Goal: Information Seeking & Learning: Learn about a topic

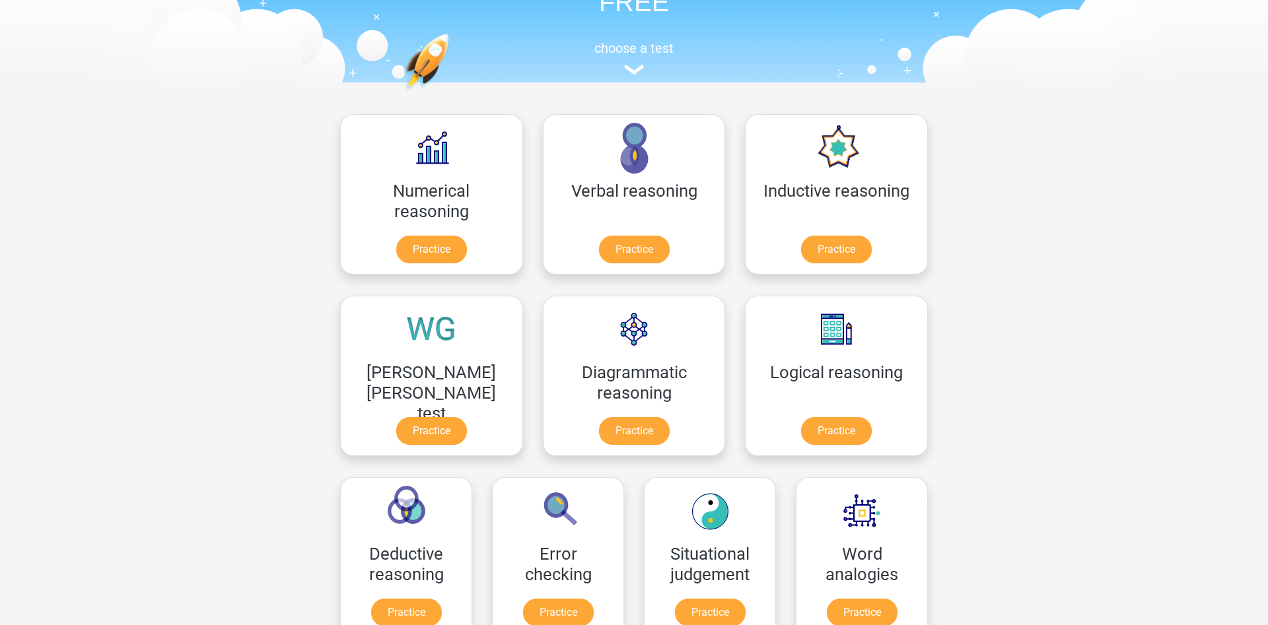
scroll to position [135, 0]
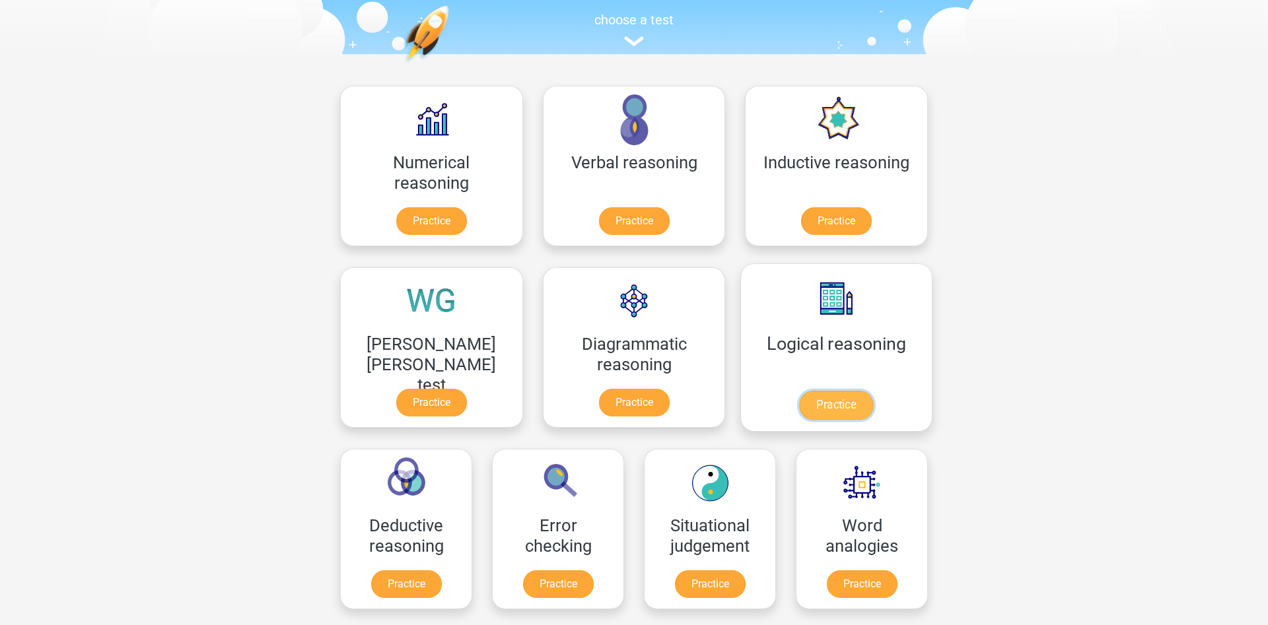
click at [799, 391] on link "Practice" at bounding box center [836, 405] width 74 height 29
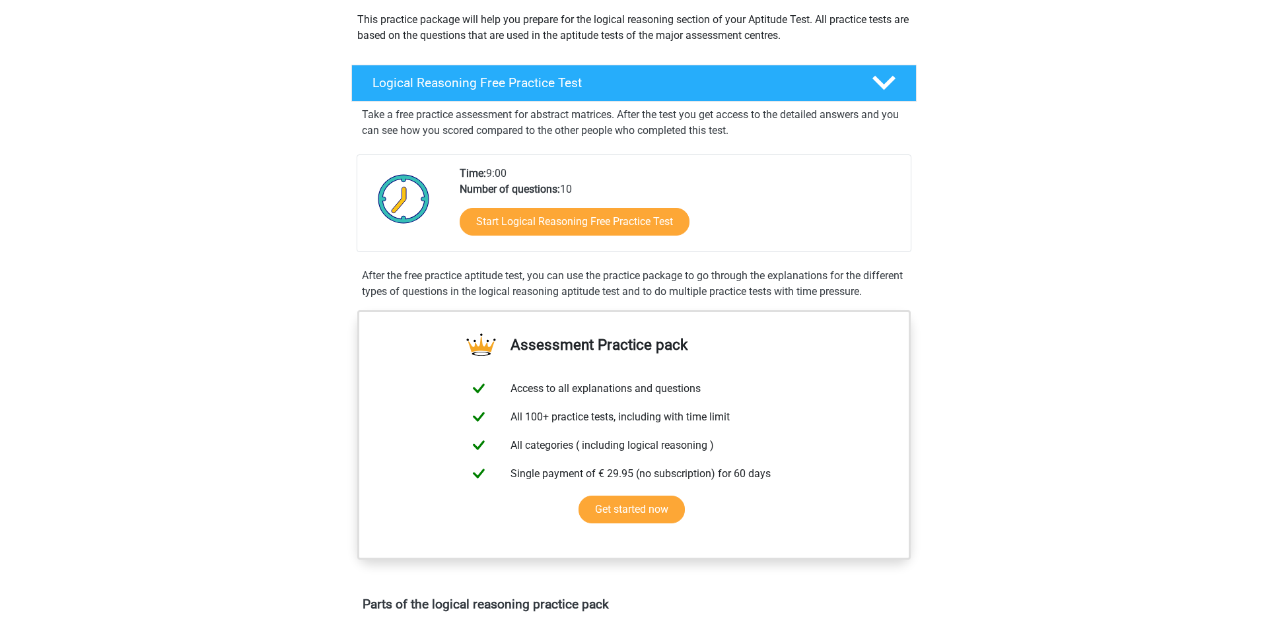
scroll to position [202, 0]
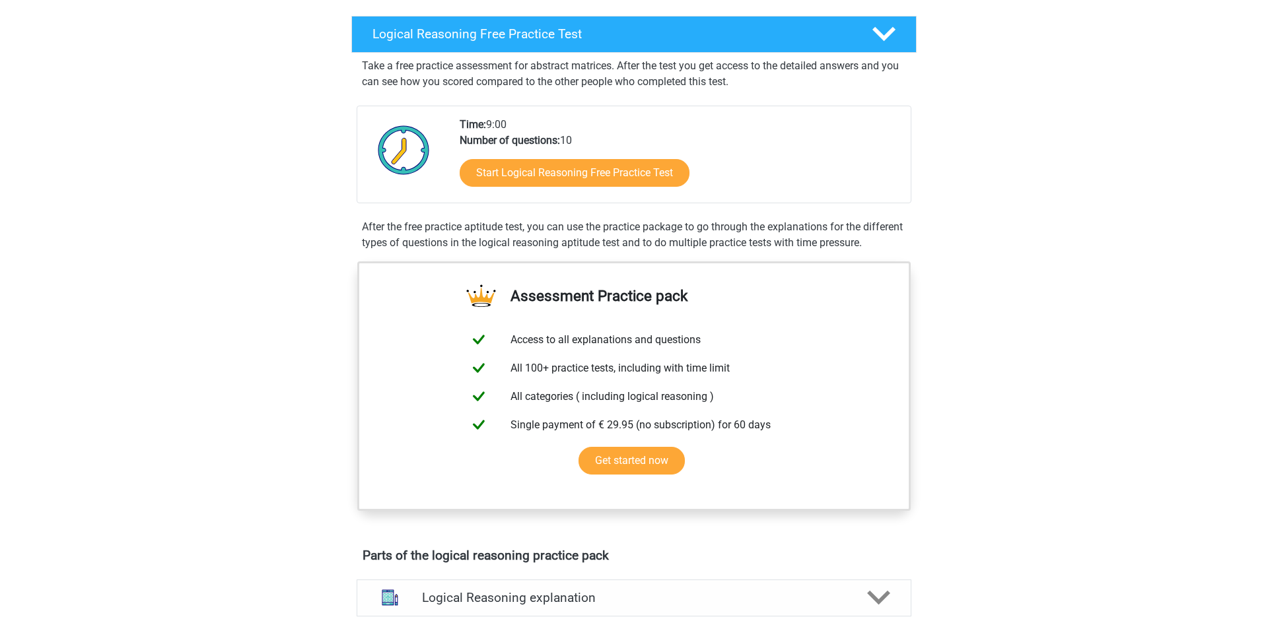
click at [264, 345] on div "Register Nederlands English" at bounding box center [634, 593] width 1268 height 1591
click at [528, 177] on link "Start Logical Reasoning Free Practice Test" at bounding box center [574, 172] width 264 height 32
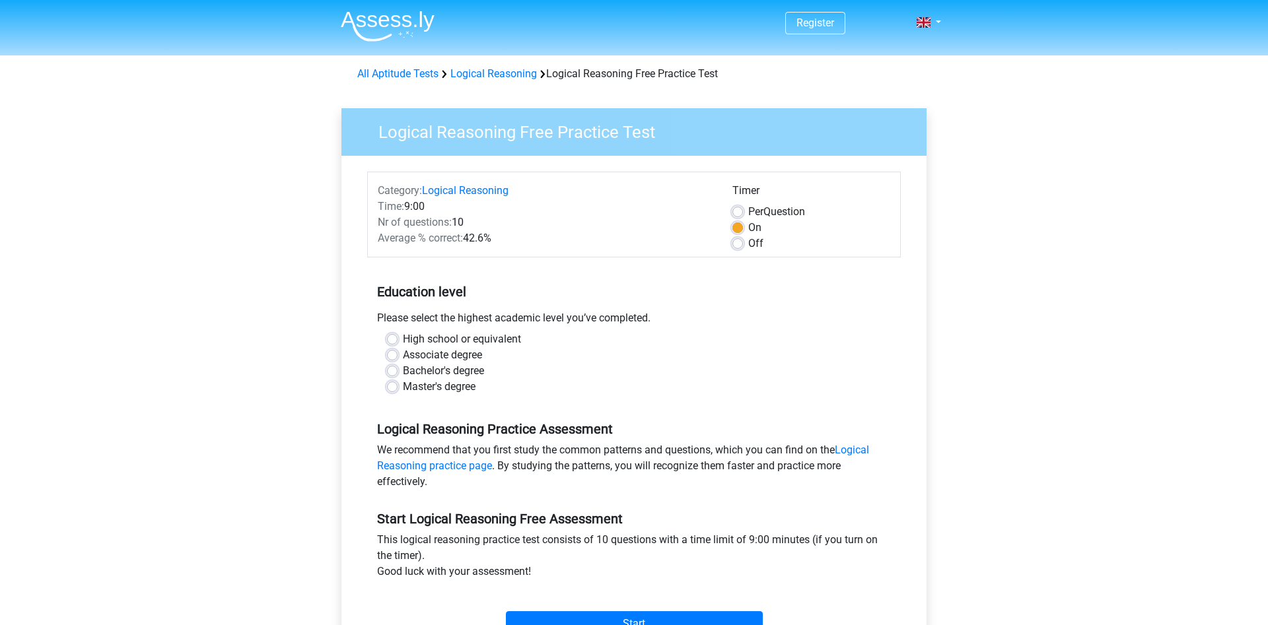
click at [403, 384] on label "Master's degree" at bounding box center [439, 387] width 73 height 16
click at [395, 384] on input "Master's degree" at bounding box center [392, 385] width 11 height 13
radio input "true"
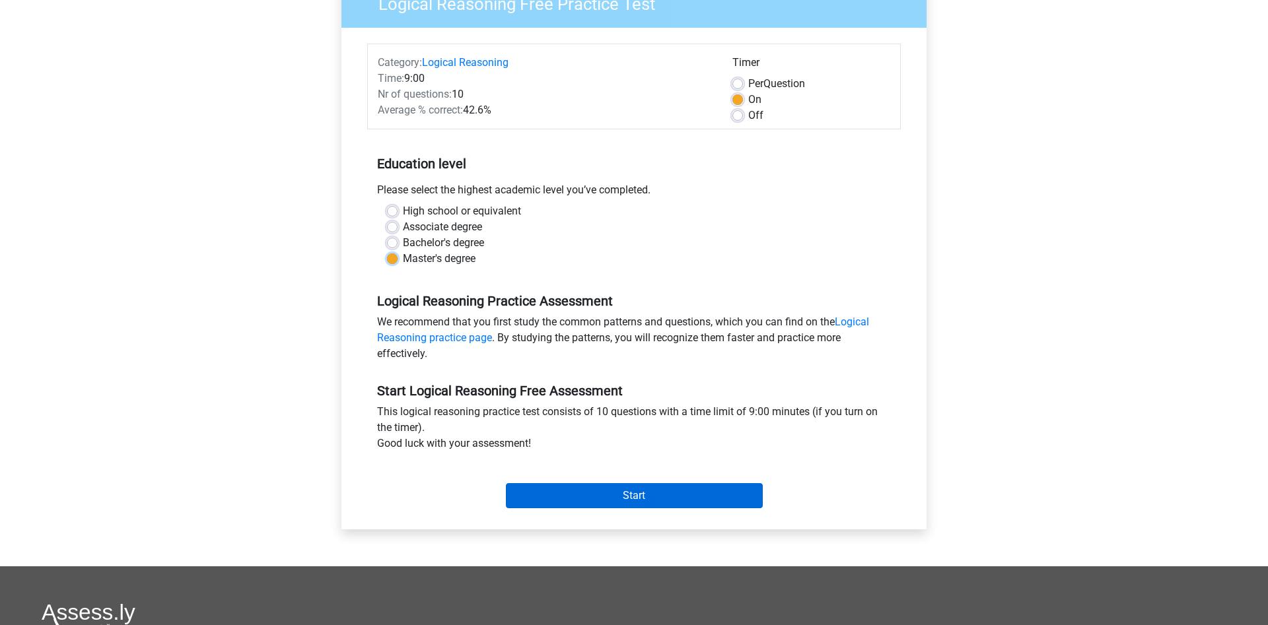
scroll to position [135, 0]
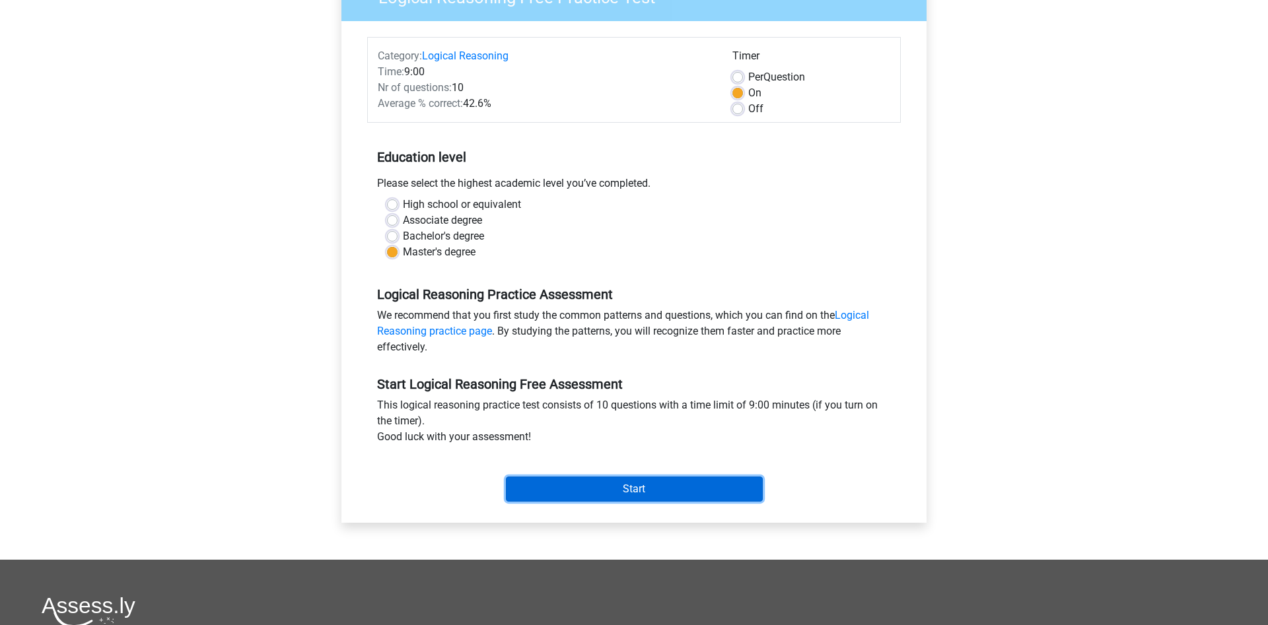
click at [590, 493] on input "Start" at bounding box center [634, 489] width 257 height 25
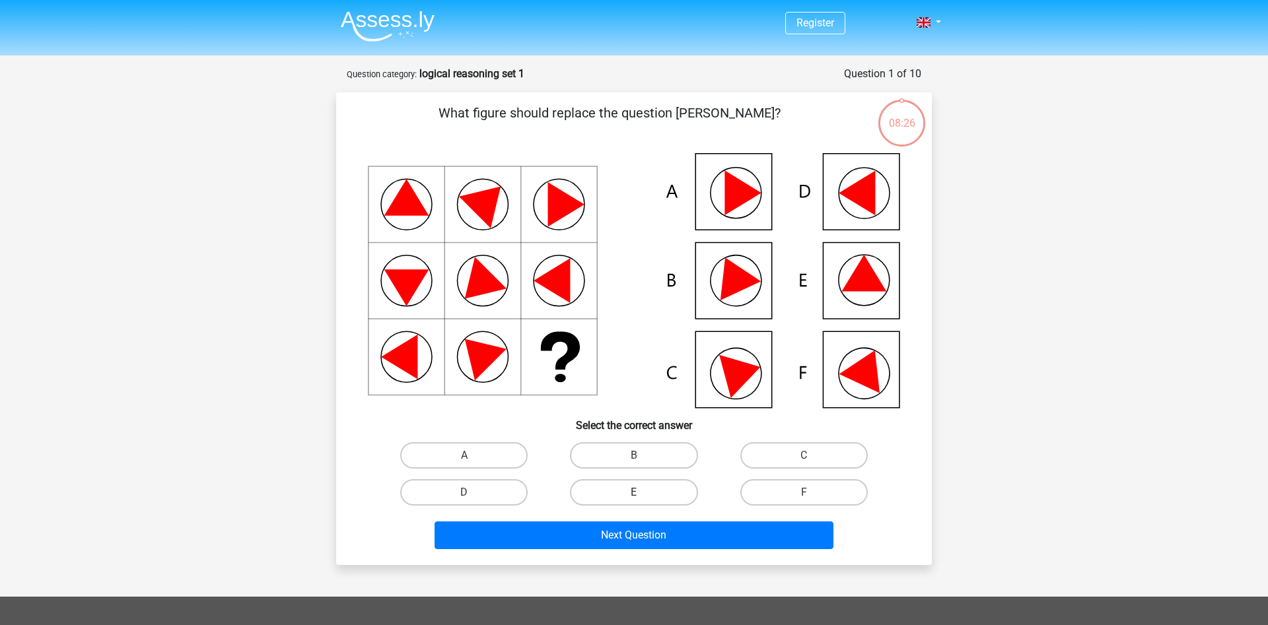
click at [615, 501] on label "E" at bounding box center [633, 492] width 127 height 26
click at [634, 501] on input "E" at bounding box center [638, 497] width 9 height 9
radio input "true"
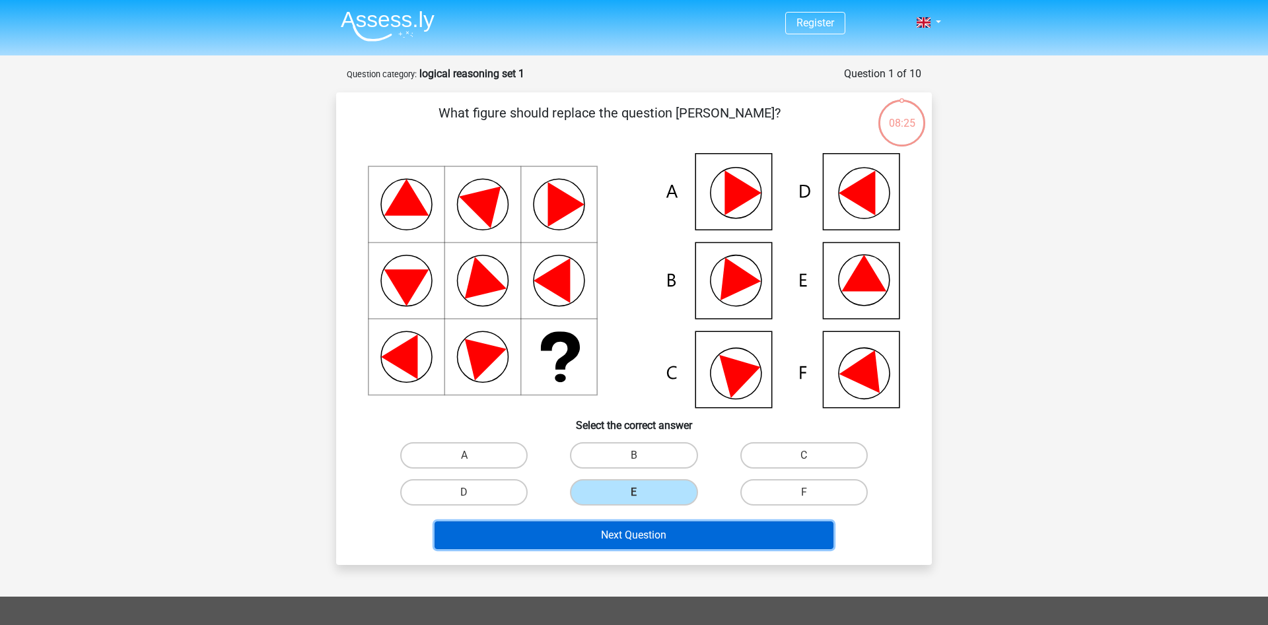
click at [637, 528] on button "Next Question" at bounding box center [634, 536] width 400 height 28
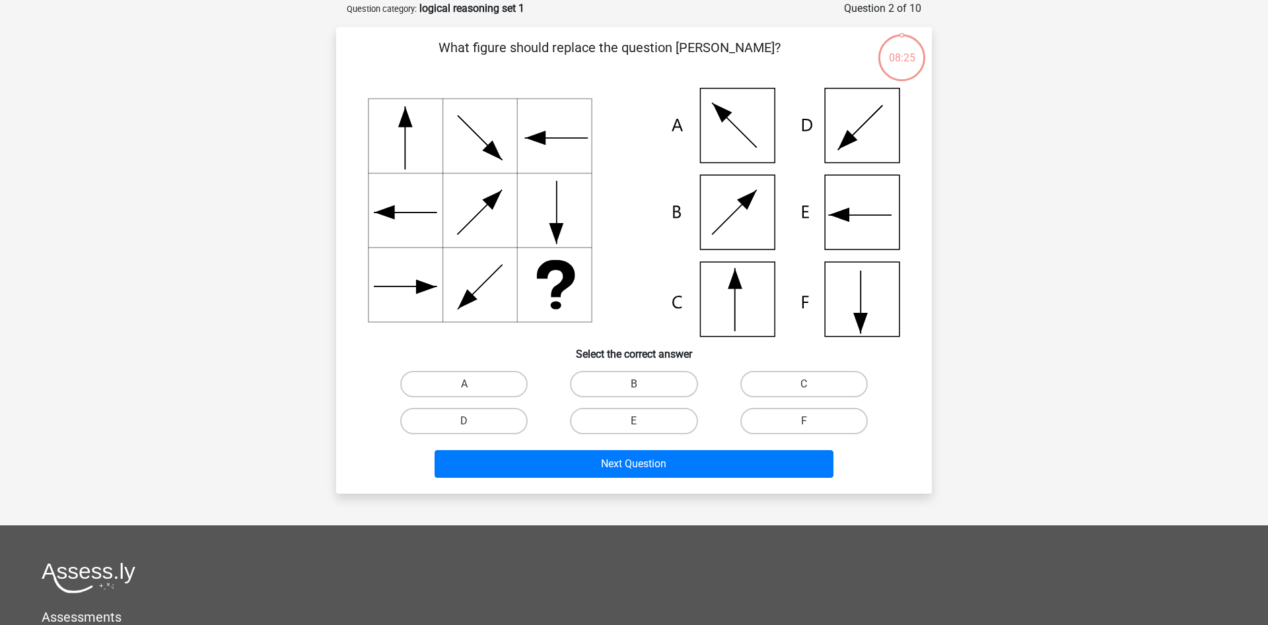
scroll to position [66, 0]
click at [782, 382] on label "C" at bounding box center [803, 383] width 127 height 26
click at [804, 384] on input "C" at bounding box center [808, 388] width 9 height 9
radio input "true"
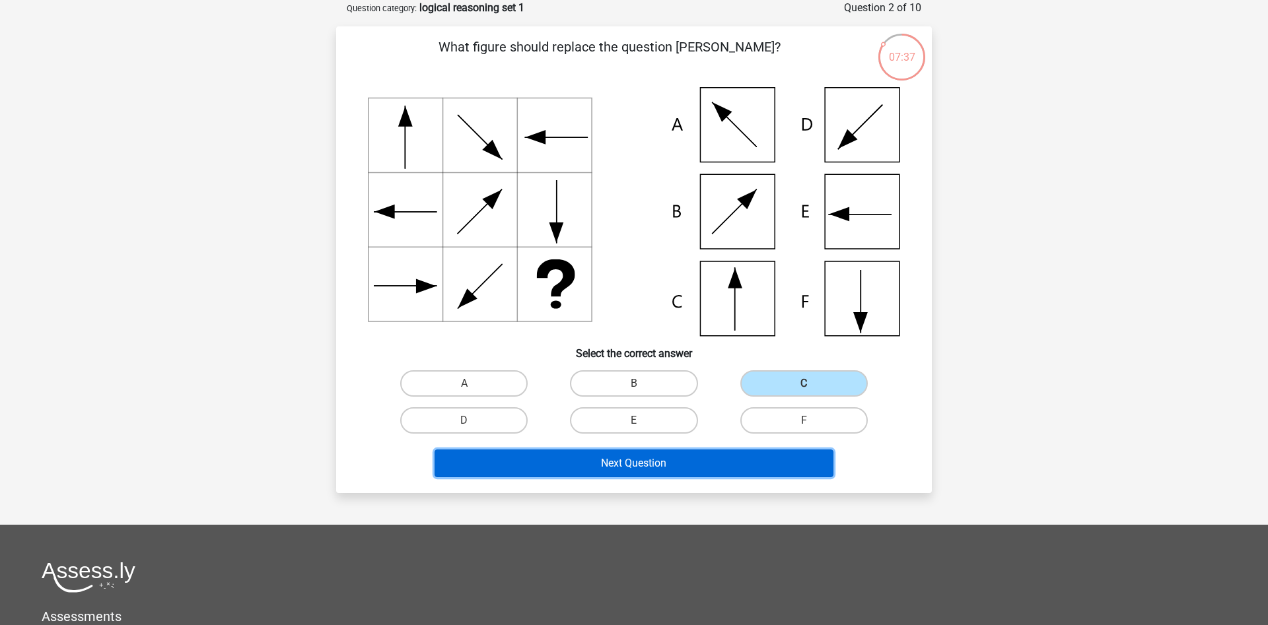
click at [713, 453] on button "Next Question" at bounding box center [634, 464] width 400 height 28
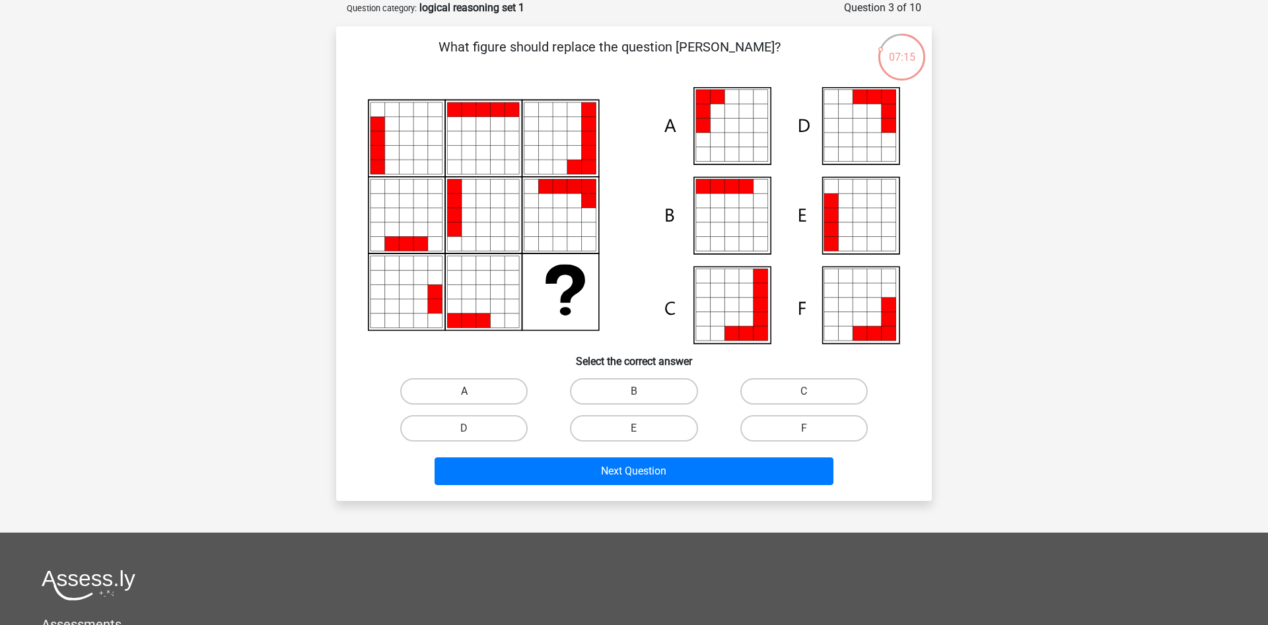
click at [480, 386] on label "A" at bounding box center [463, 391] width 127 height 26
click at [473, 392] on input "A" at bounding box center [468, 396] width 9 height 9
radio input "true"
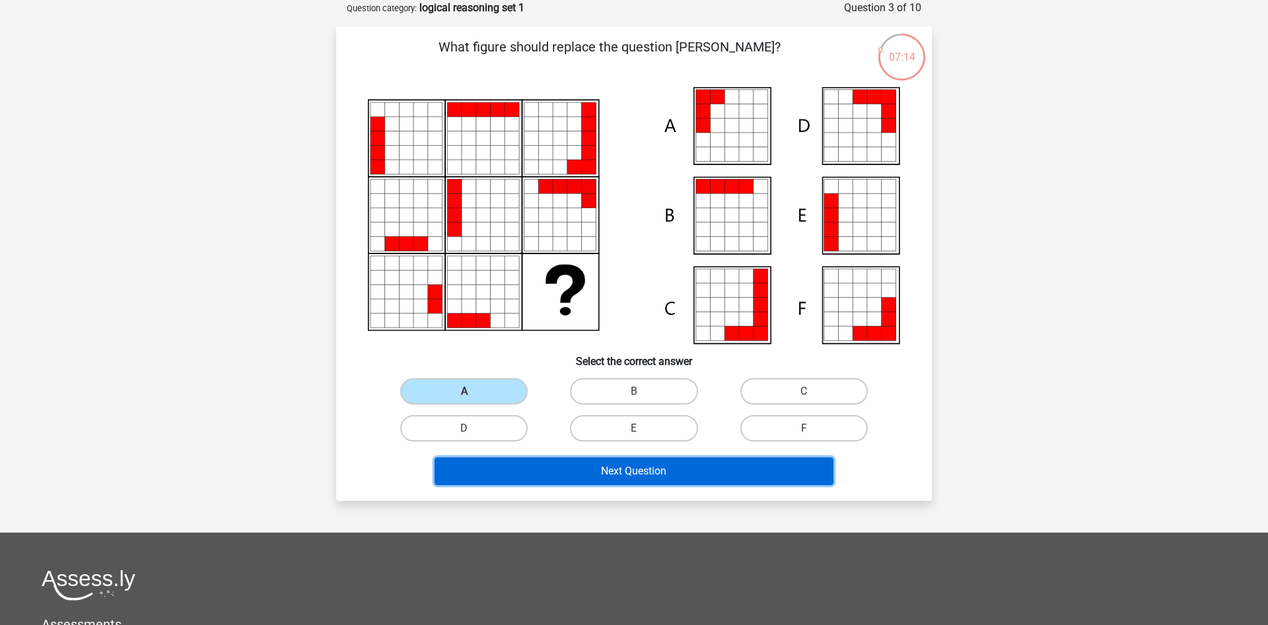
click at [595, 468] on button "Next Question" at bounding box center [634, 472] width 400 height 28
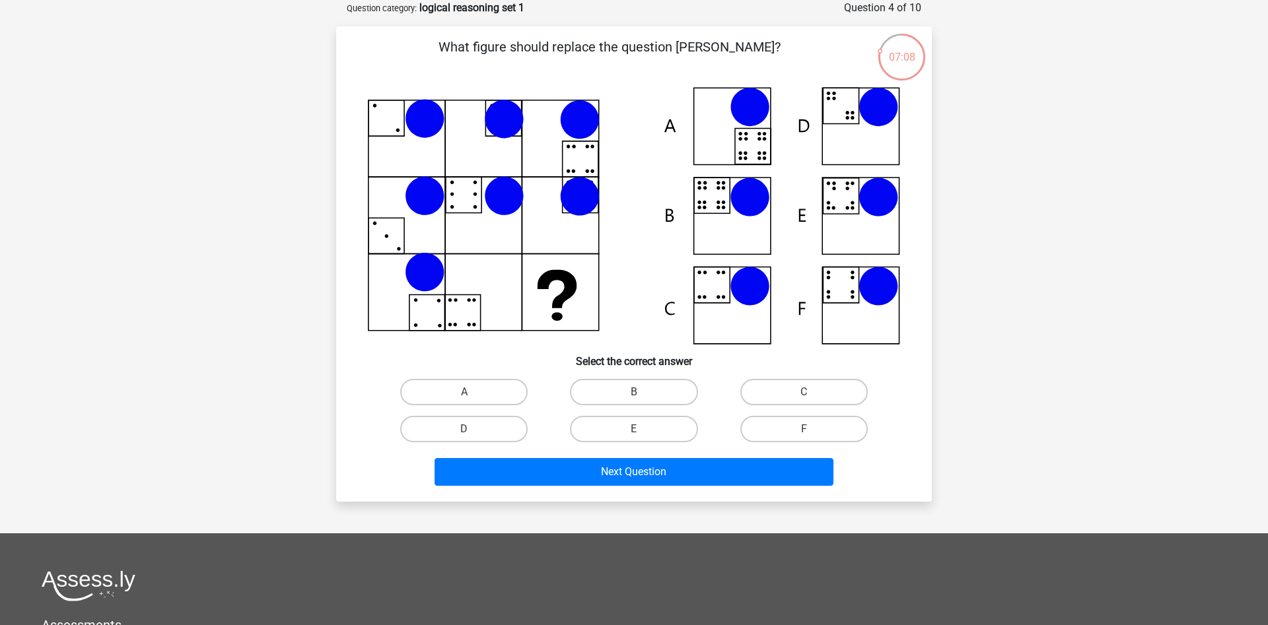
drag, startPoint x: 512, startPoint y: 269, endPoint x: 525, endPoint y: 258, distance: 16.8
click at [524, 258] on icon at bounding box center [634, 216] width 532 height 258
click at [592, 388] on label "B" at bounding box center [633, 392] width 127 height 26
click at [634, 392] on input "B" at bounding box center [638, 396] width 9 height 9
radio input "true"
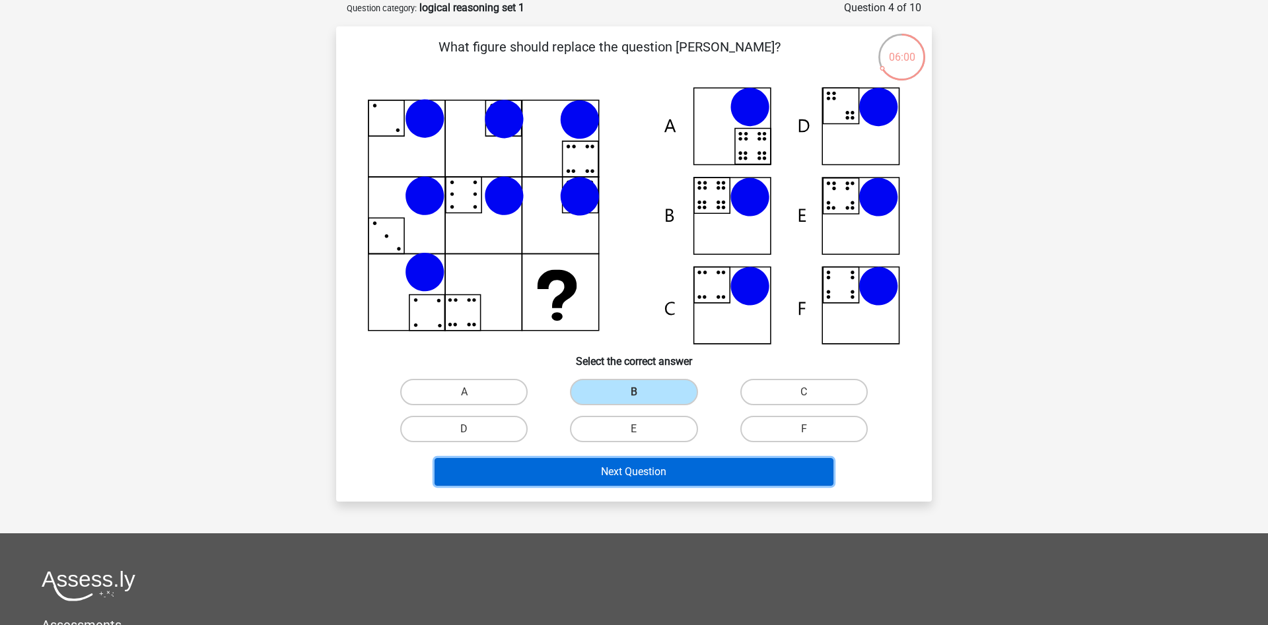
click at [604, 478] on button "Next Question" at bounding box center [634, 472] width 400 height 28
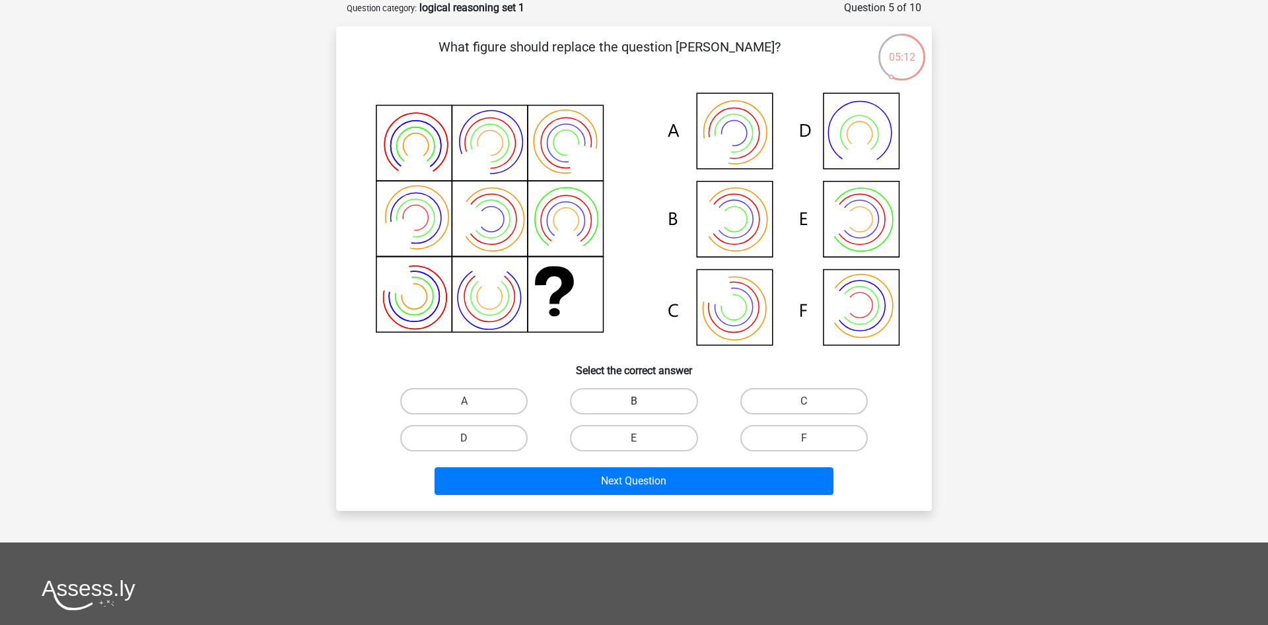
click at [607, 396] on label "B" at bounding box center [633, 401] width 127 height 26
click at [634, 401] on input "B" at bounding box center [638, 405] width 9 height 9
radio input "true"
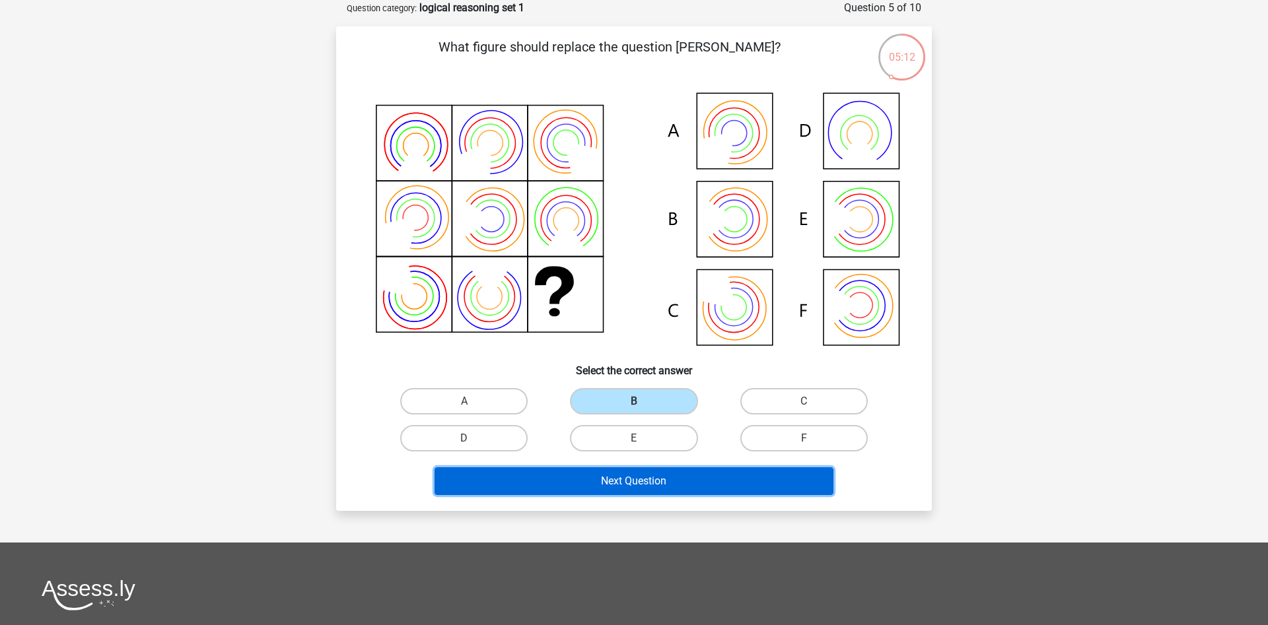
click at [639, 488] on button "Next Question" at bounding box center [634, 482] width 400 height 28
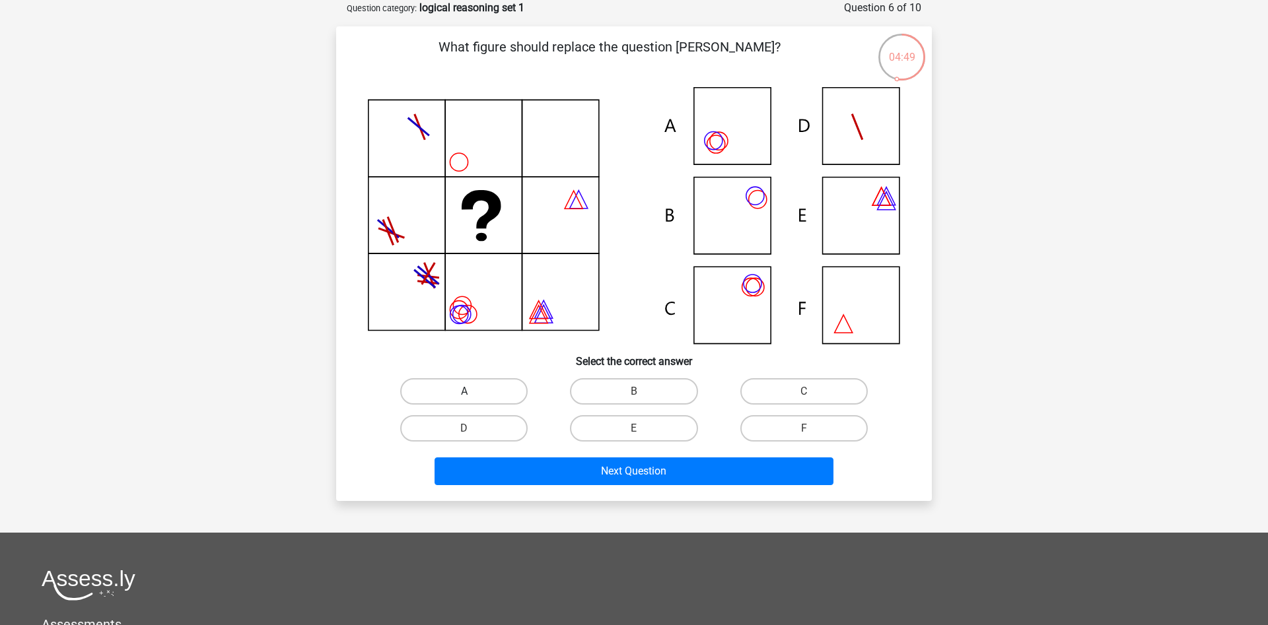
click at [462, 394] on label "A" at bounding box center [463, 391] width 127 height 26
click at [464, 394] on input "A" at bounding box center [468, 396] width 9 height 9
radio input "true"
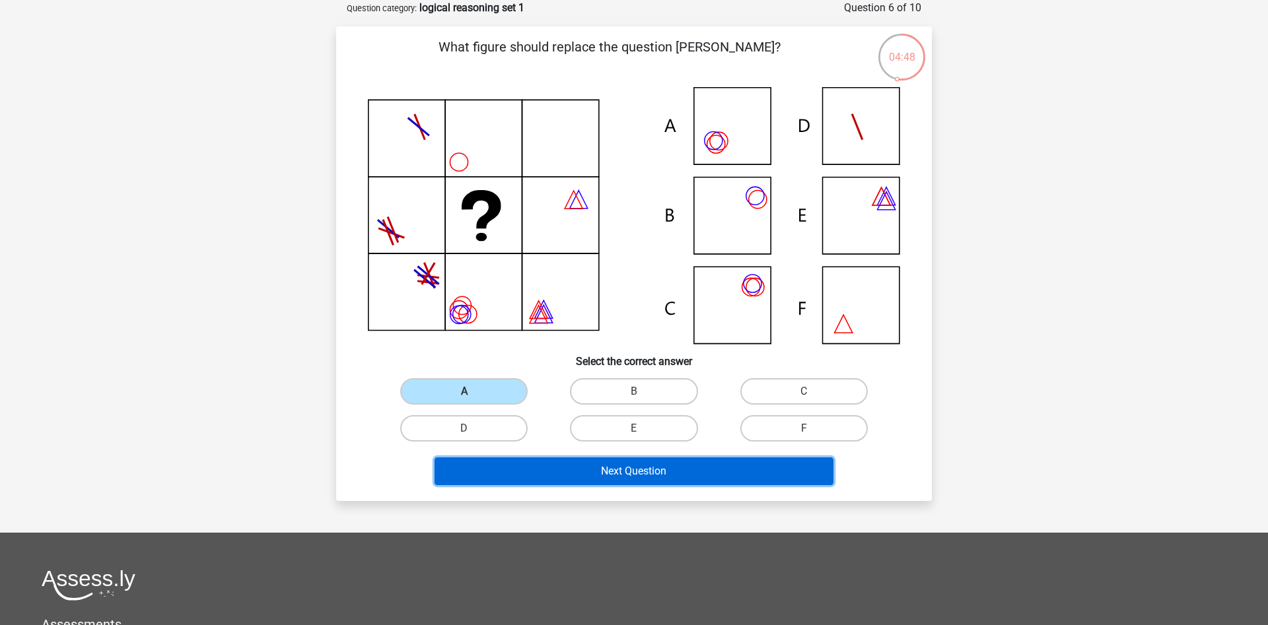
click at [569, 471] on button "Next Question" at bounding box center [634, 472] width 400 height 28
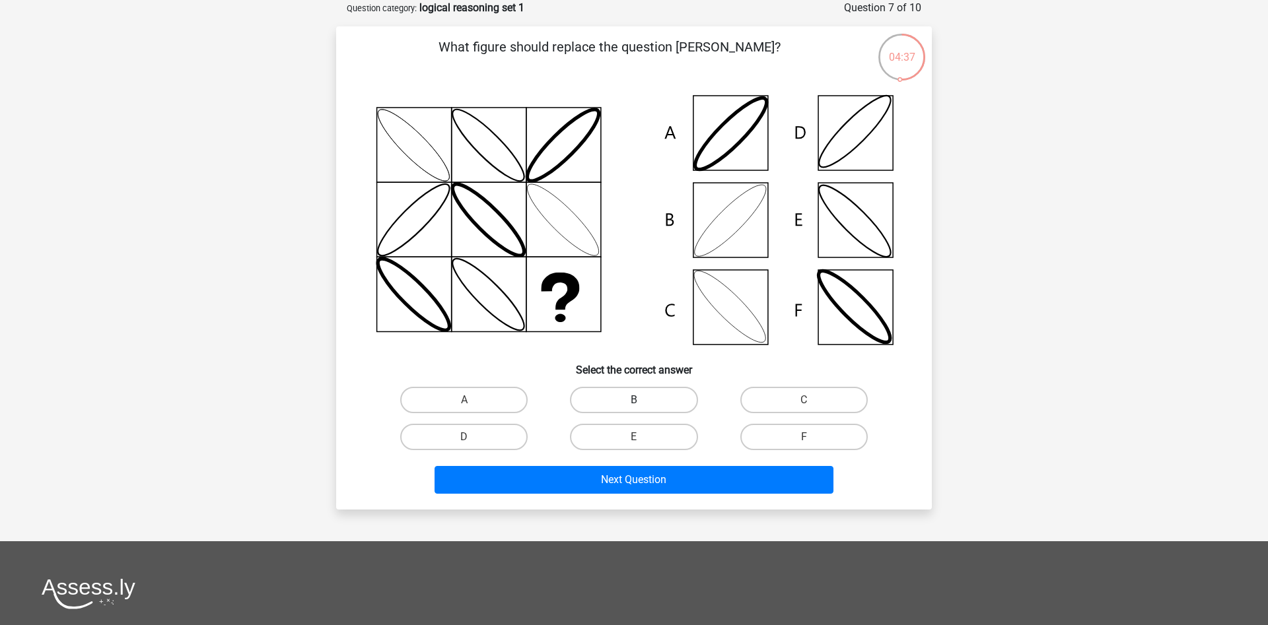
click at [590, 401] on label "B" at bounding box center [633, 400] width 127 height 26
click at [634, 401] on input "B" at bounding box center [638, 404] width 9 height 9
radio input "true"
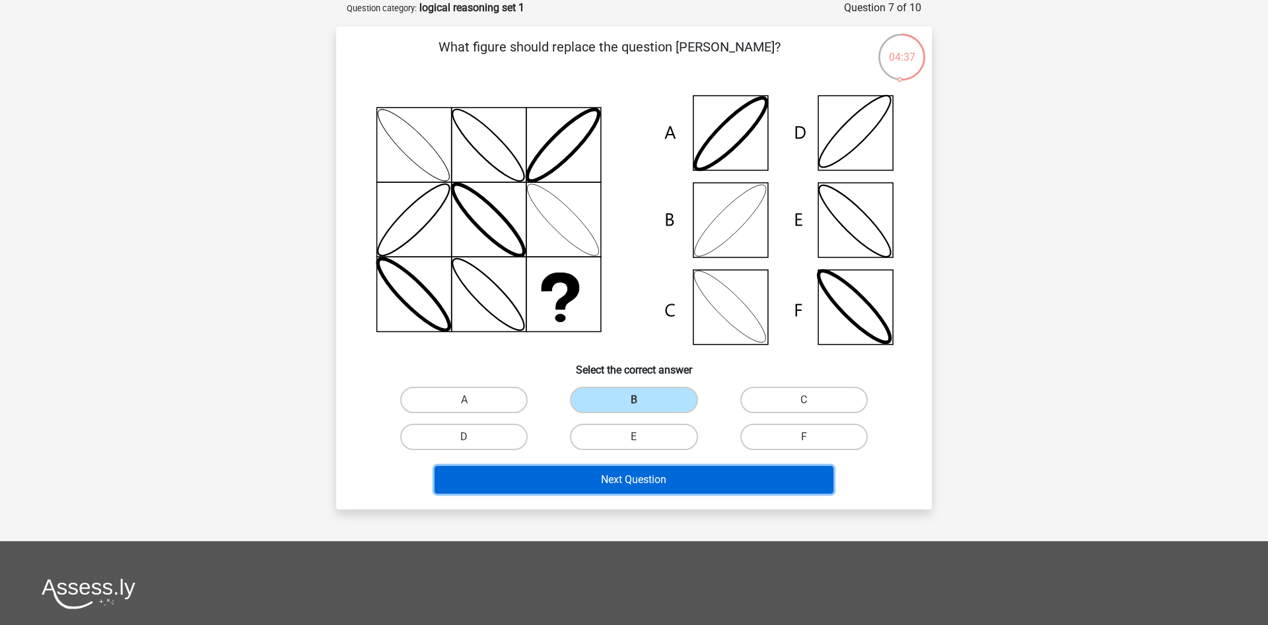
click at [596, 478] on button "Next Question" at bounding box center [634, 480] width 400 height 28
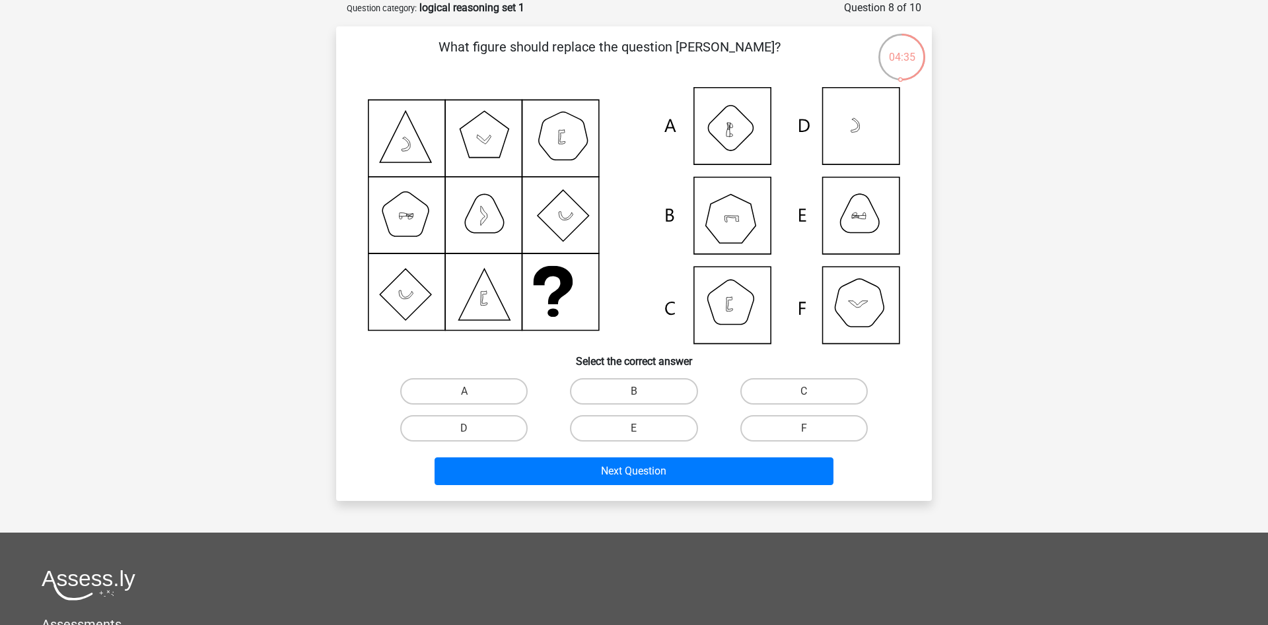
drag, startPoint x: 365, startPoint y: 123, endPoint x: 526, endPoint y: 123, distance: 161.8
click at [526, 123] on div at bounding box center [633, 215] width 553 height 257
drag, startPoint x: 378, startPoint y: 132, endPoint x: 431, endPoint y: 87, distance: 69.3
click at [431, 87] on div "What figure should replace the question mark?" at bounding box center [633, 264] width 585 height 454
click at [622, 431] on label "E" at bounding box center [633, 428] width 127 height 26
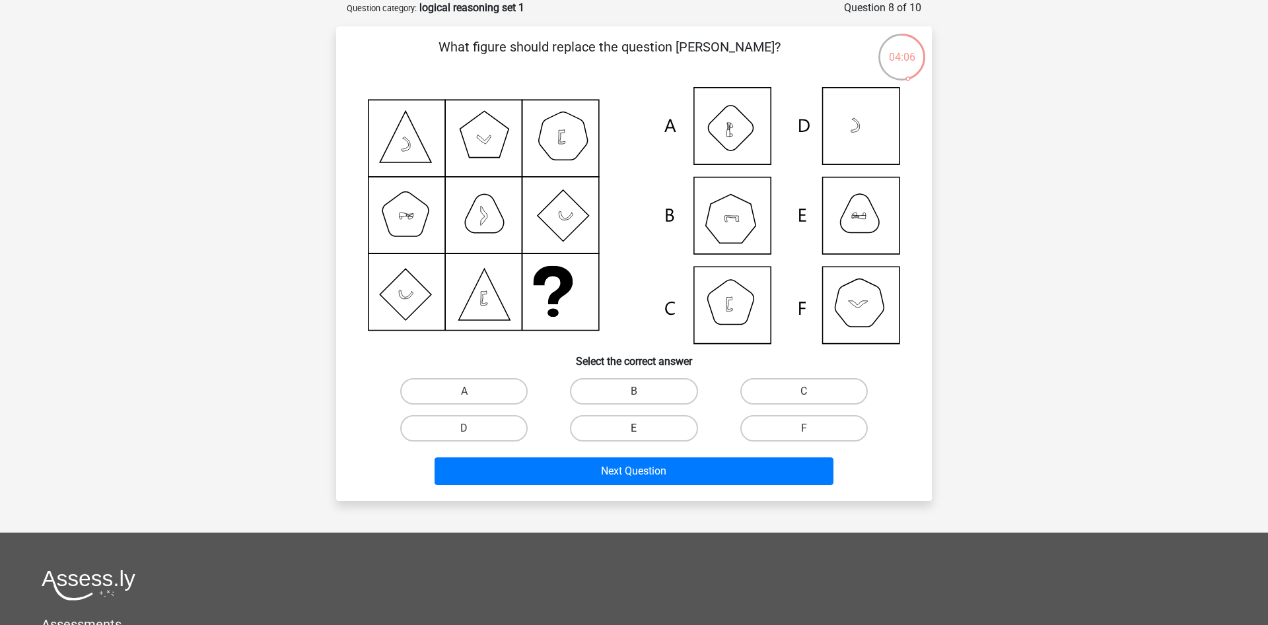
click at [634, 431] on input "E" at bounding box center [638, 433] width 9 height 9
radio input "true"
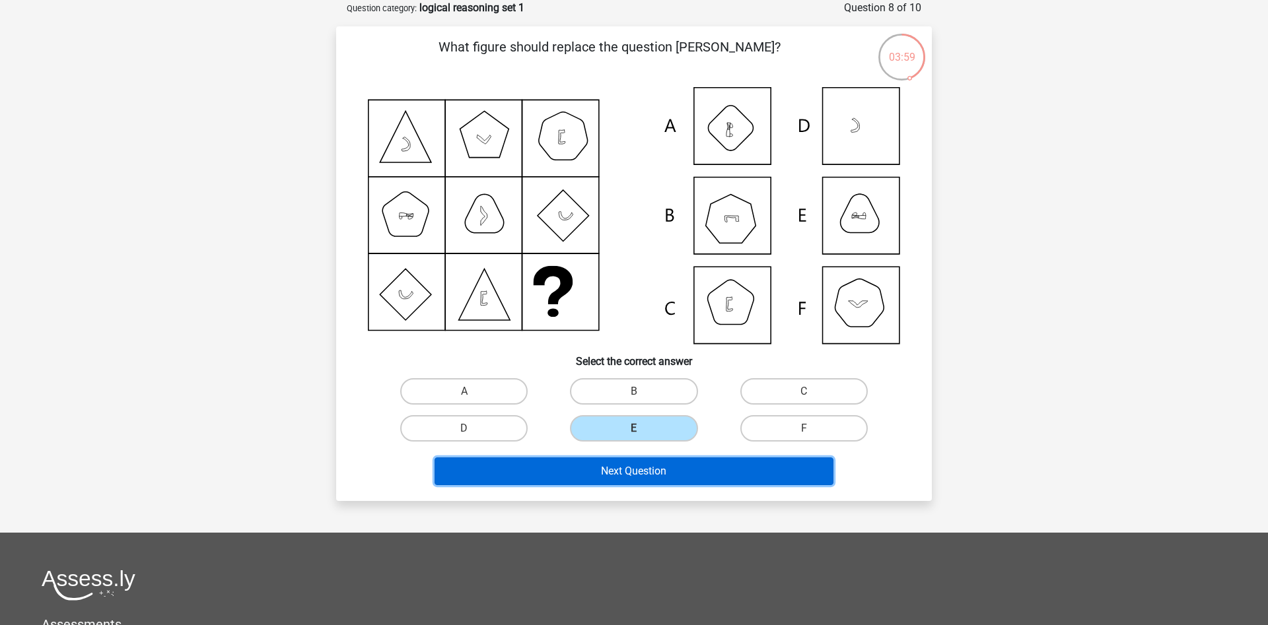
click at [623, 469] on button "Next Question" at bounding box center [634, 472] width 400 height 28
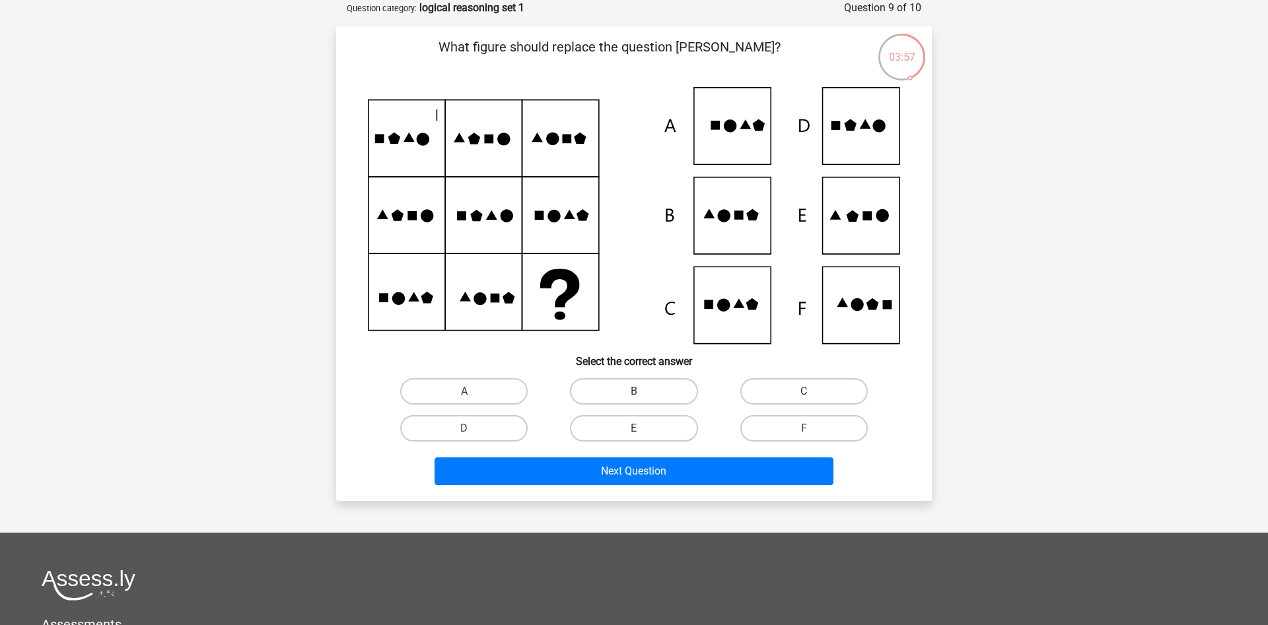
drag, startPoint x: 419, startPoint y: 95, endPoint x: 532, endPoint y: 116, distance: 114.8
click at [532, 116] on icon at bounding box center [634, 215] width 532 height 257
drag, startPoint x: 358, startPoint y: 127, endPoint x: 427, endPoint y: 120, distance: 69.0
click at [427, 120] on icon at bounding box center [634, 215] width 532 height 257
drag, startPoint x: 410, startPoint y: 133, endPoint x: 471, endPoint y: 116, distance: 63.9
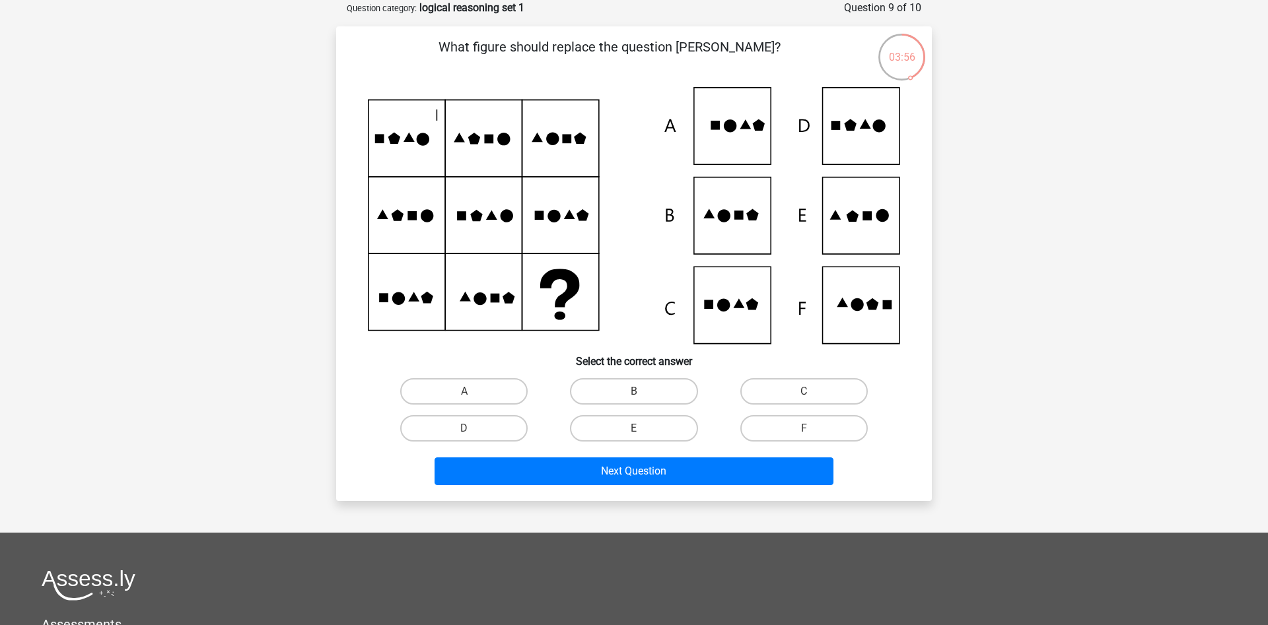
click at [460, 118] on icon at bounding box center [634, 215] width 532 height 257
drag, startPoint x: 468, startPoint y: 123, endPoint x: 470, endPoint y: 137, distance: 13.4
click at [470, 137] on icon at bounding box center [634, 215] width 532 height 257
drag, startPoint x: 473, startPoint y: 155, endPoint x: 631, endPoint y: 149, distance: 157.9
click at [631, 149] on icon at bounding box center [634, 215] width 532 height 257
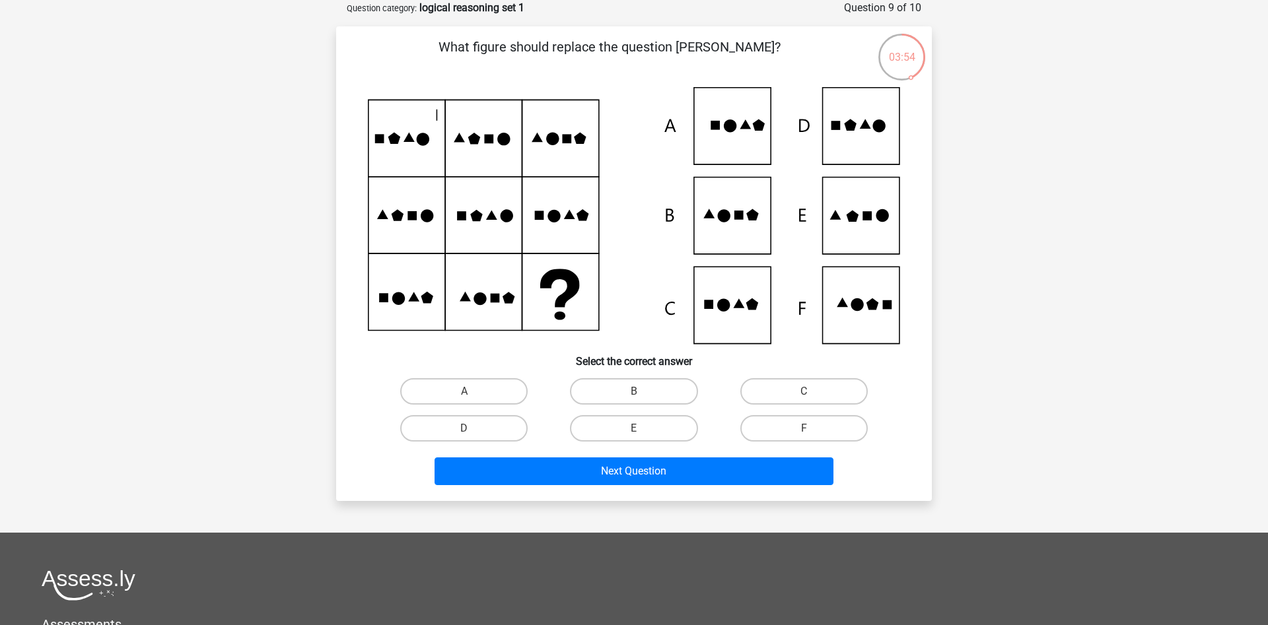
click at [596, 205] on icon at bounding box center [634, 215] width 532 height 257
click at [604, 258] on icon at bounding box center [634, 215] width 532 height 257
drag, startPoint x: 718, startPoint y: 213, endPoint x: 733, endPoint y: 207, distance: 15.7
click at [733, 207] on icon at bounding box center [634, 215] width 532 height 257
click at [606, 436] on label "E" at bounding box center [633, 428] width 127 height 26
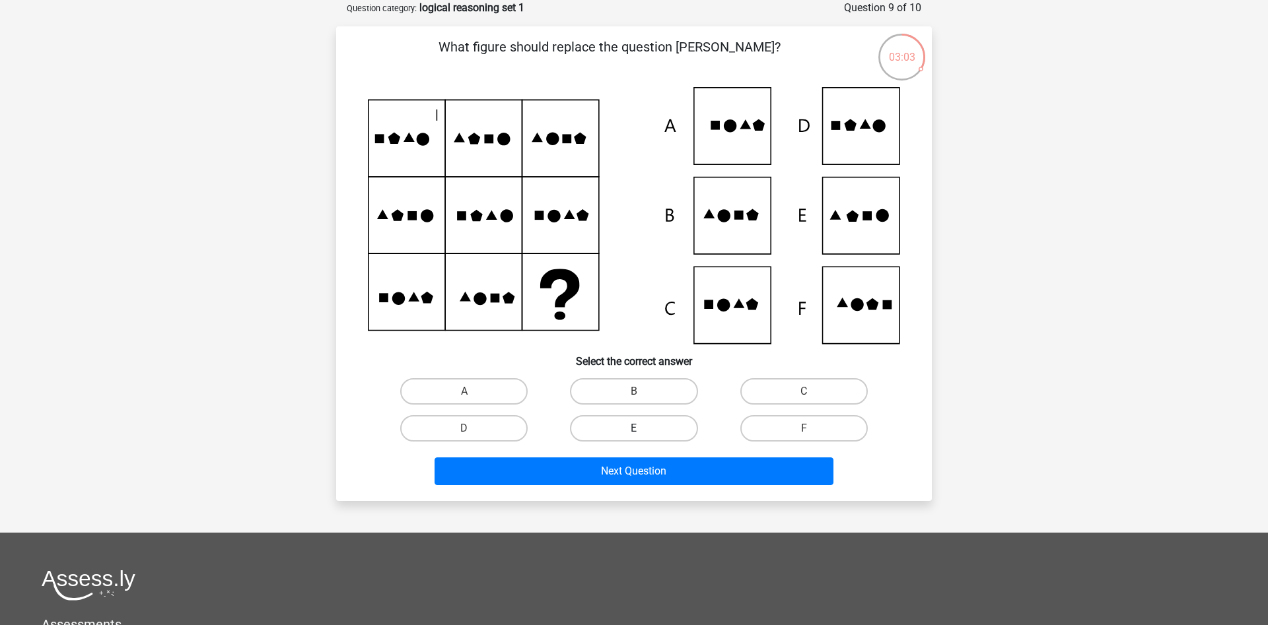
click at [634, 436] on input "E" at bounding box center [638, 433] width 9 height 9
radio input "true"
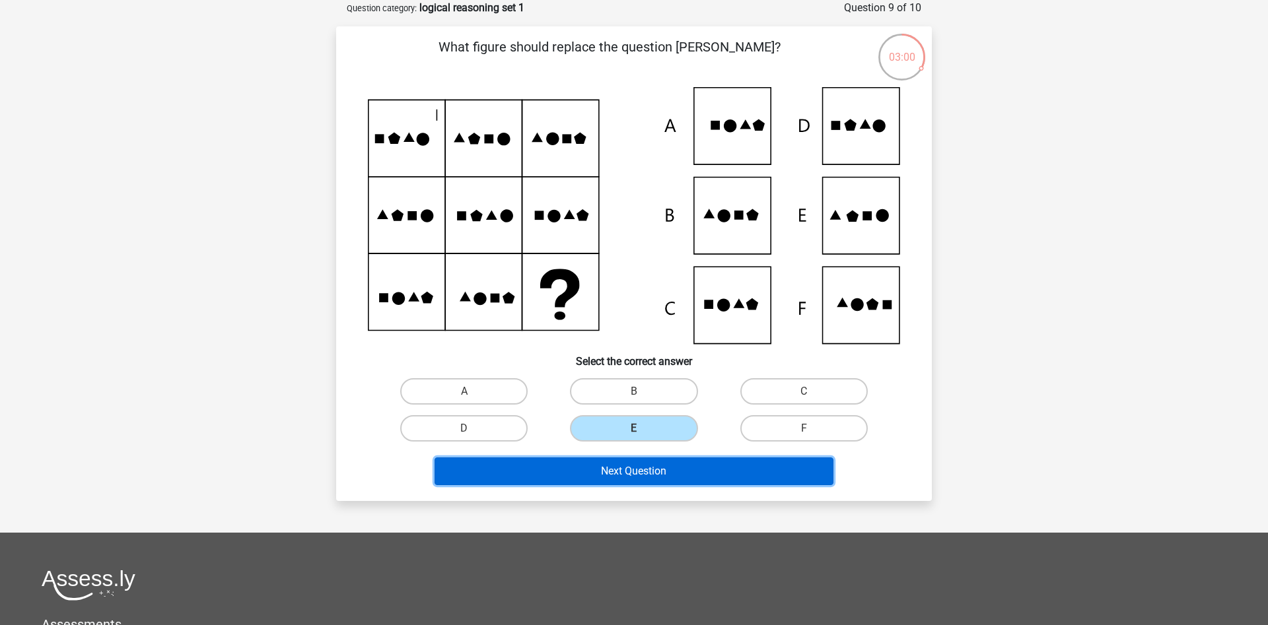
click at [621, 464] on button "Next Question" at bounding box center [634, 472] width 400 height 28
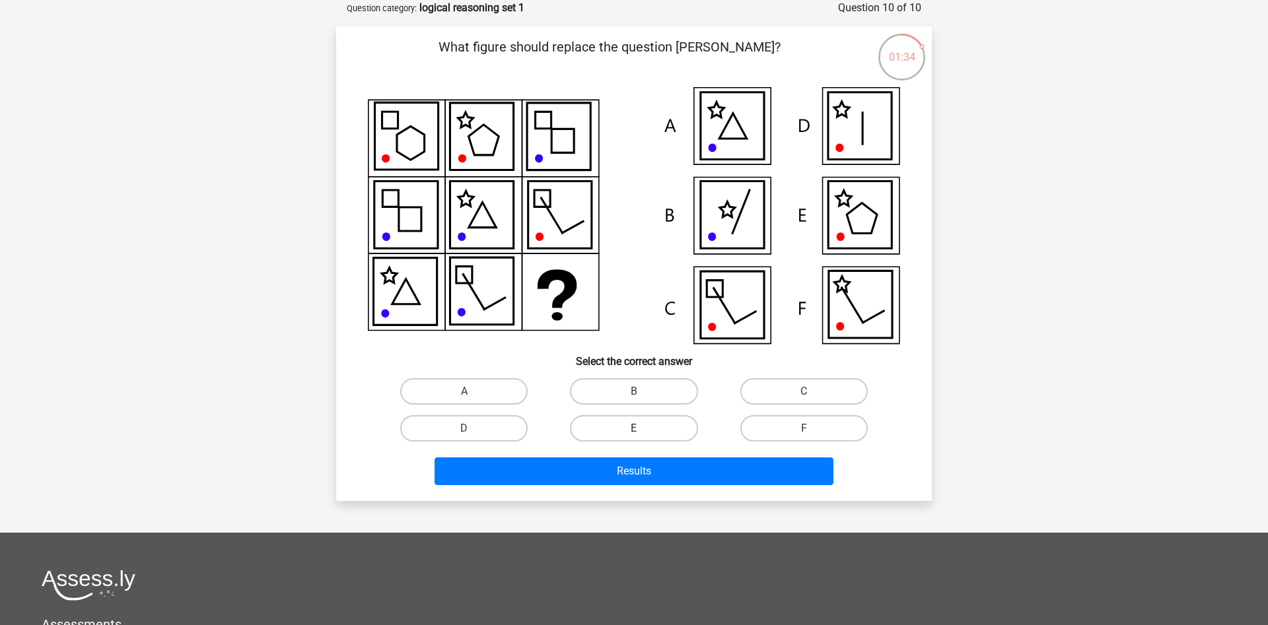
click at [665, 425] on label "E" at bounding box center [633, 428] width 127 height 26
click at [643, 429] on input "E" at bounding box center [638, 433] width 9 height 9
radio input "true"
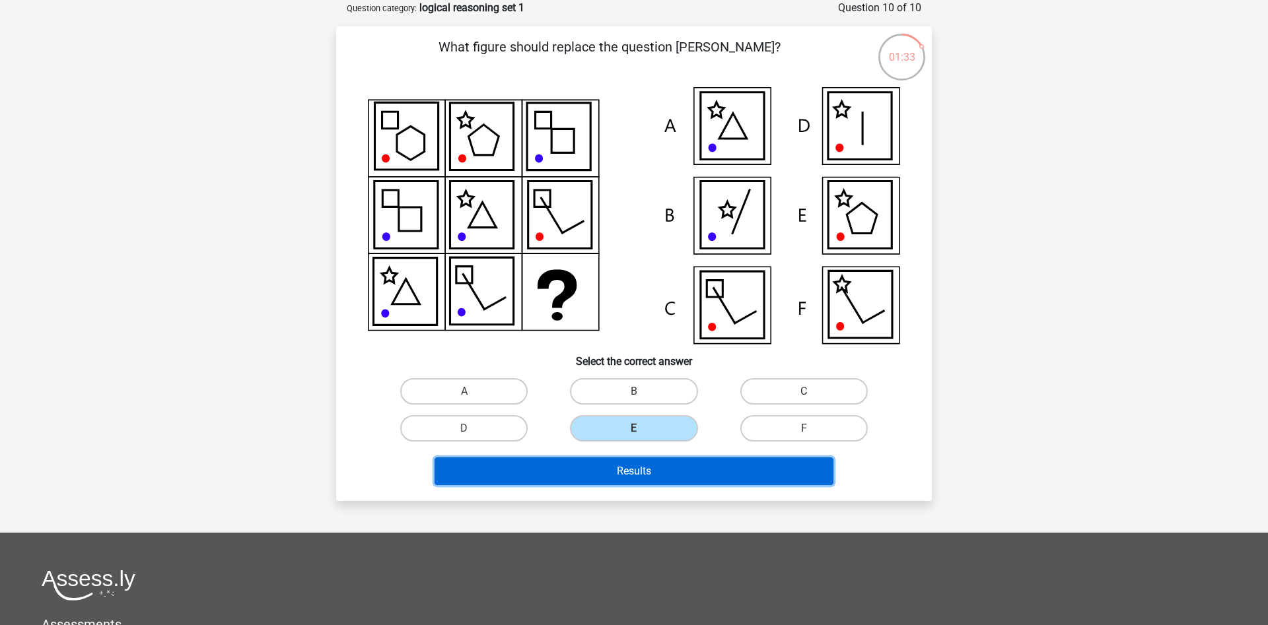
click at [698, 473] on button "Results" at bounding box center [634, 472] width 400 height 28
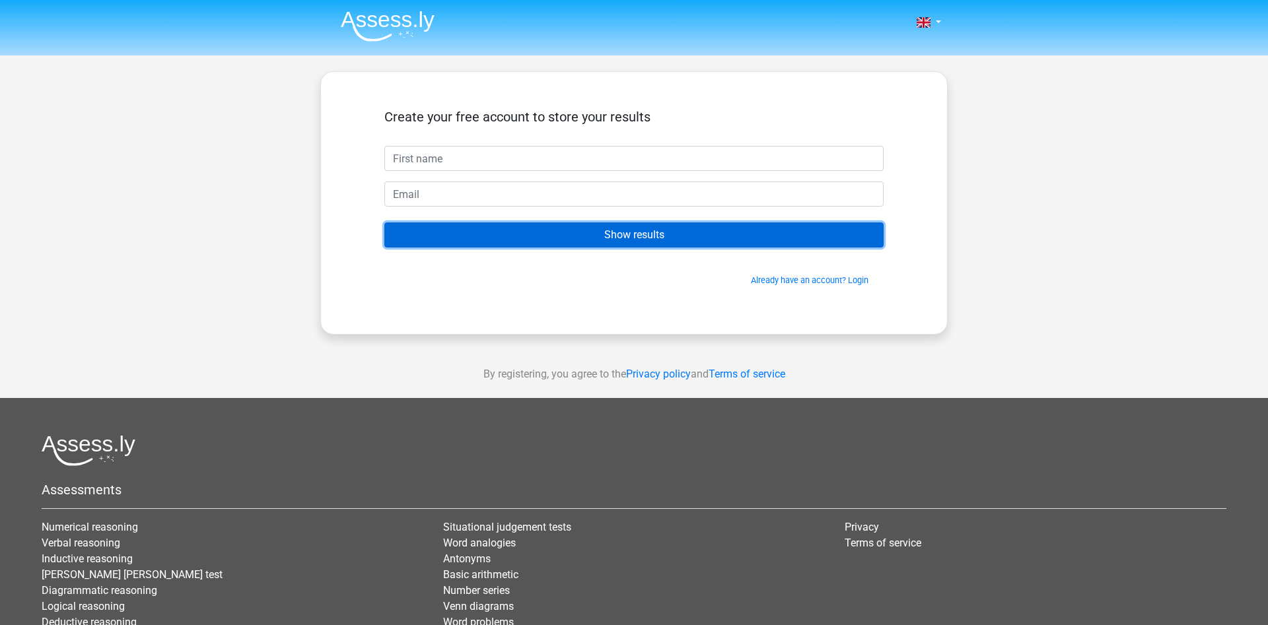
click at [565, 234] on input "Show results" at bounding box center [633, 235] width 499 height 25
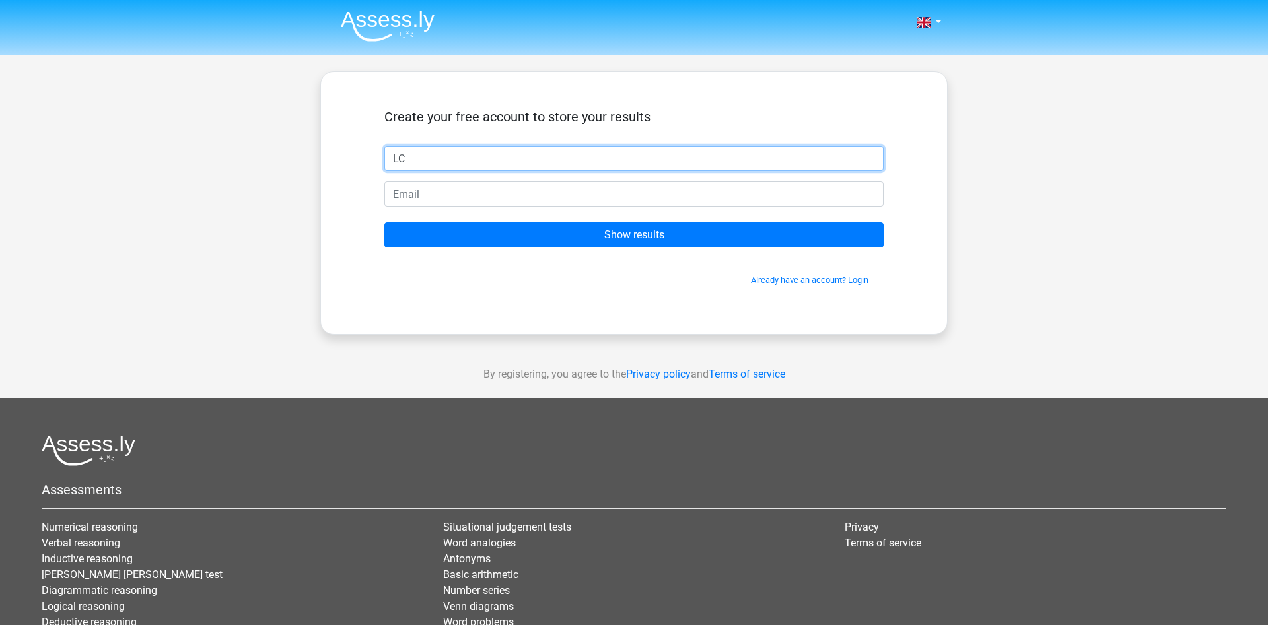
type input "LC"
type input "clelu812@gmail.com"
click at [417, 145] on div "Create your free account to store your results" at bounding box center [633, 127] width 499 height 37
click at [415, 150] on input "LC" at bounding box center [633, 158] width 499 height 25
click at [384, 223] on input "Show results" at bounding box center [633, 235] width 499 height 25
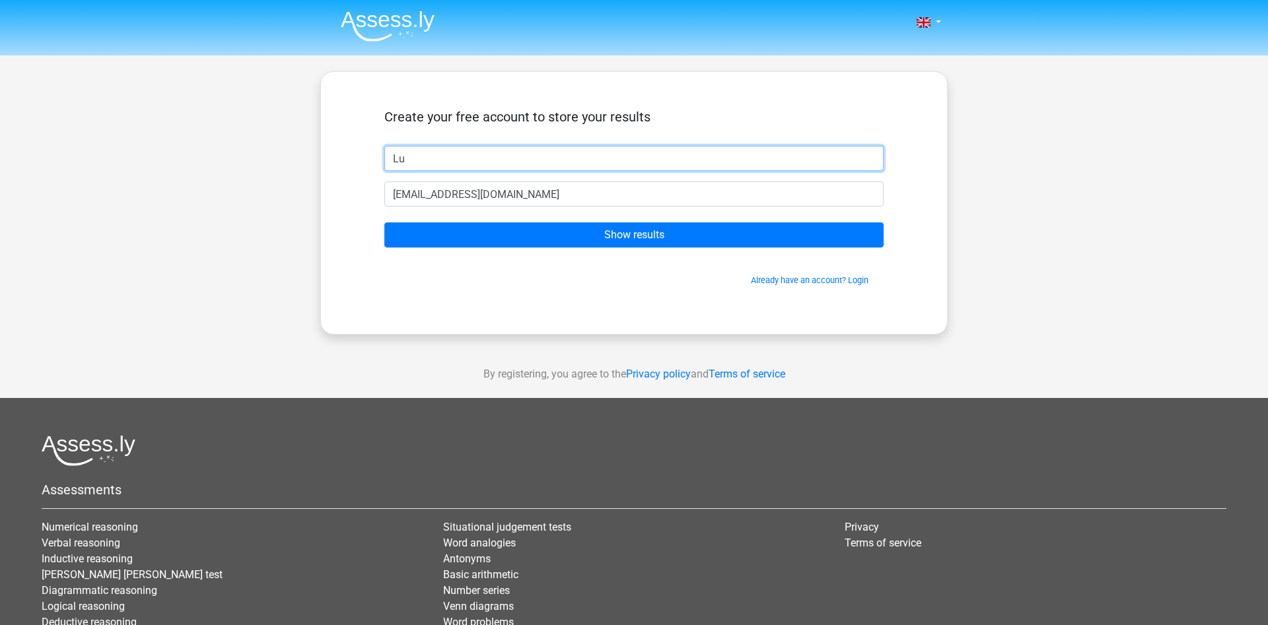
type input "Luc"
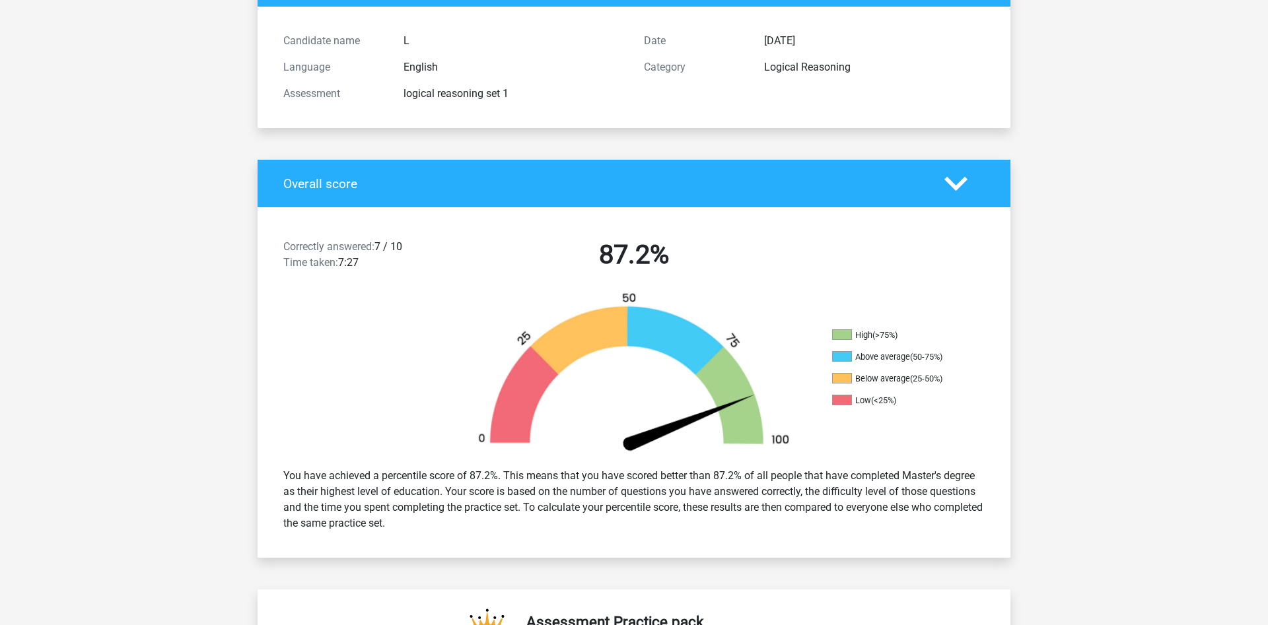
scroll to position [135, 0]
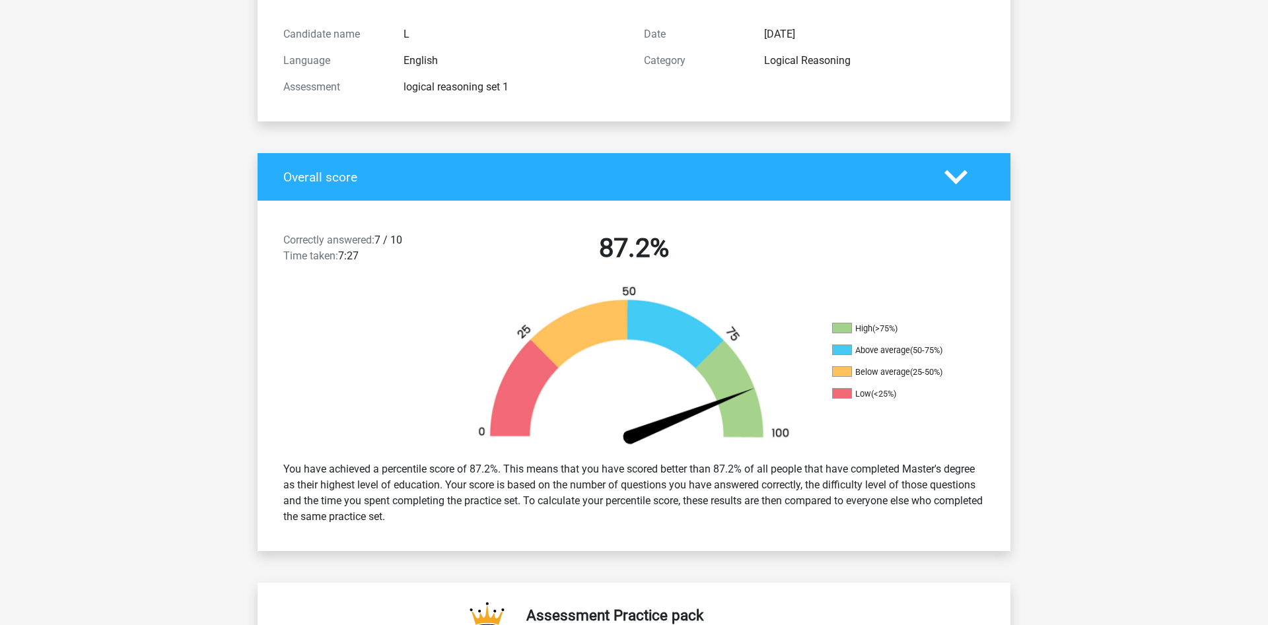
click at [263, 219] on div "Correctly answered: 7 / 10 Time taken: 7:27 87.2%" at bounding box center [634, 251] width 753 height 69
drag, startPoint x: 291, startPoint y: 232, endPoint x: 396, endPoint y: 277, distance: 113.3
click at [396, 277] on div "Correctly answered: 7 / 10 Time taken: 7:27 87.2%" at bounding box center [634, 251] width 753 height 69
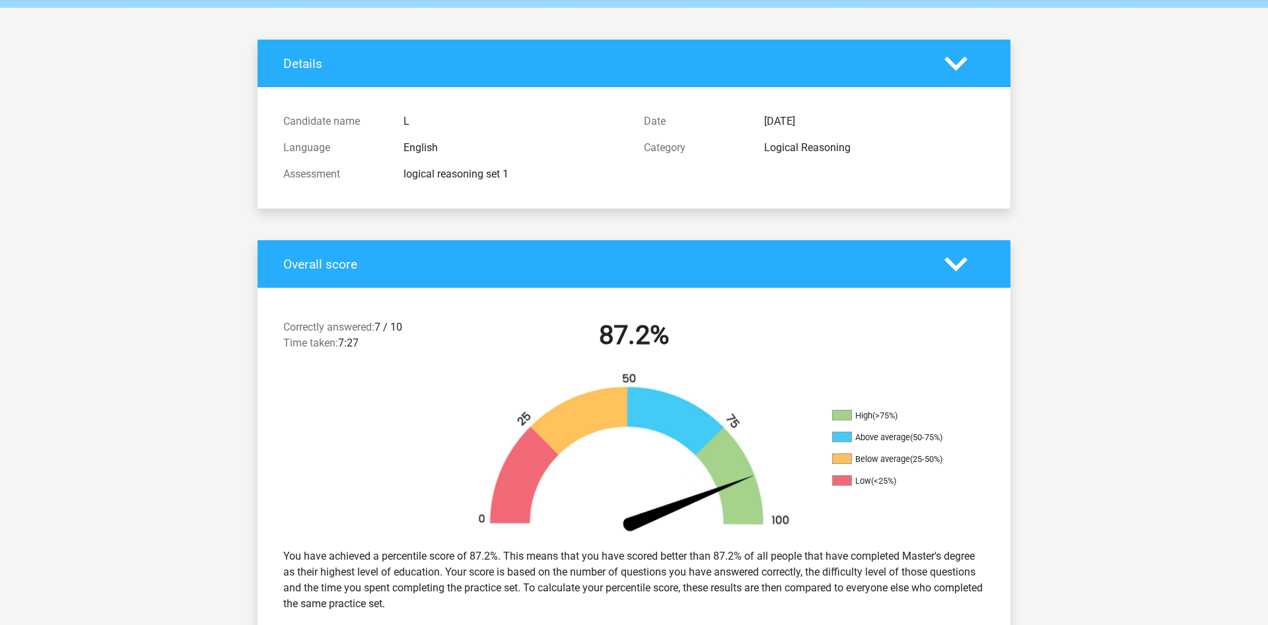
scroll to position [0, 0]
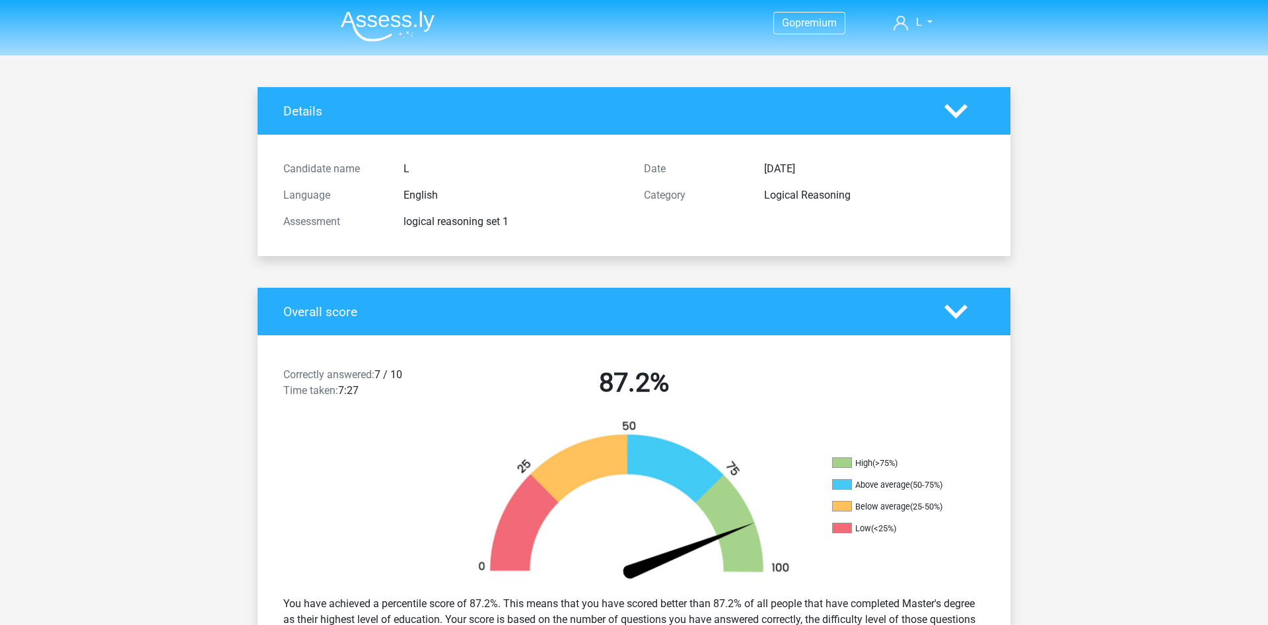
drag, startPoint x: 506, startPoint y: 218, endPoint x: 275, endPoint y: 166, distance: 236.3
click at [275, 166] on div "Candidate name L Language English Assessment logical reasoning set 1" at bounding box center [453, 195] width 361 height 79
click at [276, 165] on div "Candidate name" at bounding box center [333, 169] width 120 height 16
drag, startPoint x: 279, startPoint y: 161, endPoint x: 856, endPoint y: 227, distance: 580.2
click at [856, 227] on div "Candidate name L Language English Assessment logical reasoning set 1 Date Sept.…" at bounding box center [633, 196] width 721 height 90
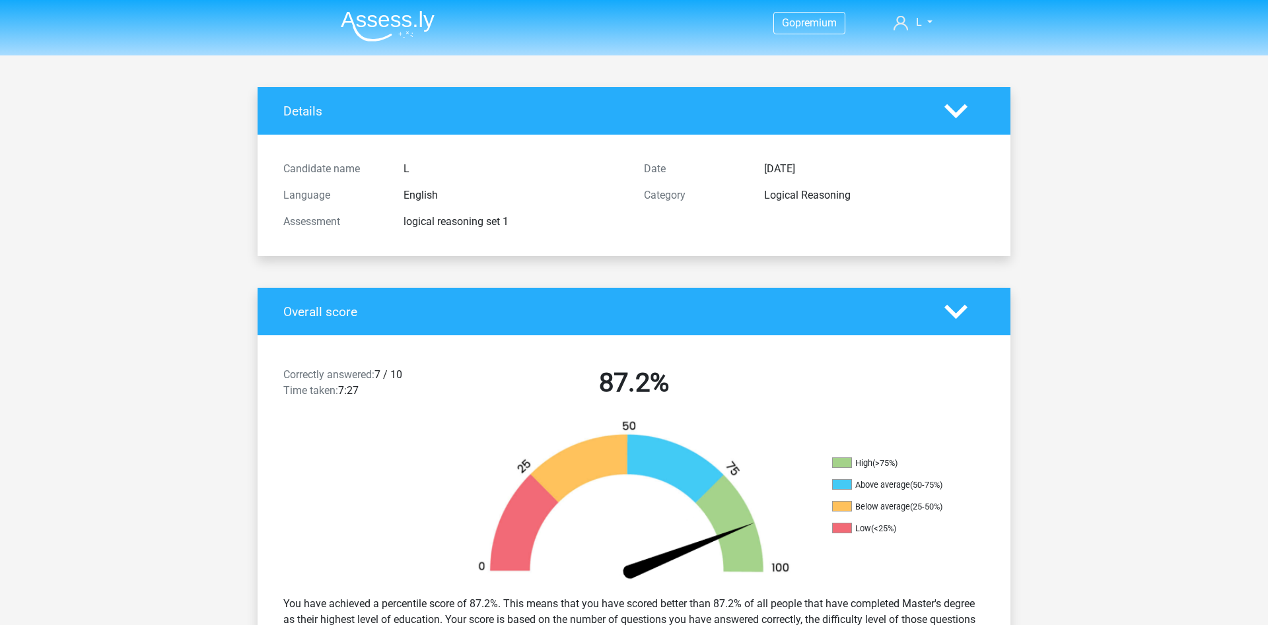
click at [856, 228] on div "Date Sept. 15, 2025 Category Logical Reasoning" at bounding box center [814, 195] width 361 height 79
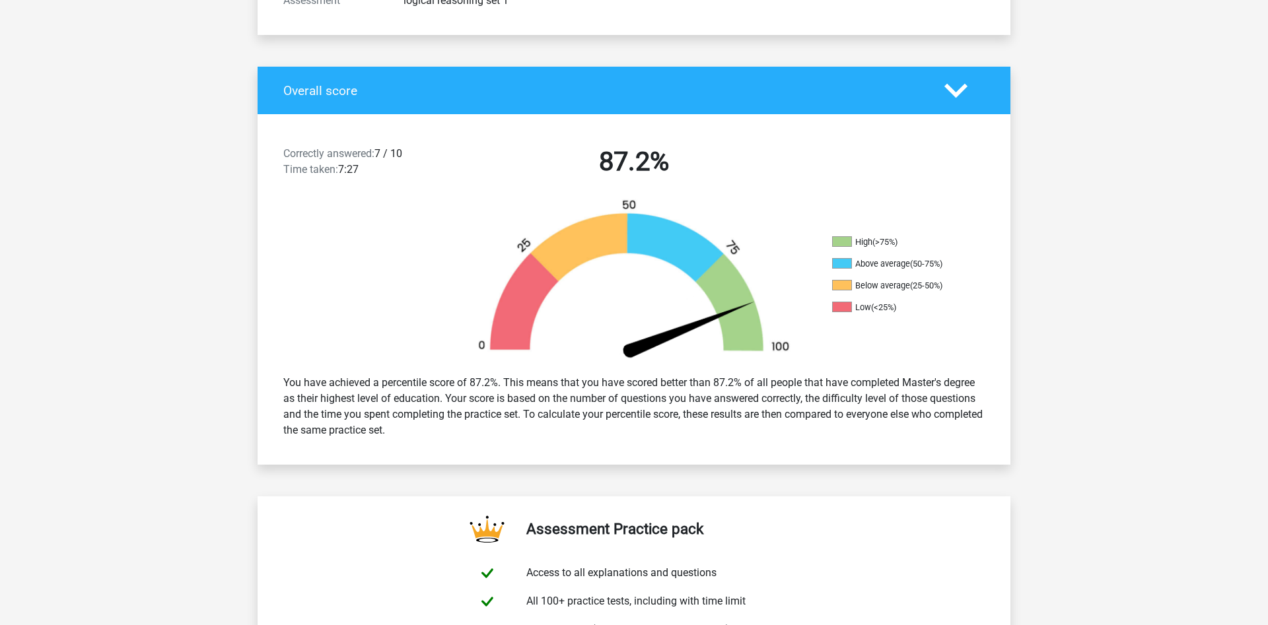
scroll to position [337, 0]
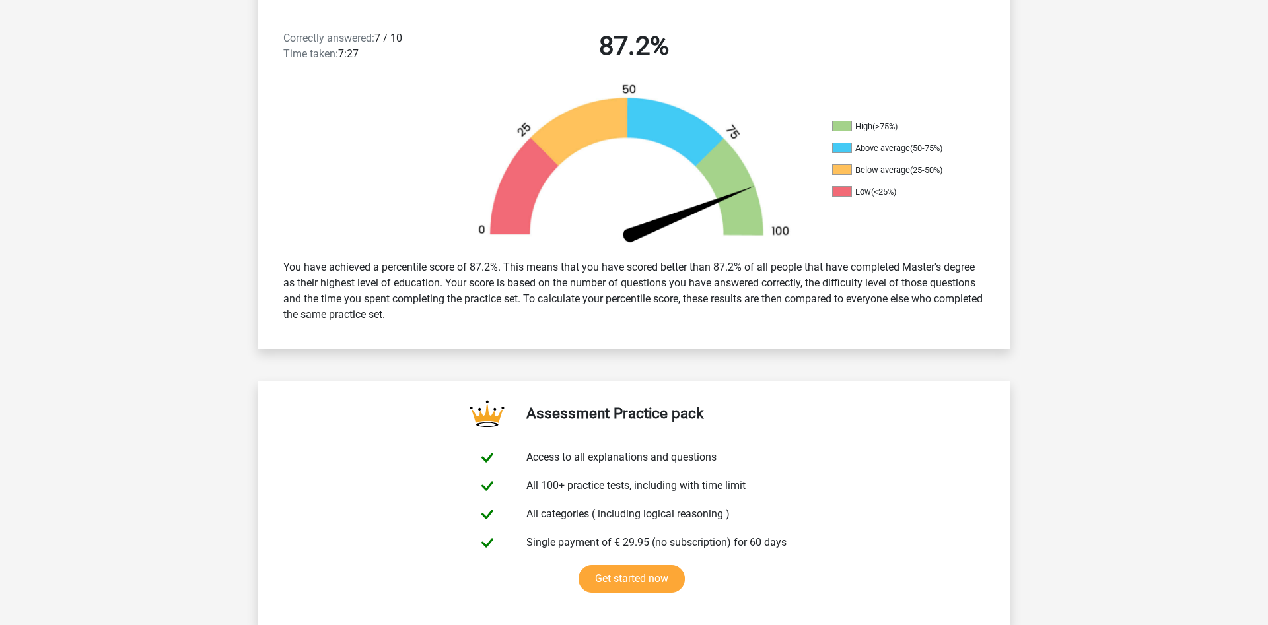
drag, startPoint x: 280, startPoint y: 264, endPoint x: 908, endPoint y: 192, distance: 632.1
click at [908, 192] on div "Correctly answered: 7 / 10 Time taken: 7:27 87.2% High (>75%) Above average (50…" at bounding box center [633, 174] width 733 height 351
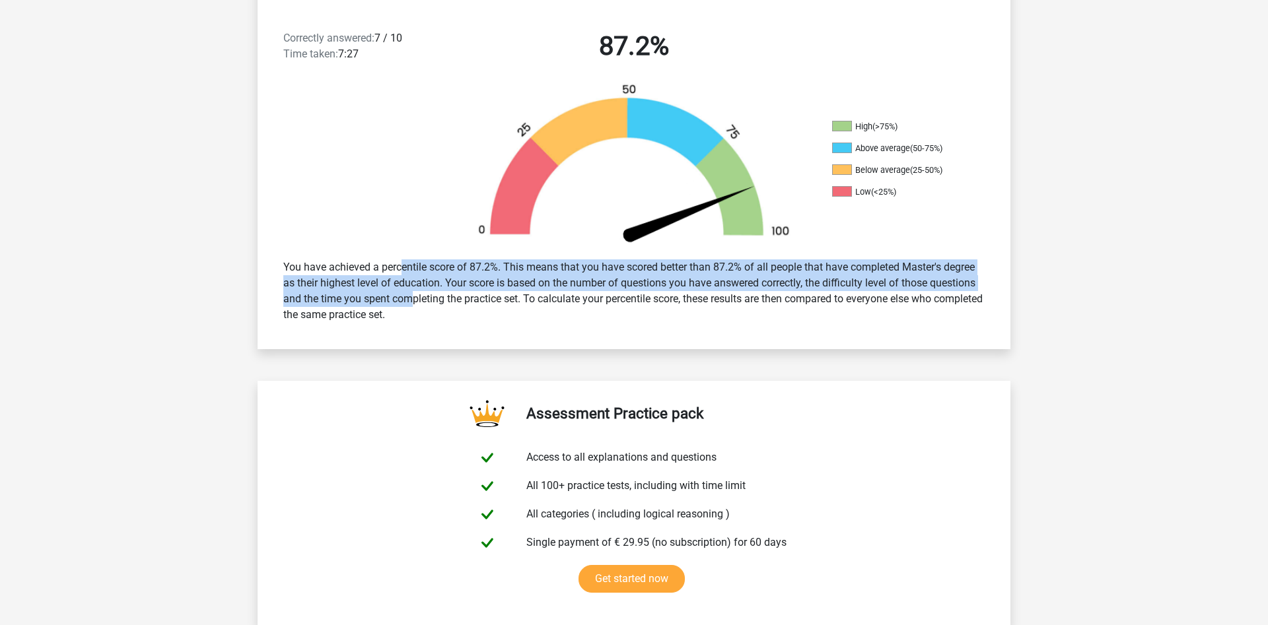
drag, startPoint x: 361, startPoint y: 268, endPoint x: 491, endPoint y: 298, distance: 132.9
click at [378, 293] on div "You have achieved a percentile score of 87.2%. This means that you have scored …" at bounding box center [633, 291] width 721 height 74
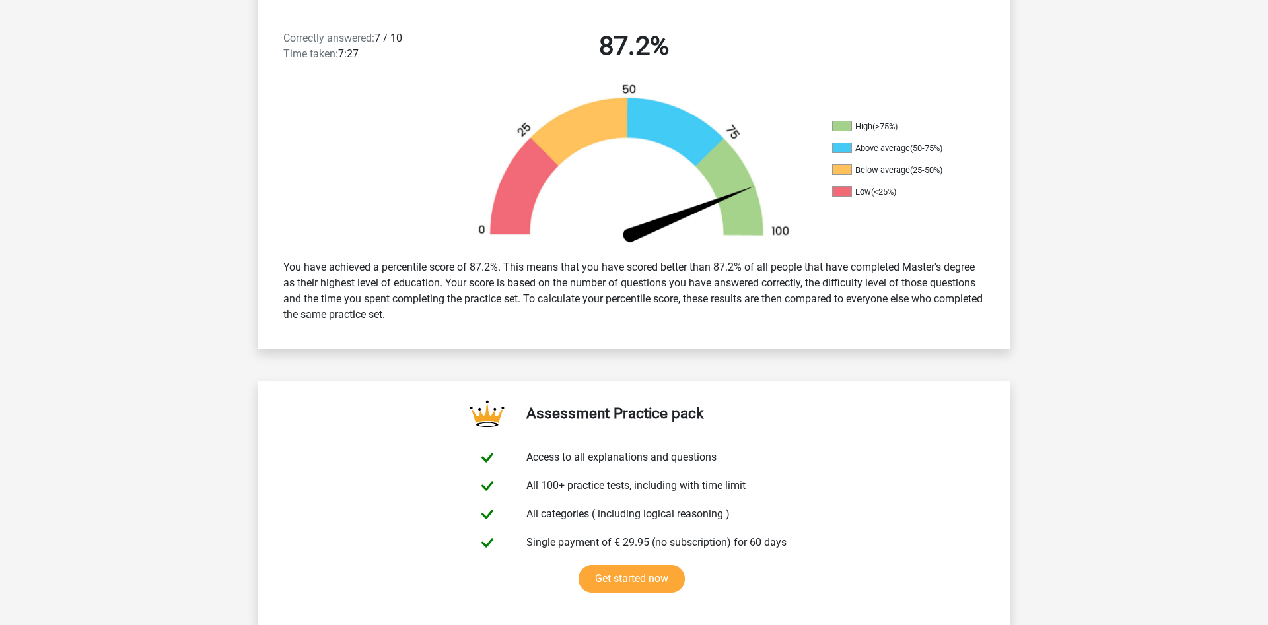
click at [561, 298] on div "You have achieved a percentile score of 87.2%. This means that you have scored …" at bounding box center [633, 291] width 721 height 74
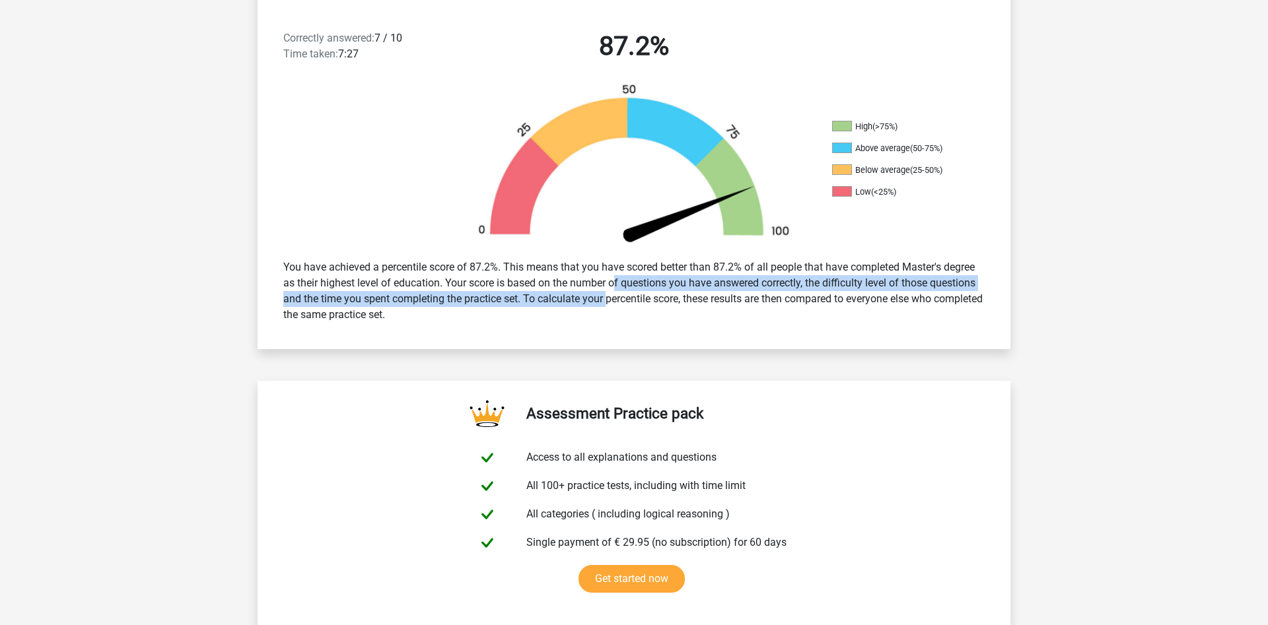
drag, startPoint x: 569, startPoint y: 289, endPoint x: 569, endPoint y: 281, distance: 7.9
click at [569, 281] on div "You have achieved a percentile score of 87.2%. This means that you have scored …" at bounding box center [633, 291] width 721 height 74
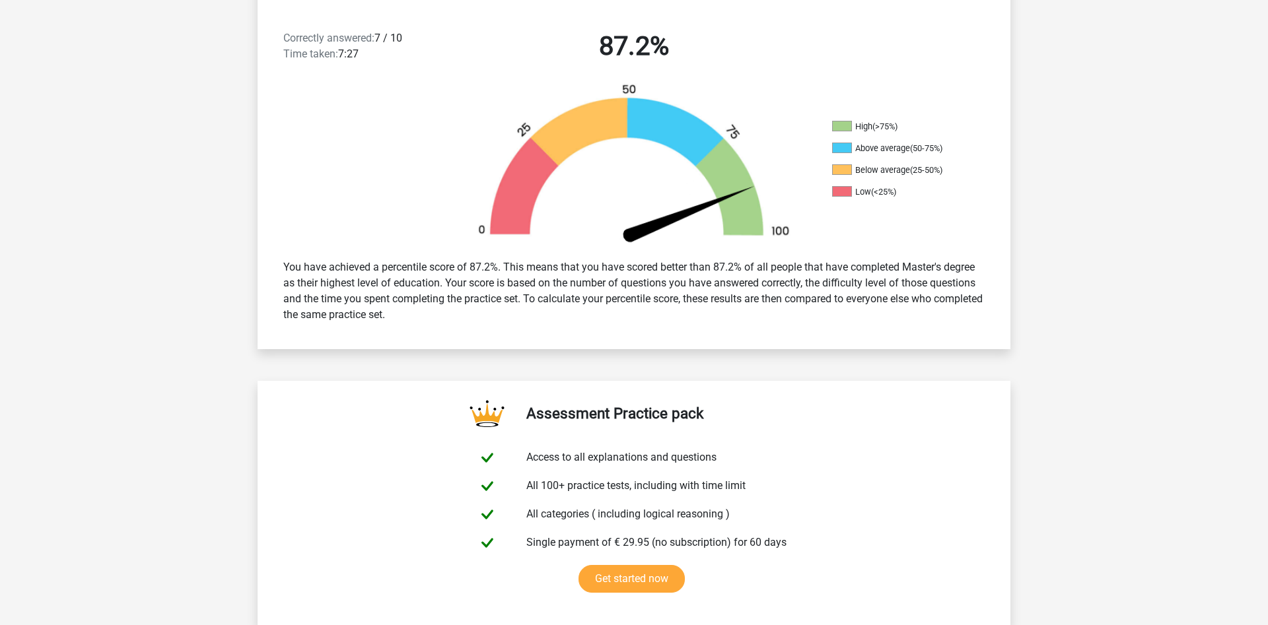
click at [569, 281] on div "You have achieved a percentile score of 87.2%. This means that you have scored …" at bounding box center [633, 291] width 721 height 74
drag, startPoint x: 474, startPoint y: 281, endPoint x: 561, endPoint y: 281, distance: 86.5
click at [561, 281] on div "You have achieved a percentile score of 87.2%. This means that you have scored …" at bounding box center [633, 291] width 721 height 74
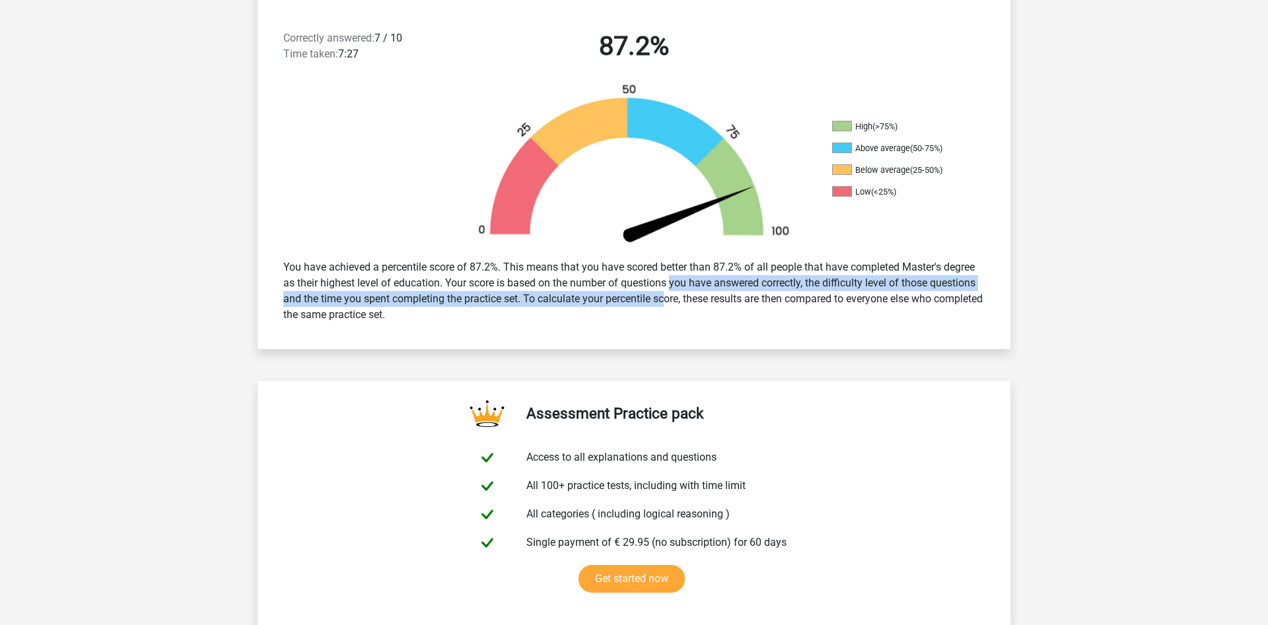
click at [630, 292] on div "You have achieved a percentile score of 87.2%. This means that you have scored …" at bounding box center [633, 291] width 721 height 74
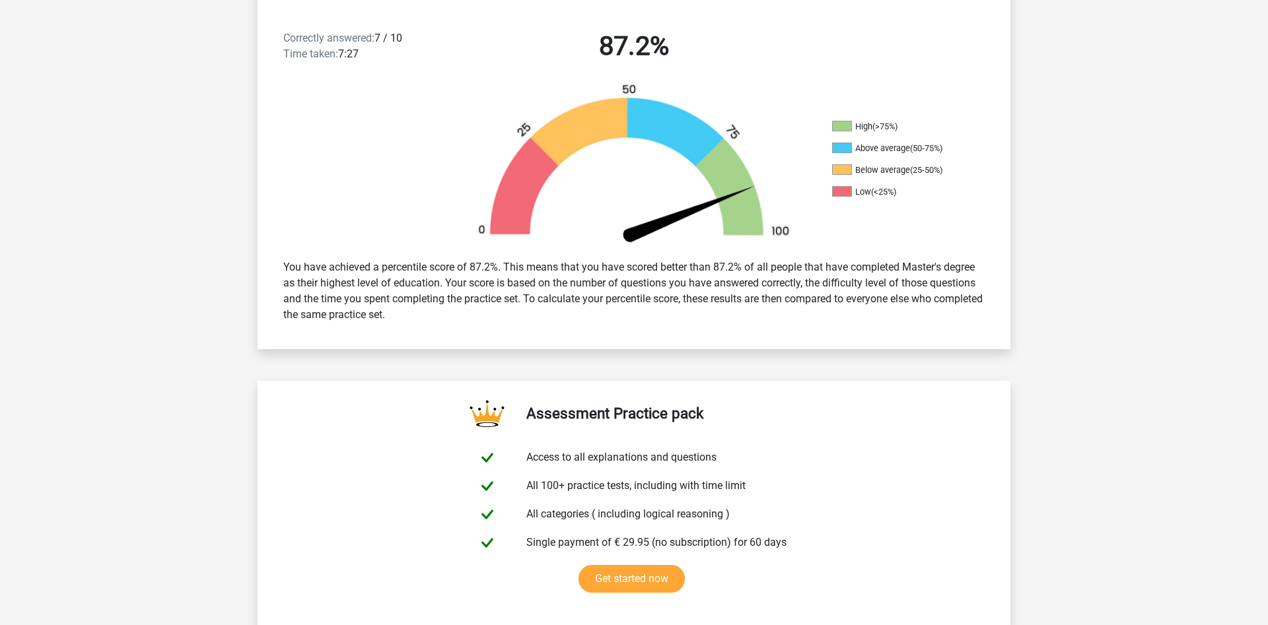
click at [630, 292] on div "You have achieved a percentile score of 87.2%. This means that you have scored …" at bounding box center [633, 291] width 721 height 74
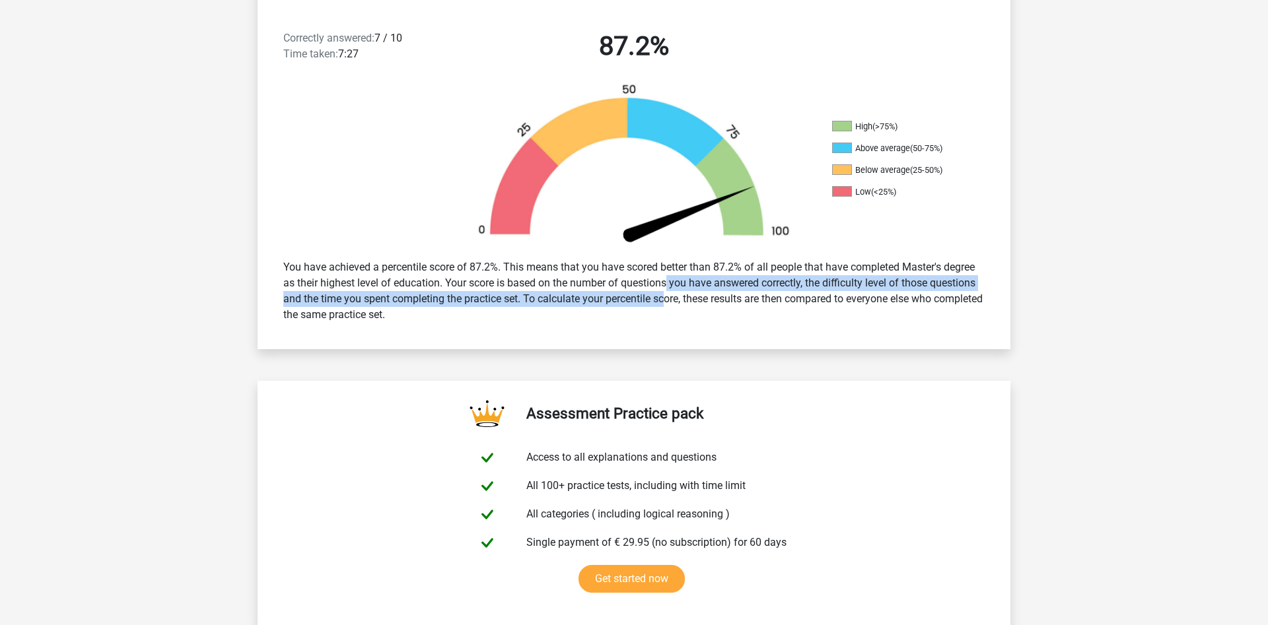
drag, startPoint x: 626, startPoint y: 287, endPoint x: 629, endPoint y: 296, distance: 9.6
click at [629, 296] on div "You have achieved a percentile score of 87.2%. This means that you have scored …" at bounding box center [633, 291] width 721 height 74
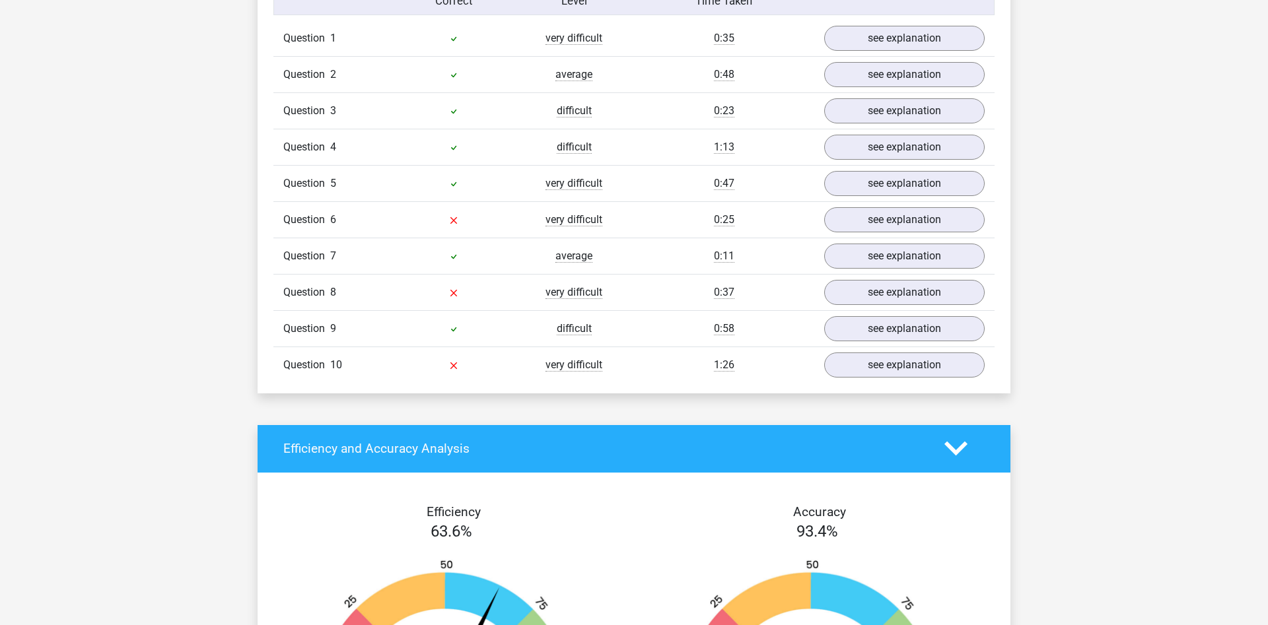
scroll to position [1010, 0]
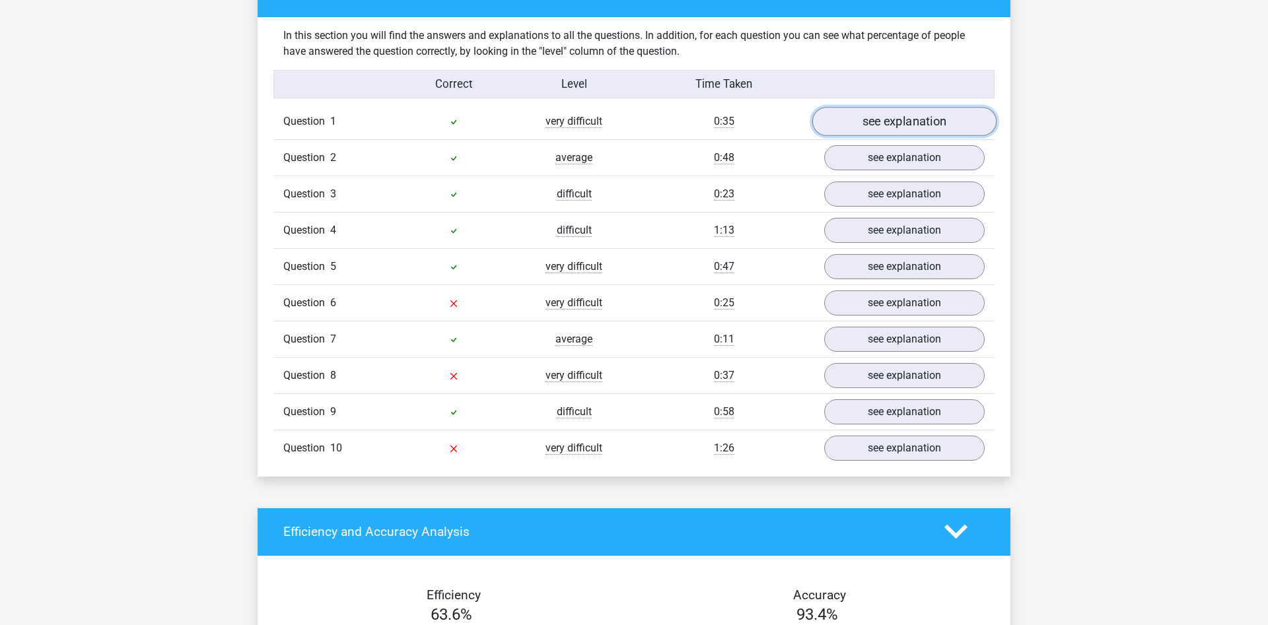
click at [840, 117] on link "see explanation" at bounding box center [904, 121] width 184 height 29
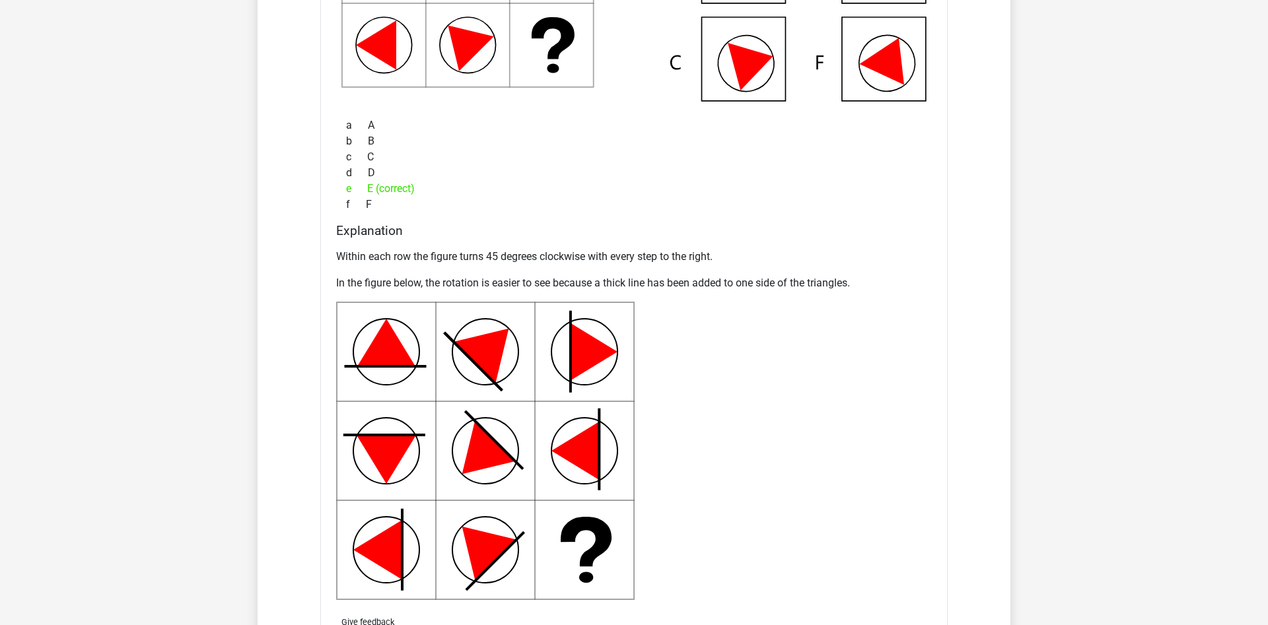
scroll to position [1347, 0]
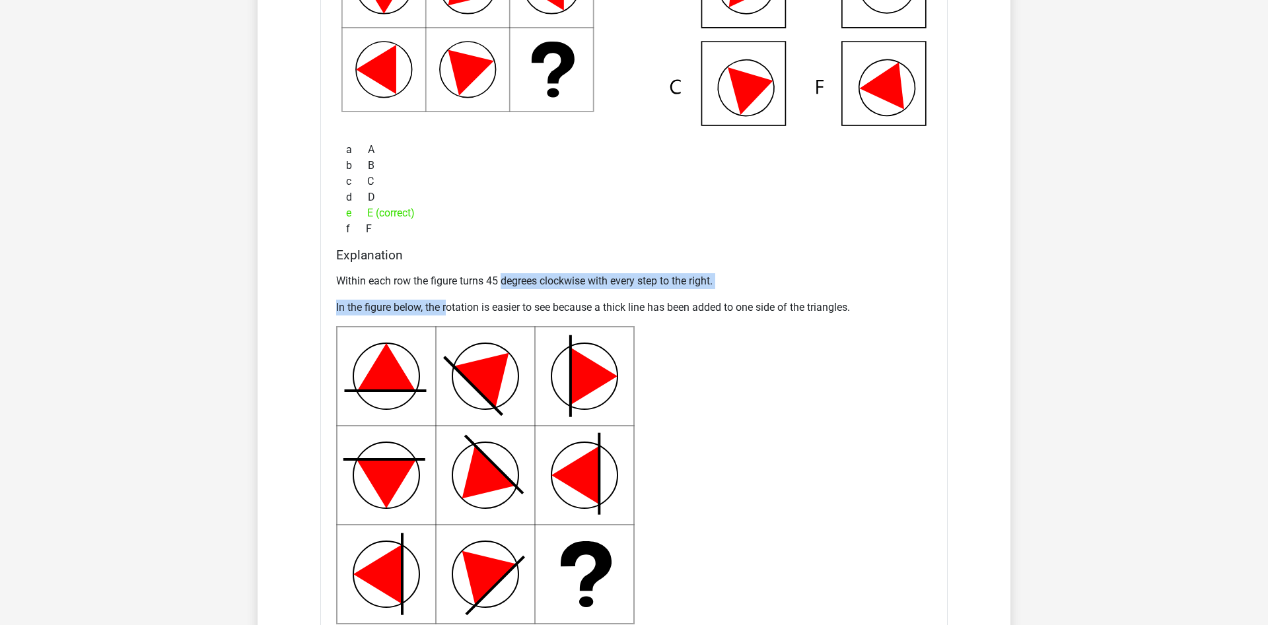
drag, startPoint x: 504, startPoint y: 283, endPoint x: 421, endPoint y: 303, distance: 84.9
click at [433, 299] on div "Within each row the figure turns 45 degrees clockwise with every step to the ri…" at bounding box center [634, 449] width 596 height 362
click at [375, 303] on p "In the figure below, the rotation is easier to see because a thick line has bee…" at bounding box center [634, 308] width 596 height 16
drag, startPoint x: 393, startPoint y: 306, endPoint x: 510, endPoint y: 296, distance: 117.9
click at [510, 296] on div "Within each row the figure turns 45 degrees clockwise with every step to the ri…" at bounding box center [634, 449] width 596 height 362
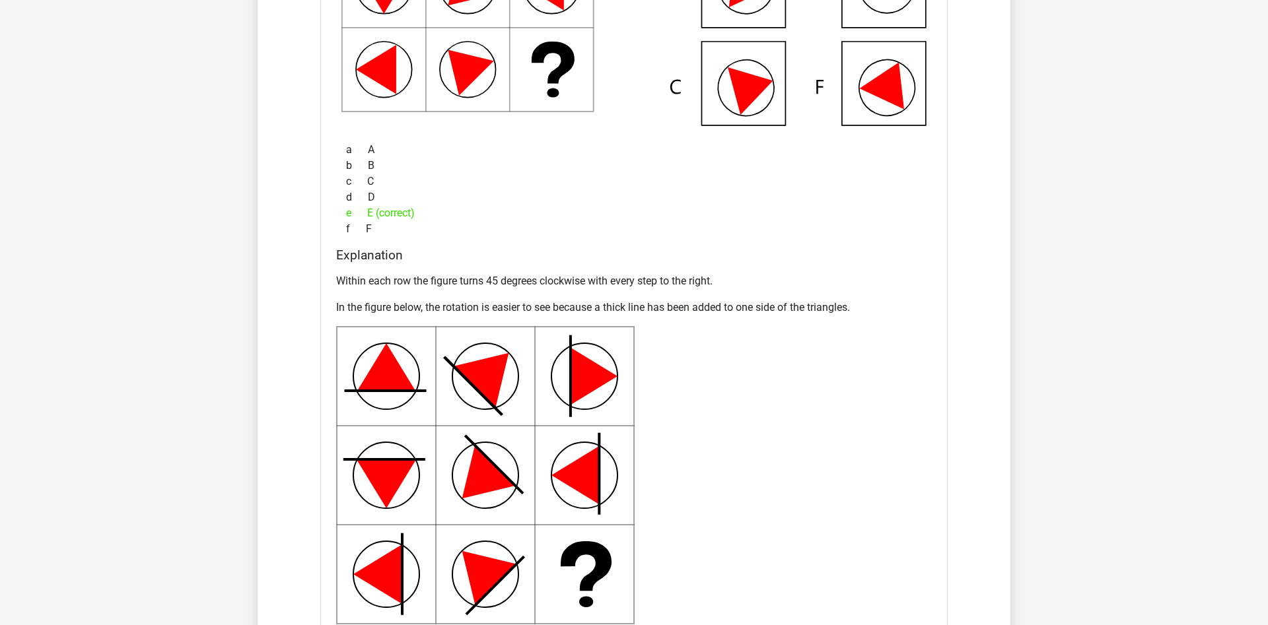
click at [528, 314] on div "Within each row the figure turns 45 degrees clockwise with every step to the ri…" at bounding box center [634, 449] width 596 height 362
drag, startPoint x: 483, startPoint y: 313, endPoint x: 811, endPoint y: 305, distance: 327.6
click at [811, 305] on p "In the figure below, the rotation is easier to see because a thick line has bee…" at bounding box center [634, 308] width 596 height 16
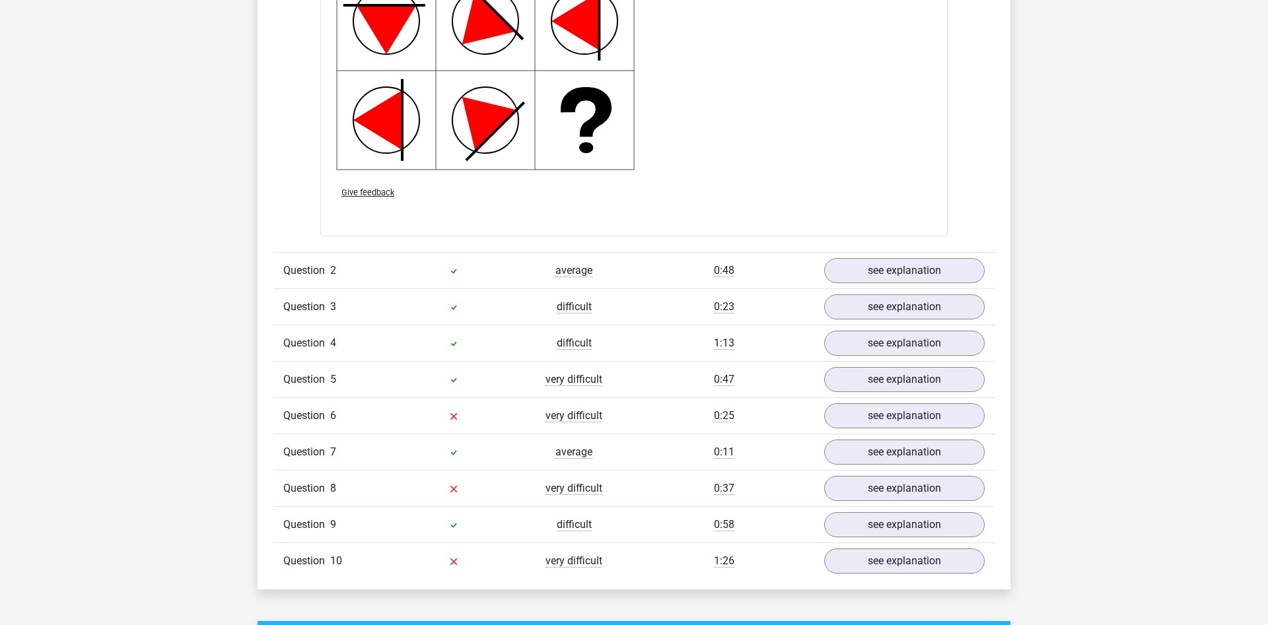
scroll to position [1819, 0]
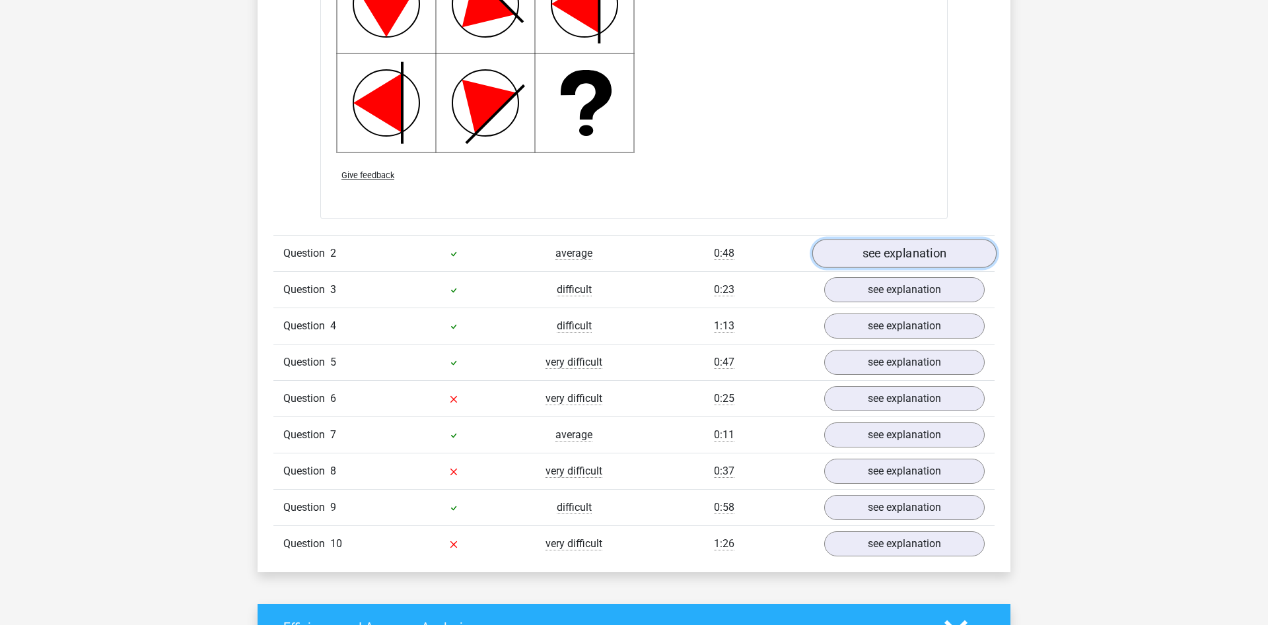
click at [884, 254] on link "see explanation" at bounding box center [904, 253] width 184 height 29
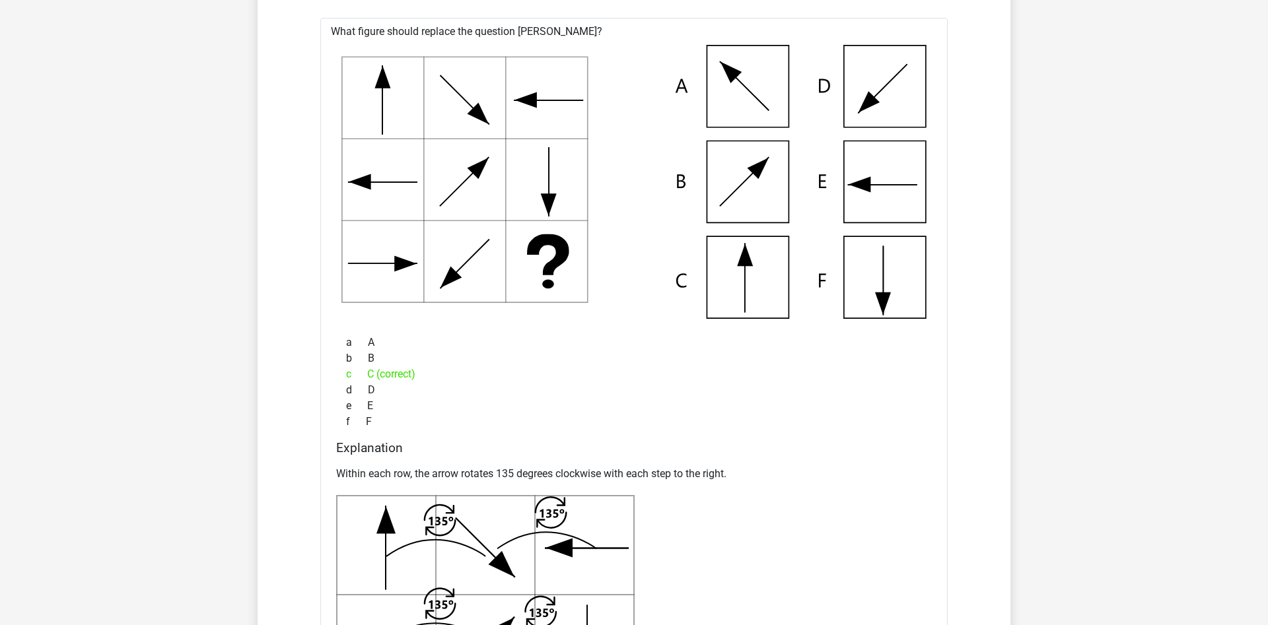
scroll to position [2021, 0]
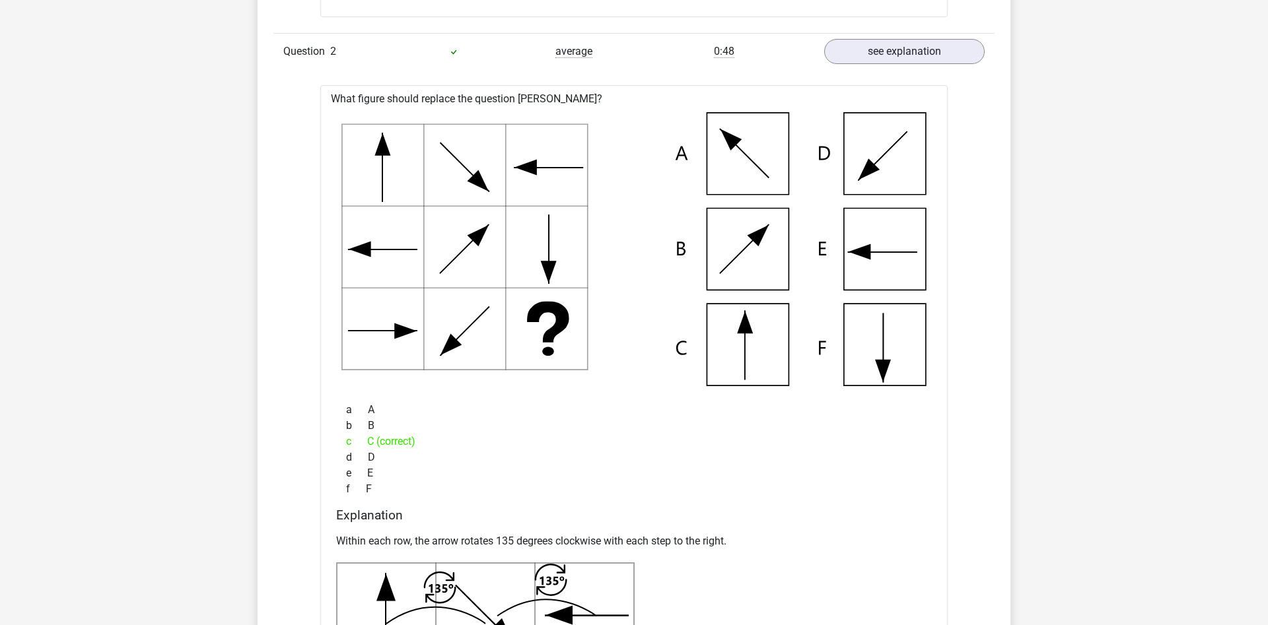
click at [622, 218] on icon at bounding box center [633, 249] width 585 height 274
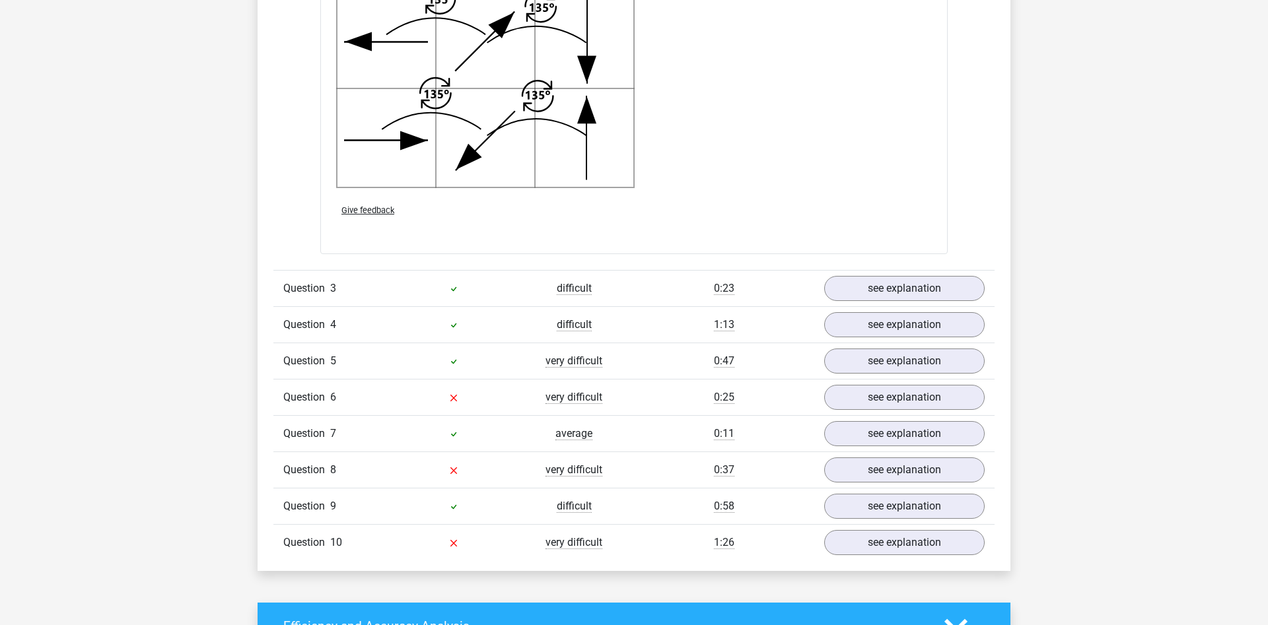
scroll to position [2694, 0]
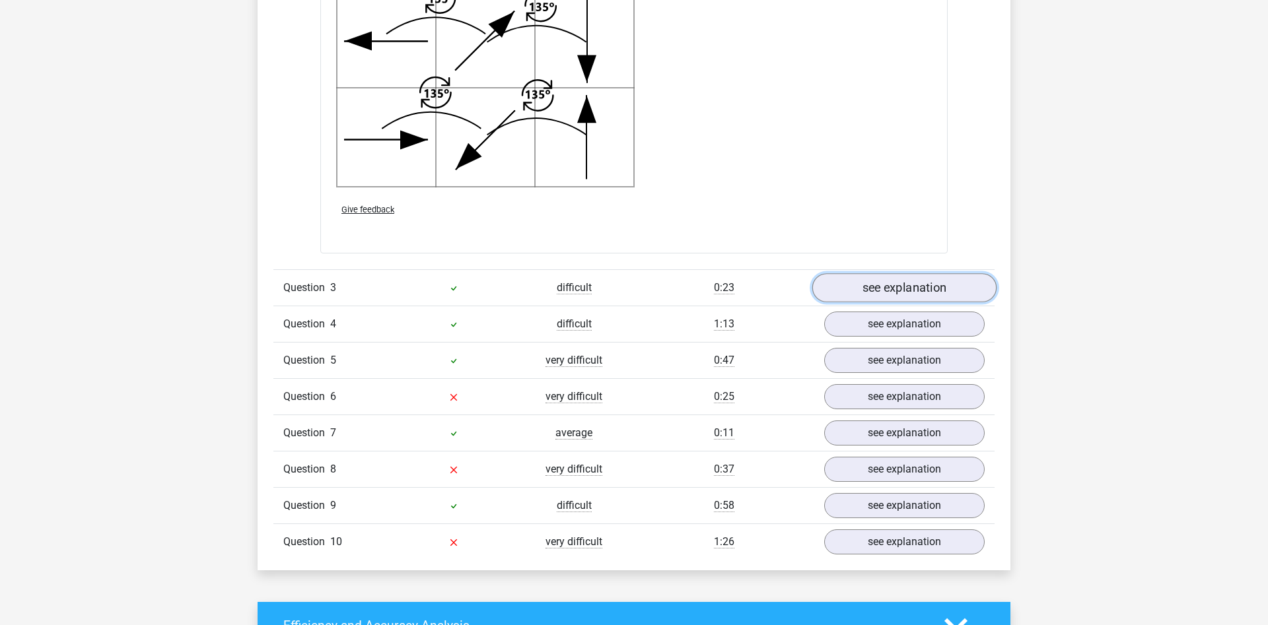
click at [875, 284] on link "see explanation" at bounding box center [904, 287] width 184 height 29
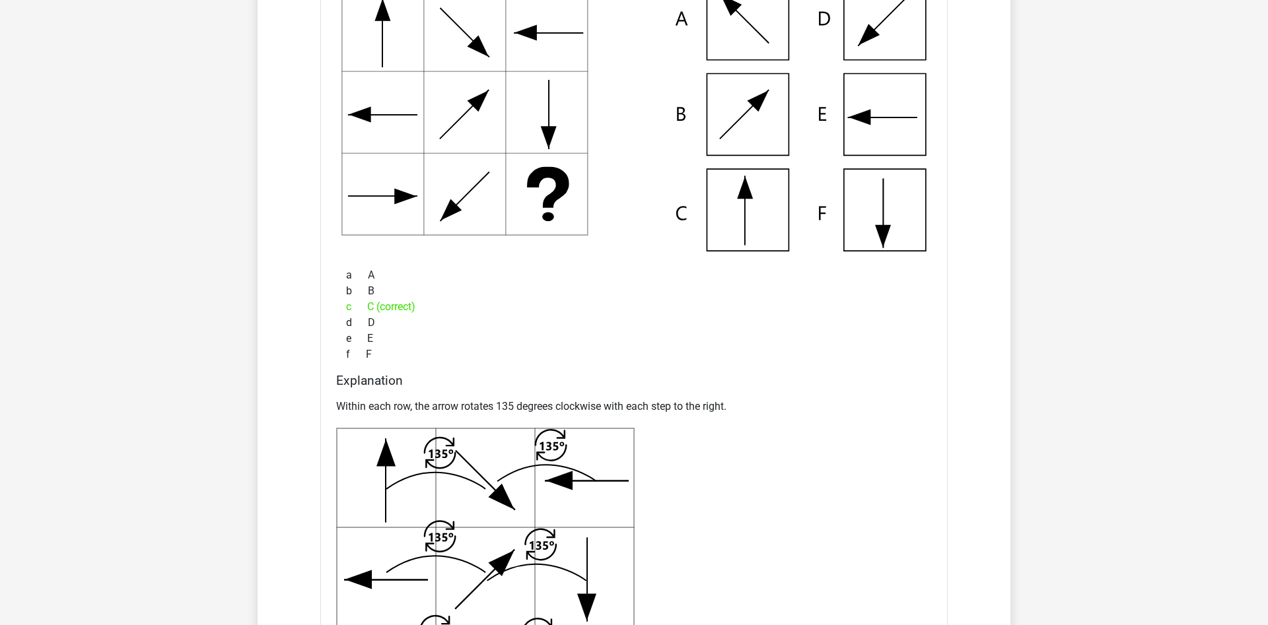
scroll to position [2559, 0]
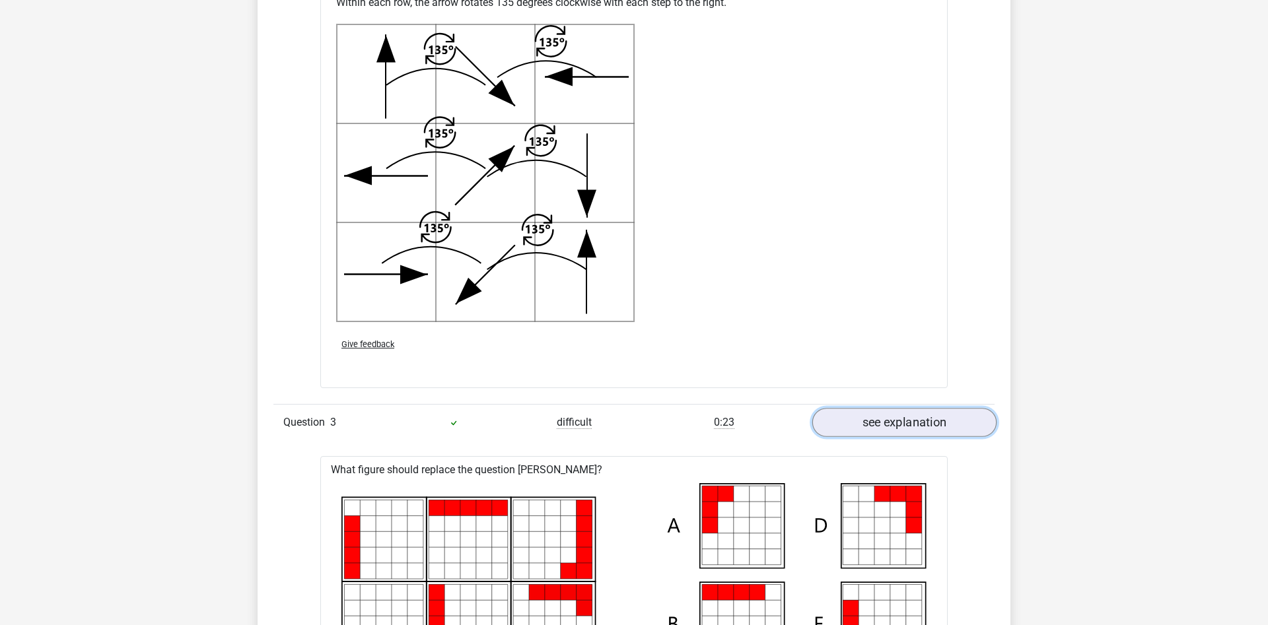
click at [885, 414] on link "see explanation" at bounding box center [904, 422] width 184 height 29
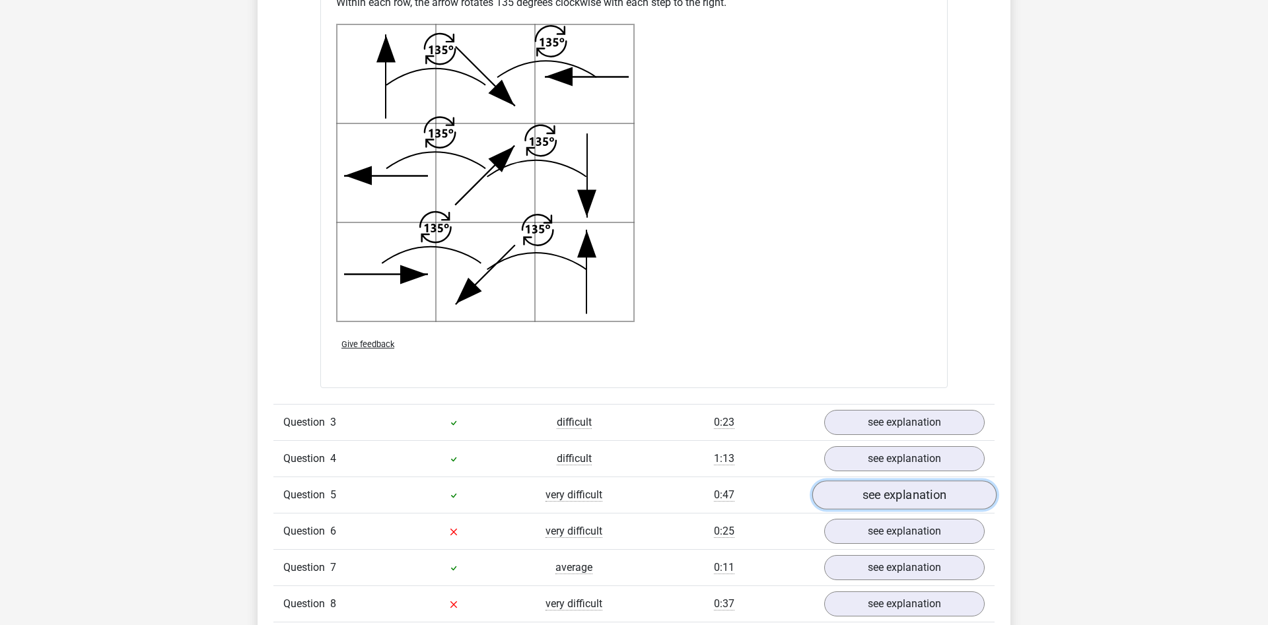
click at [890, 508] on link "see explanation" at bounding box center [904, 495] width 184 height 29
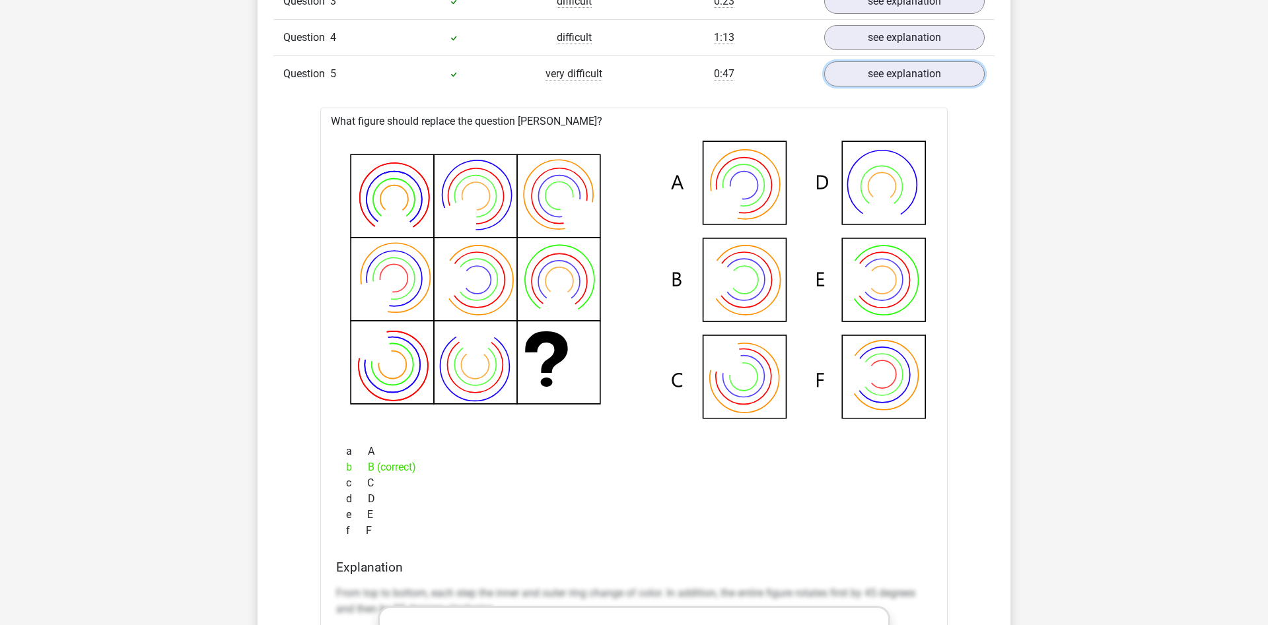
scroll to position [2964, 0]
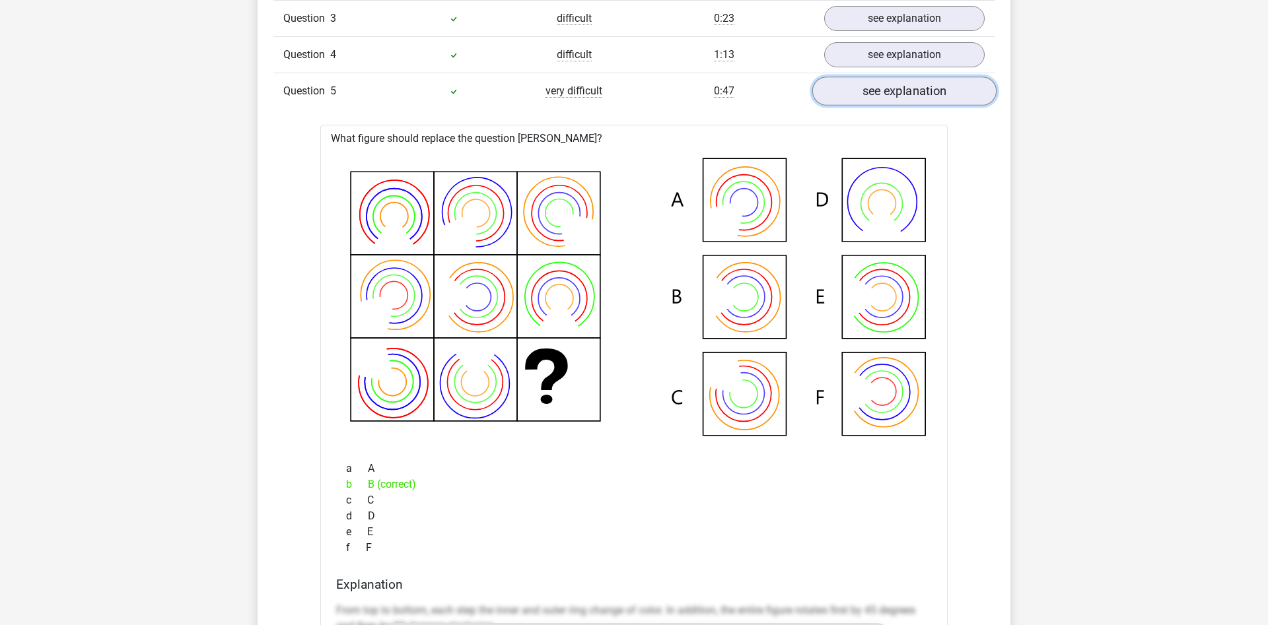
click at [859, 92] on link "see explanation" at bounding box center [904, 91] width 184 height 29
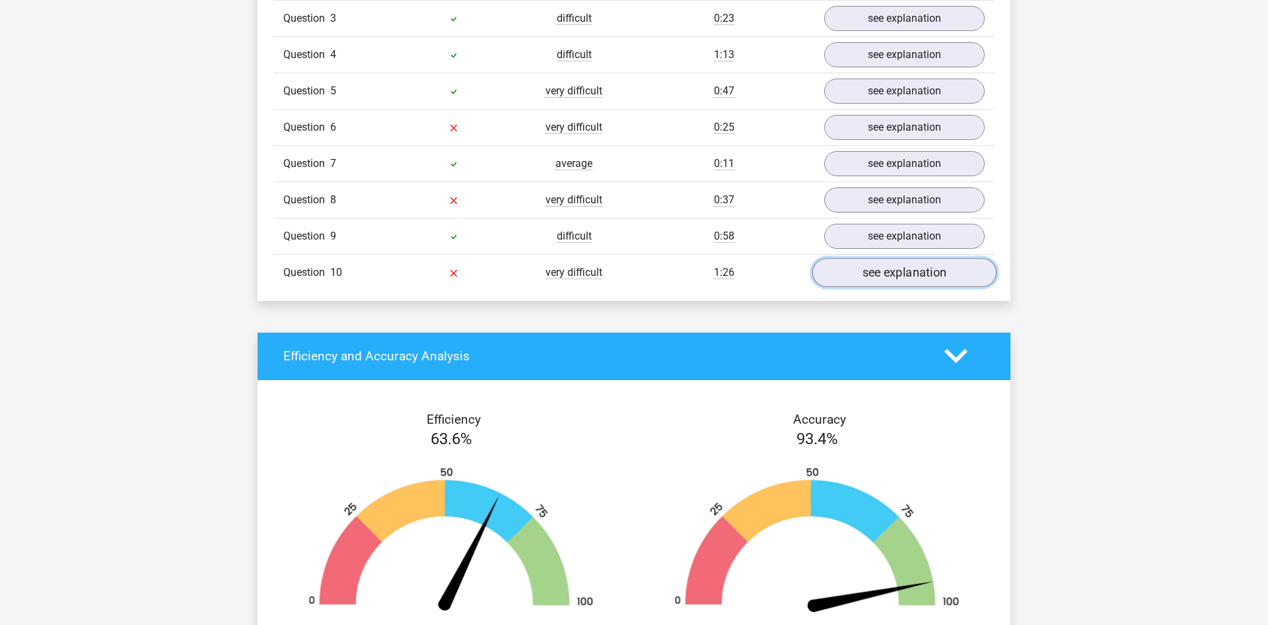
click at [917, 271] on link "see explanation" at bounding box center [904, 272] width 184 height 29
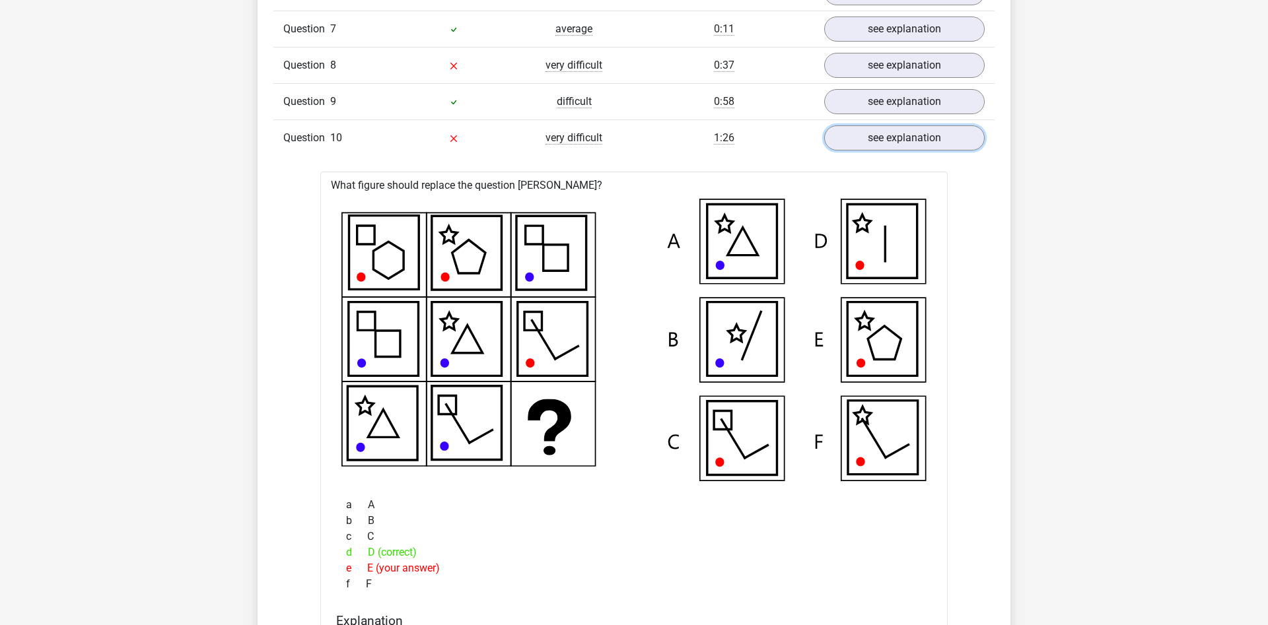
scroll to position [3166, 0]
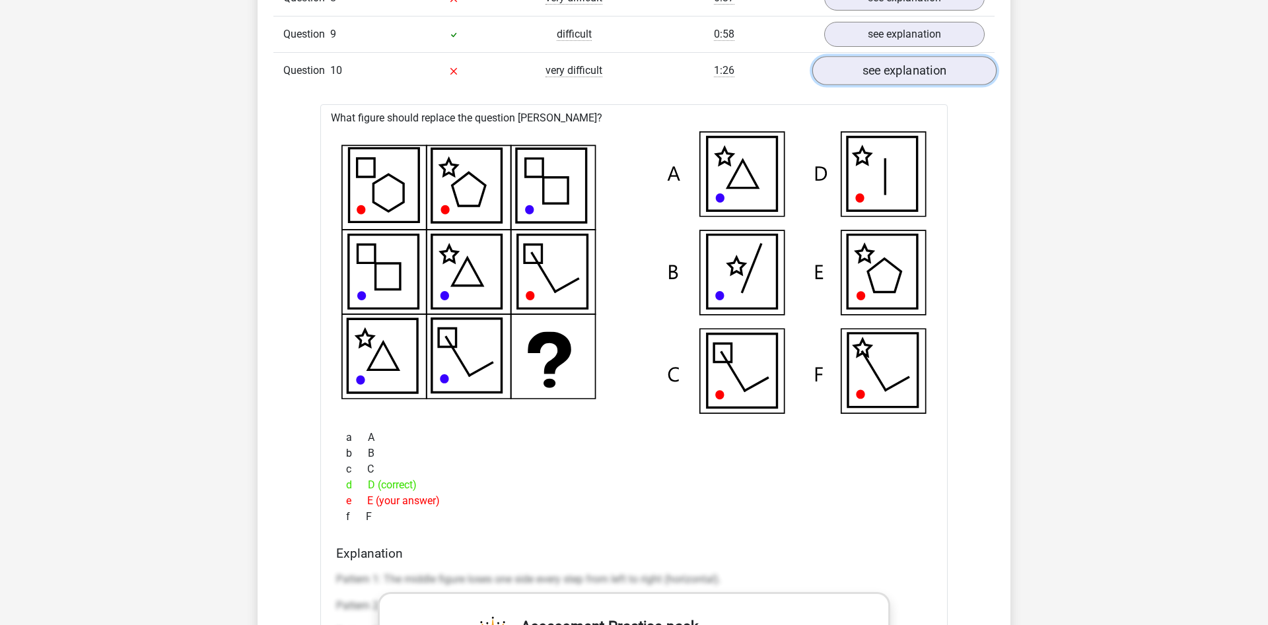
click at [847, 74] on link "see explanation" at bounding box center [904, 70] width 184 height 29
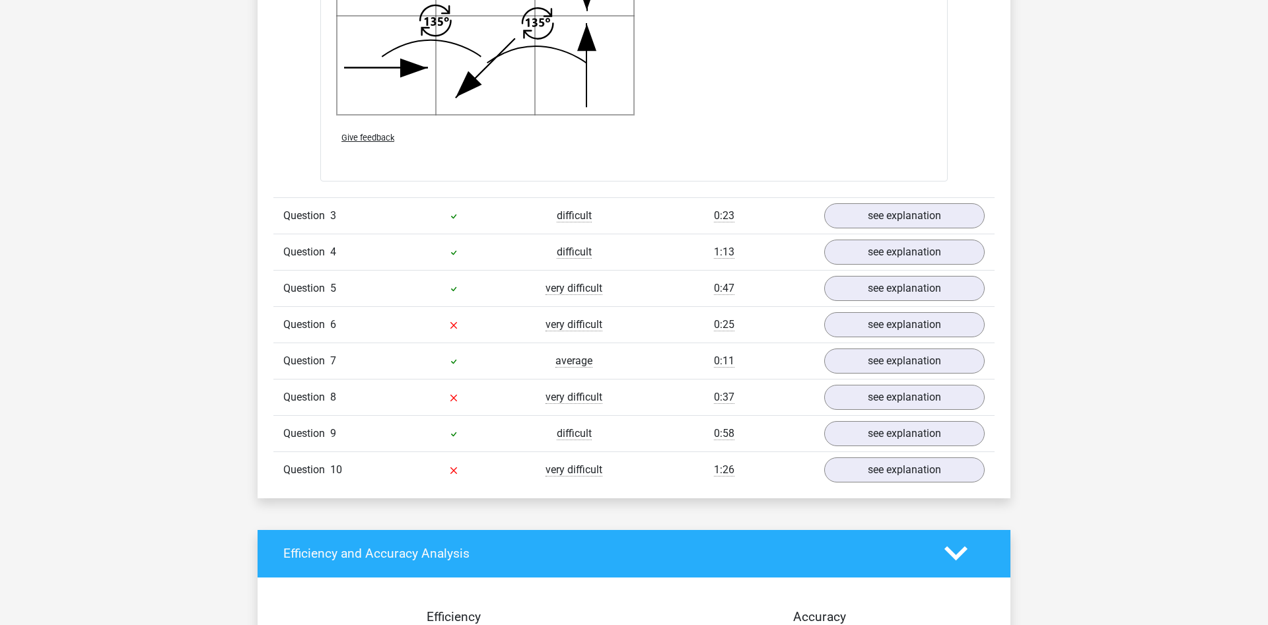
drag, startPoint x: 1103, startPoint y: 363, endPoint x: 1092, endPoint y: 419, distance: 56.6
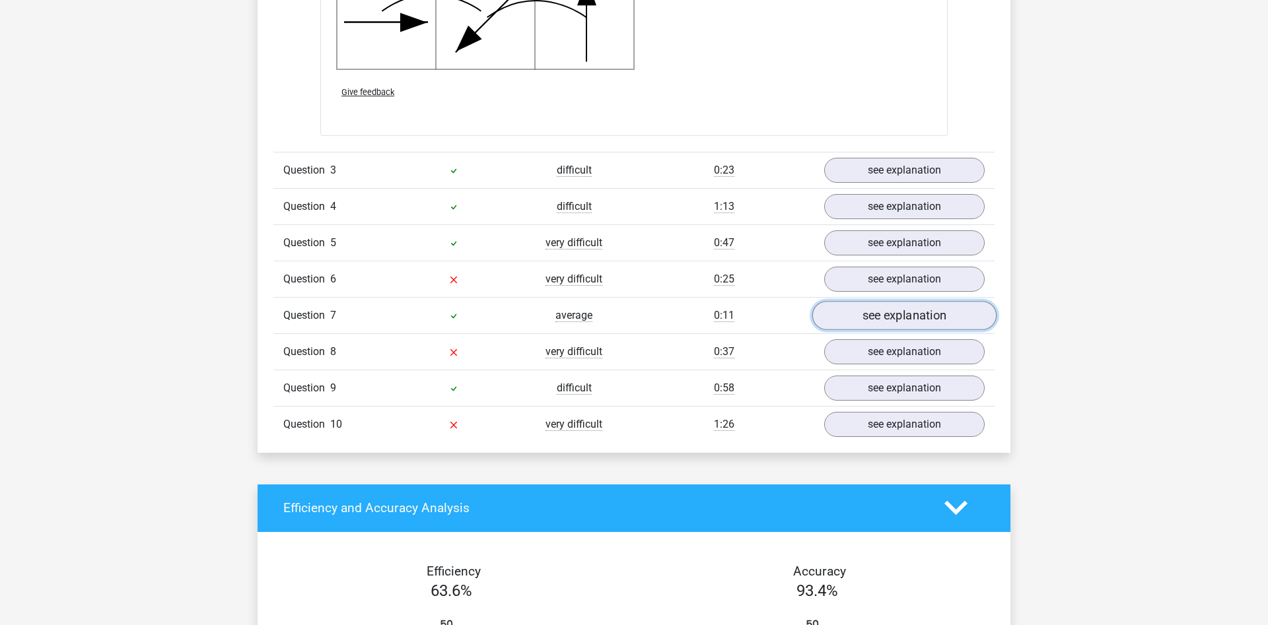
click at [861, 322] on link "see explanation" at bounding box center [904, 315] width 184 height 29
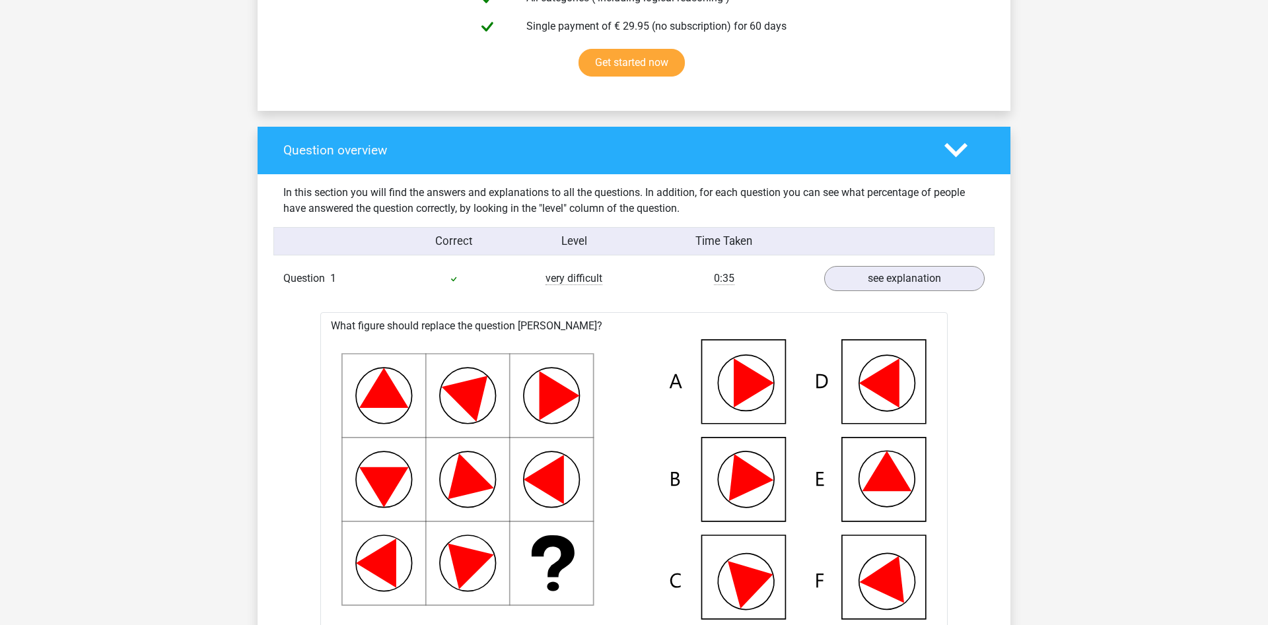
scroll to position [0, 0]
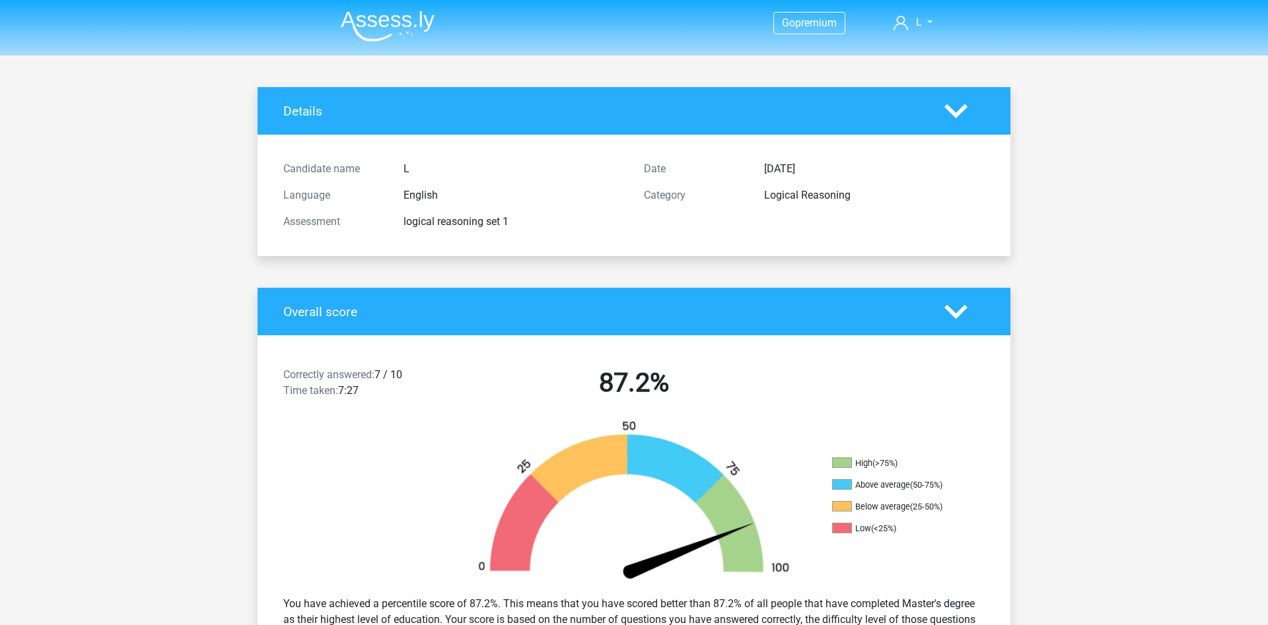
drag, startPoint x: 1002, startPoint y: 450, endPoint x: 897, endPoint y: 138, distance: 329.7
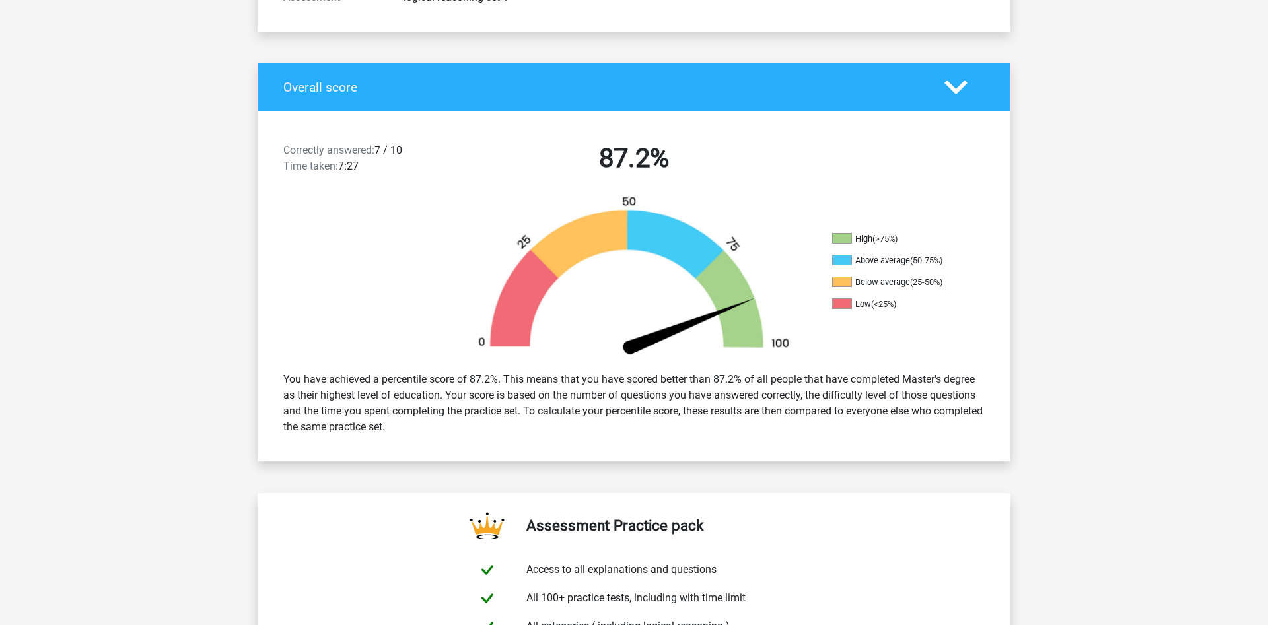
scroll to position [202, 0]
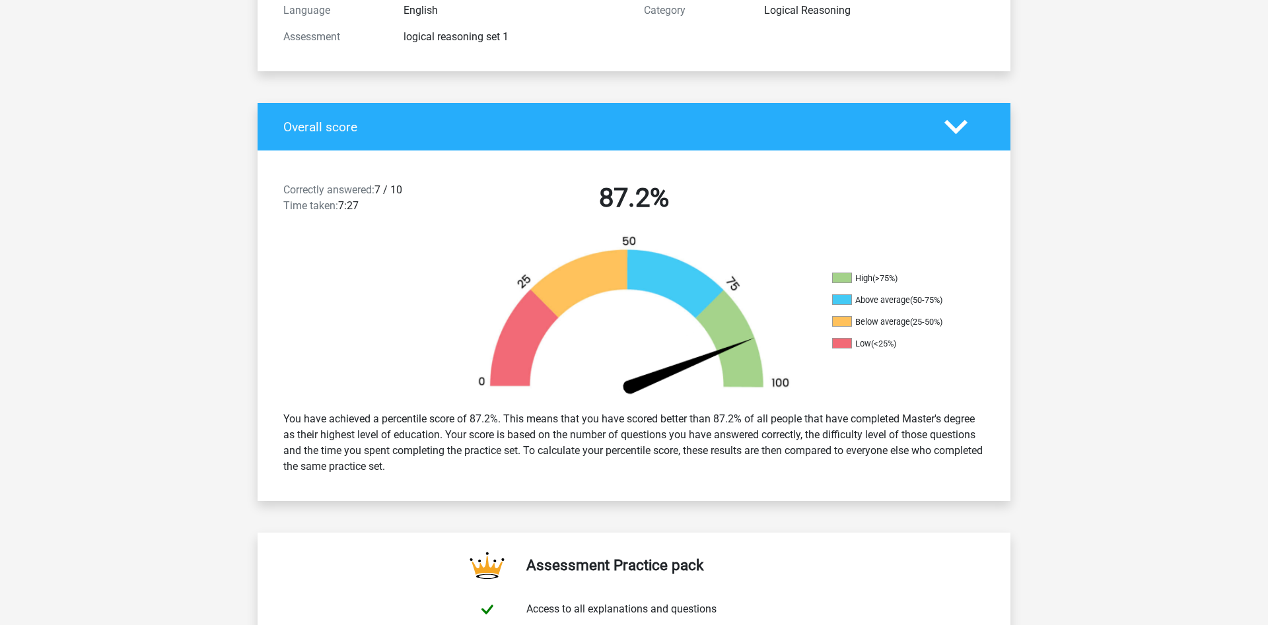
drag, startPoint x: 124, startPoint y: 363, endPoint x: 122, endPoint y: 349, distance: 13.4
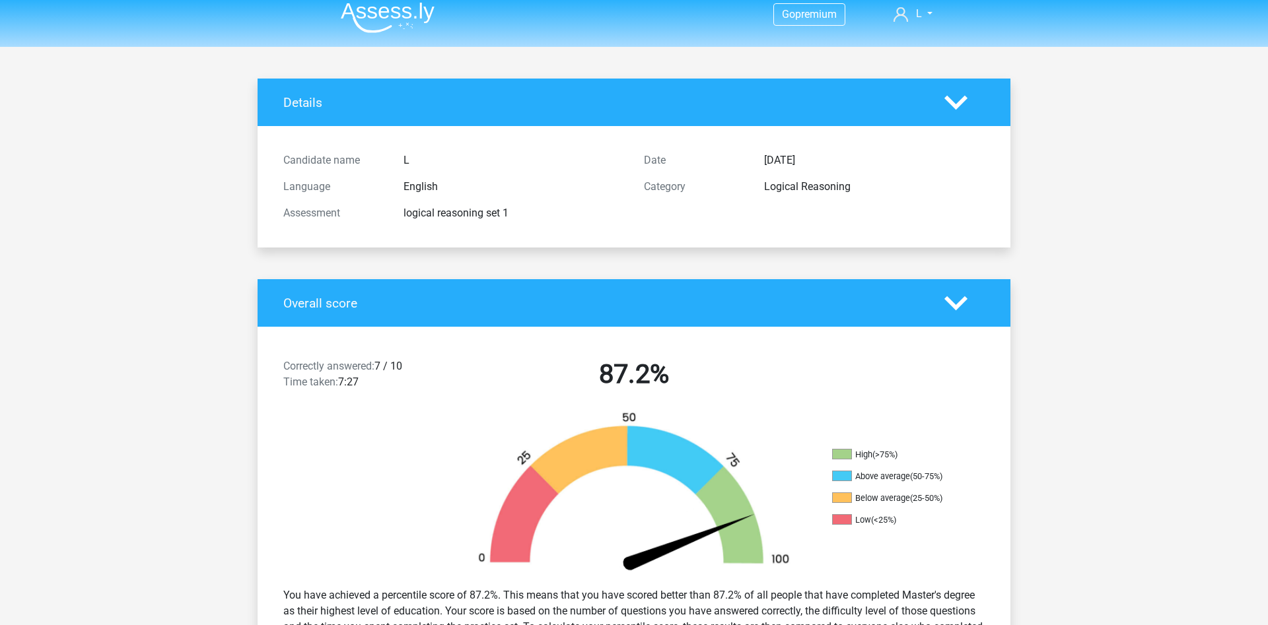
scroll to position [0, 0]
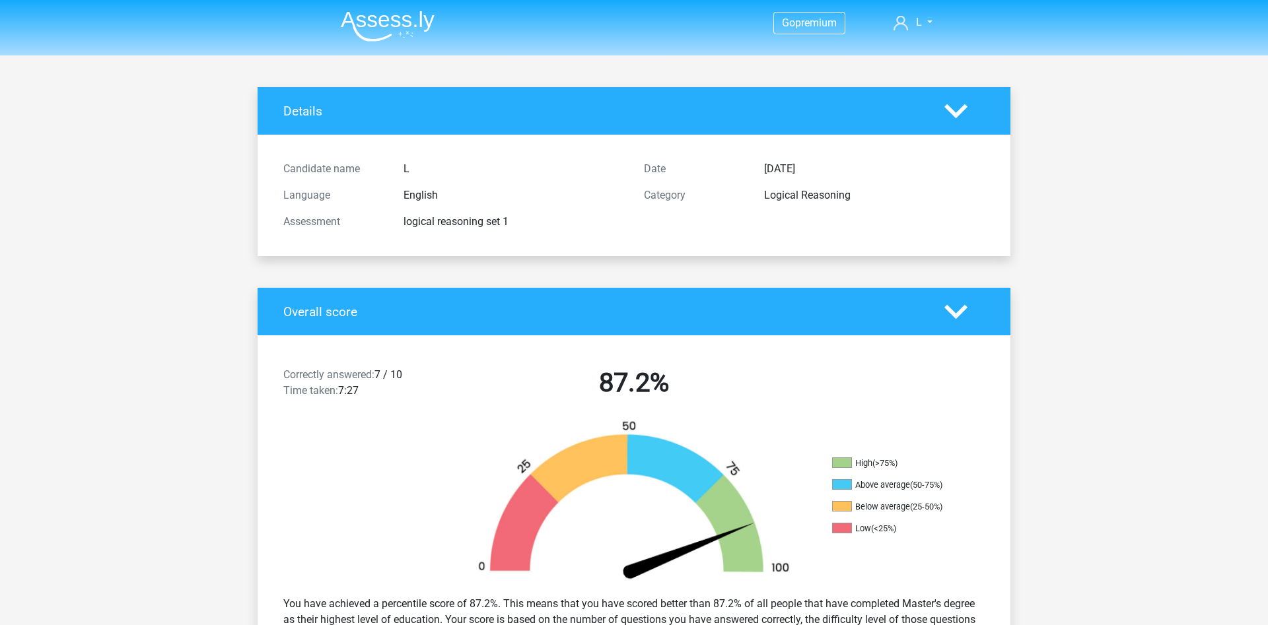
drag, startPoint x: 127, startPoint y: 298, endPoint x: 120, endPoint y: 264, distance: 35.1
drag, startPoint x: 821, startPoint y: 457, endPoint x: 948, endPoint y: 533, distance: 147.2
click at [948, 533] on div "High (>75%) Above average (50-75%) Below average (25-50%) Low (<25%)" at bounding box center [634, 503] width 753 height 166
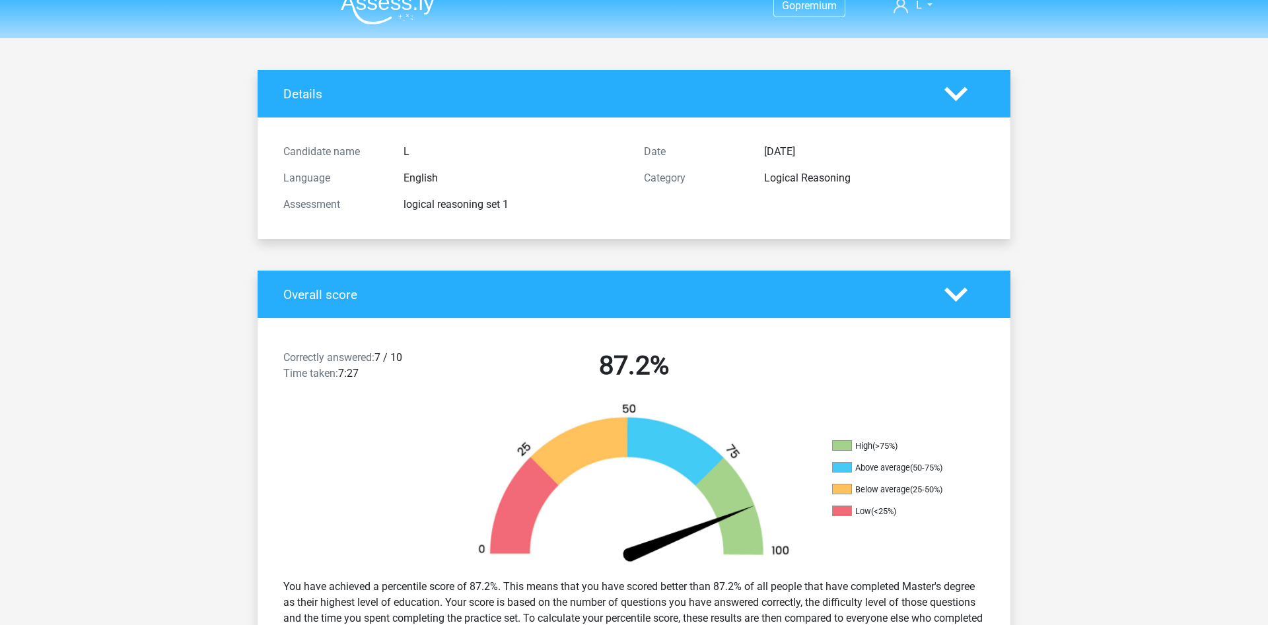
scroll to position [67, 0]
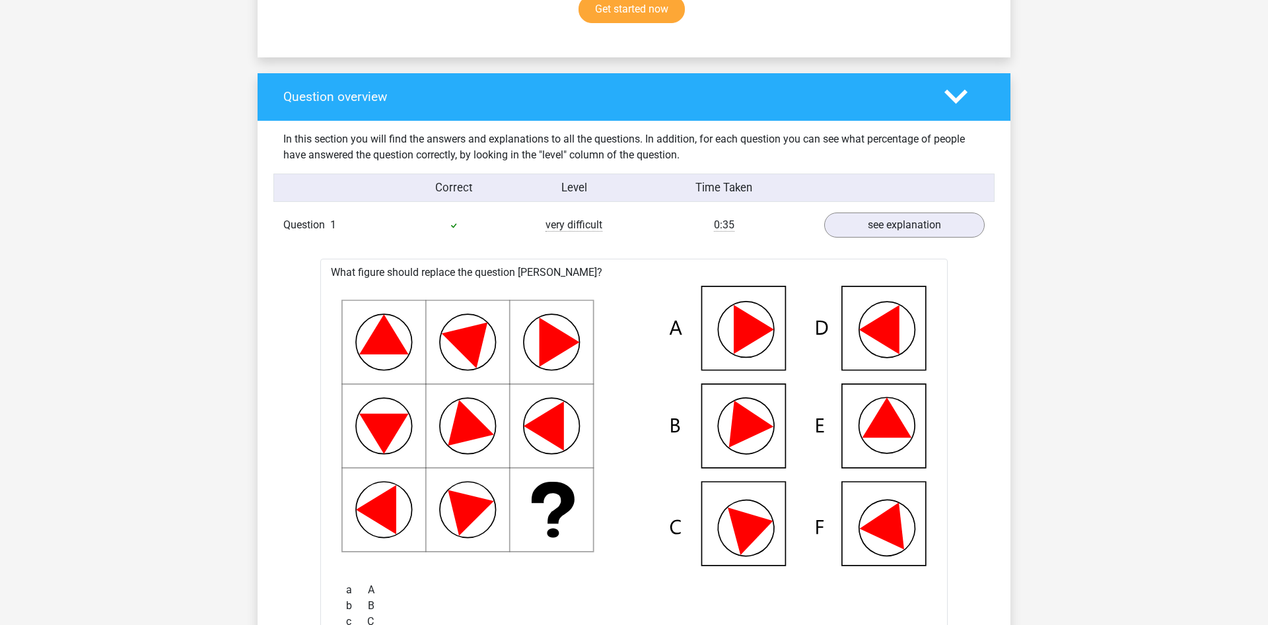
scroll to position [876, 0]
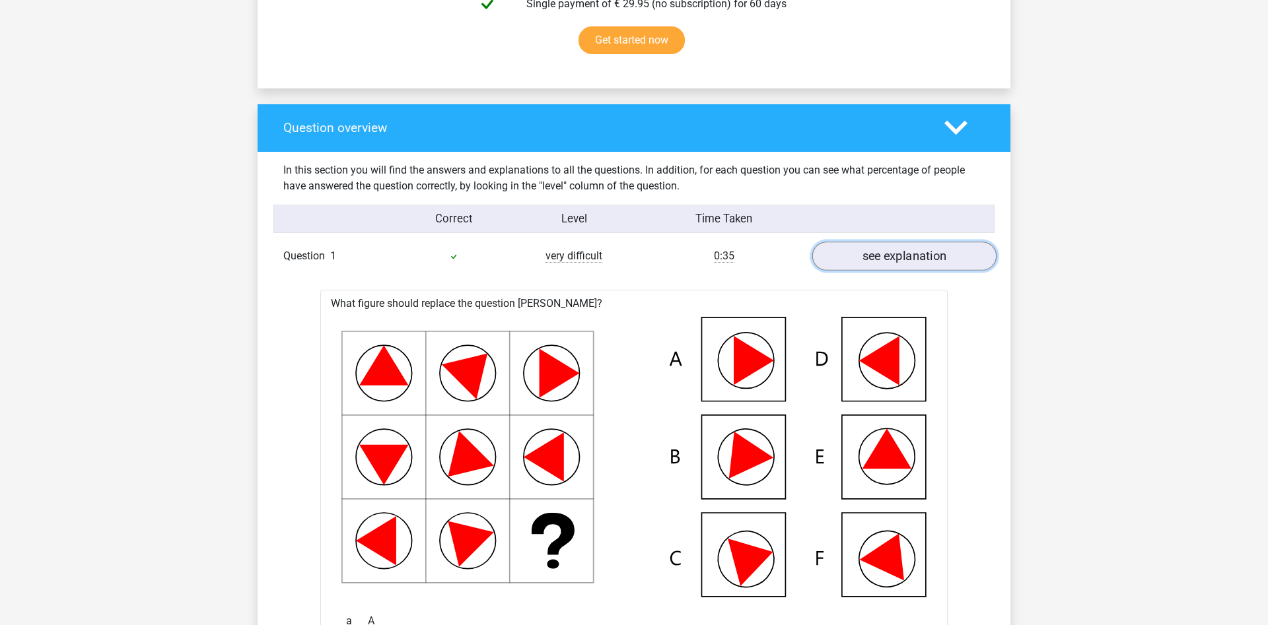
click at [896, 261] on link "see explanation" at bounding box center [904, 256] width 184 height 29
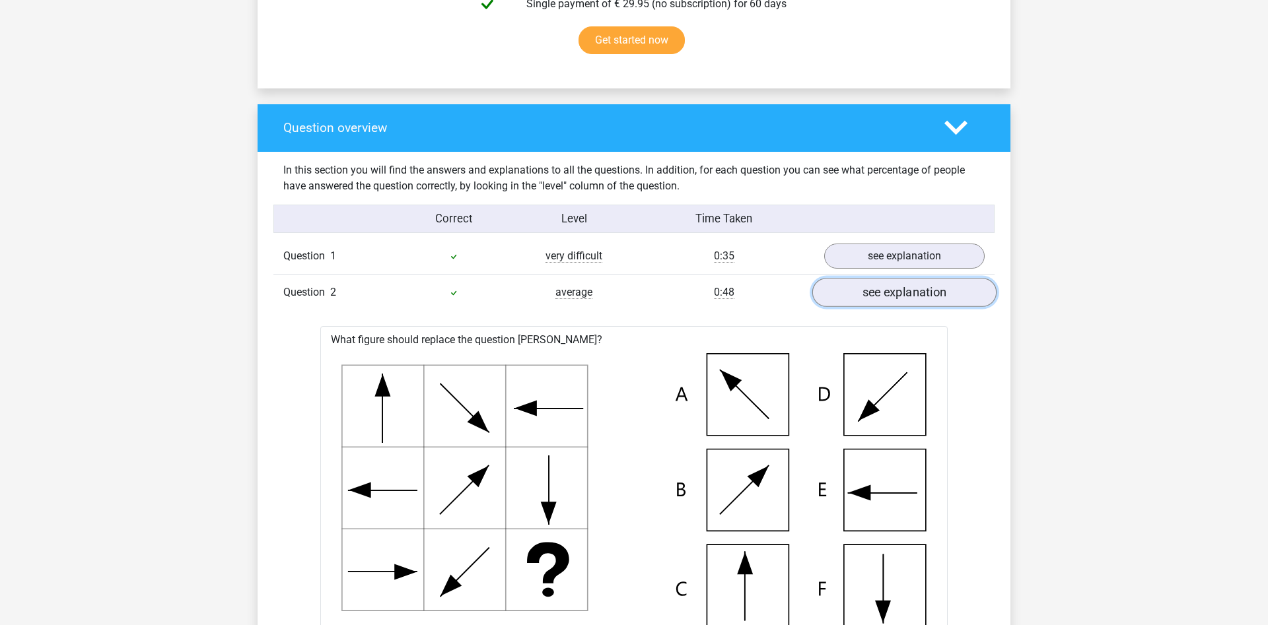
click at [901, 298] on link "see explanation" at bounding box center [904, 292] width 184 height 29
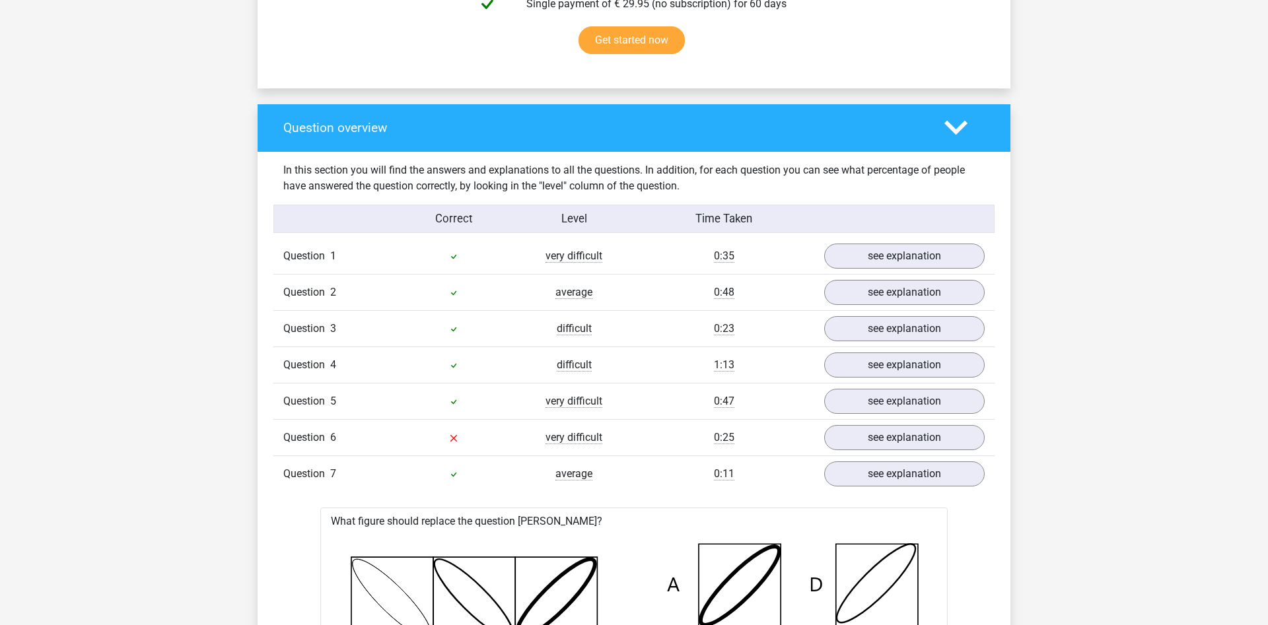
click at [960, 479] on link "see explanation" at bounding box center [904, 474] width 184 height 29
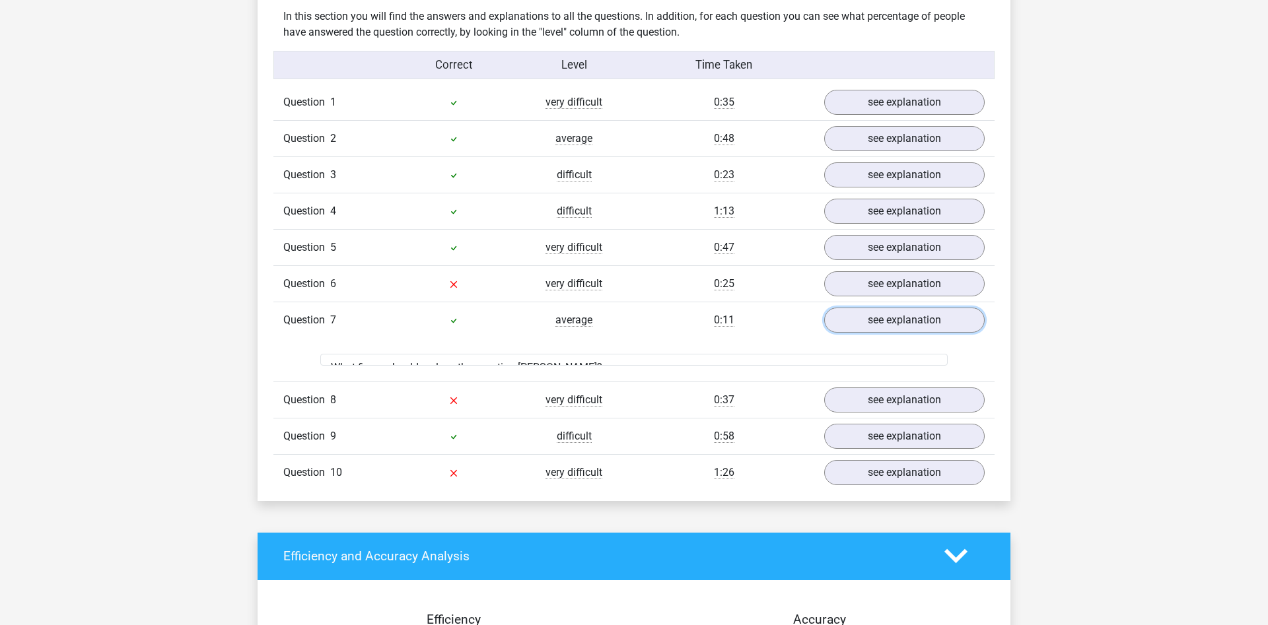
scroll to position [1145, 0]
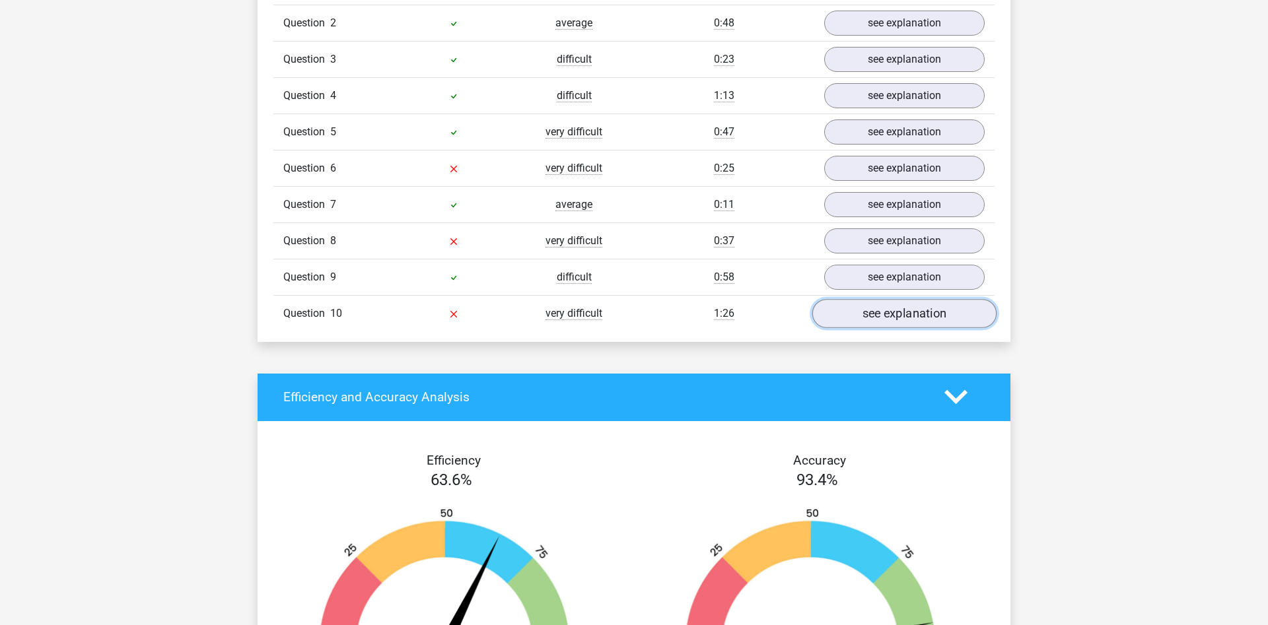
click at [870, 313] on link "see explanation" at bounding box center [904, 313] width 184 height 29
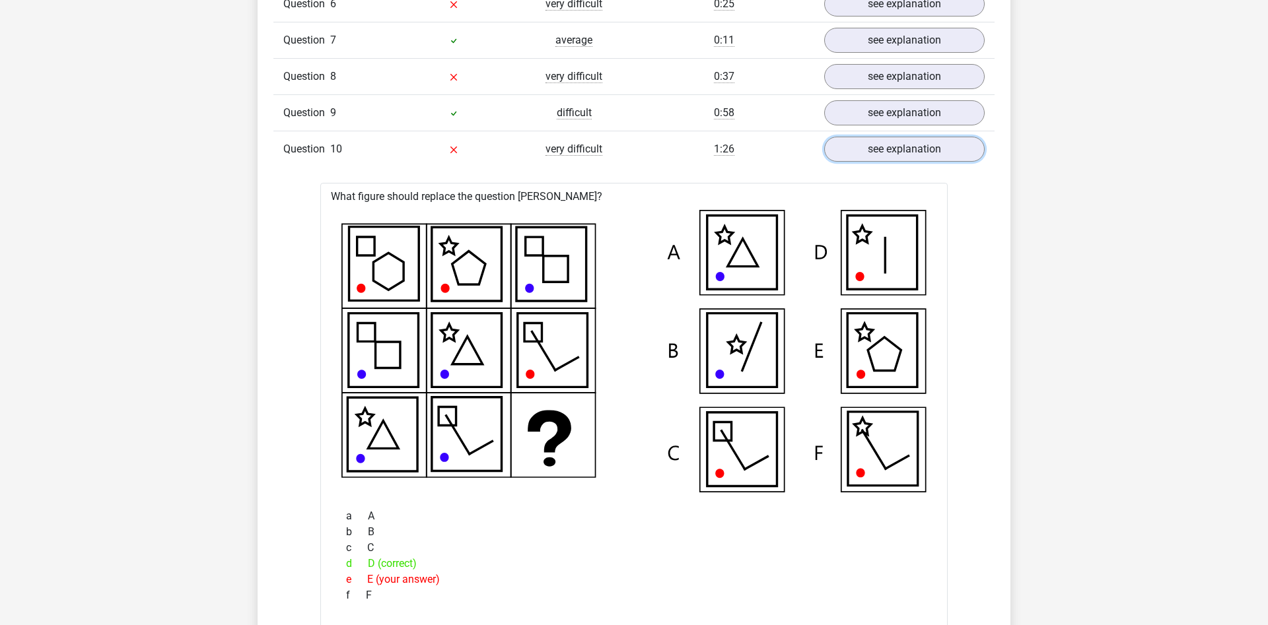
scroll to position [1212, 0]
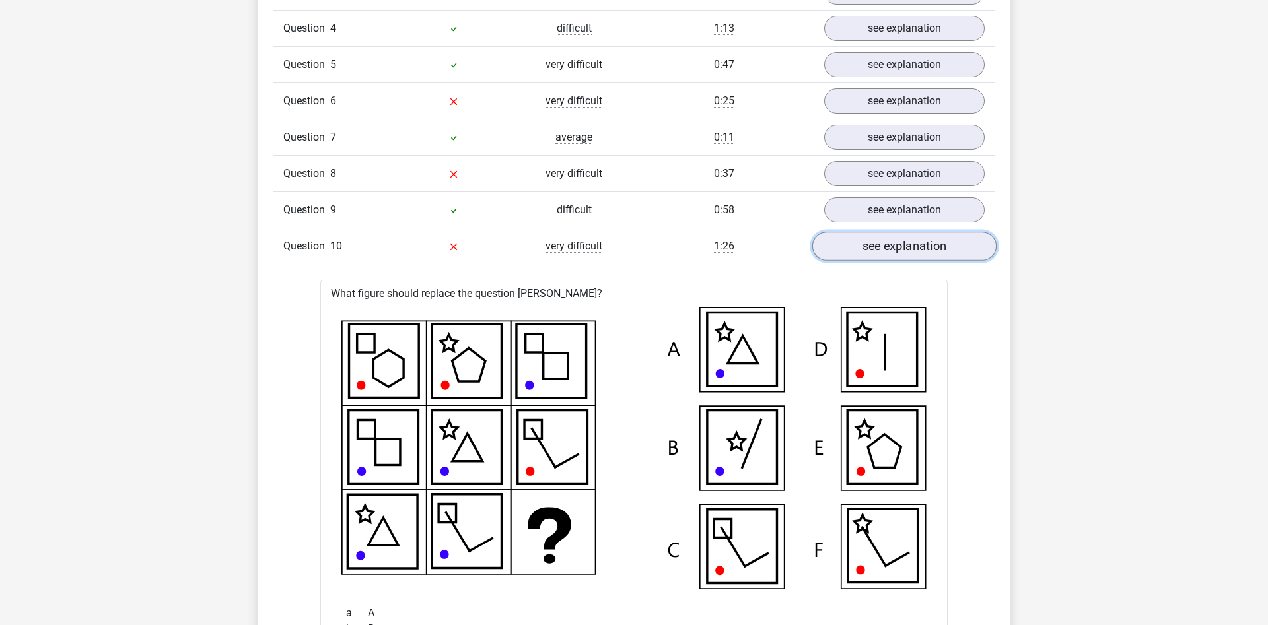
click at [869, 242] on link "see explanation" at bounding box center [904, 246] width 184 height 29
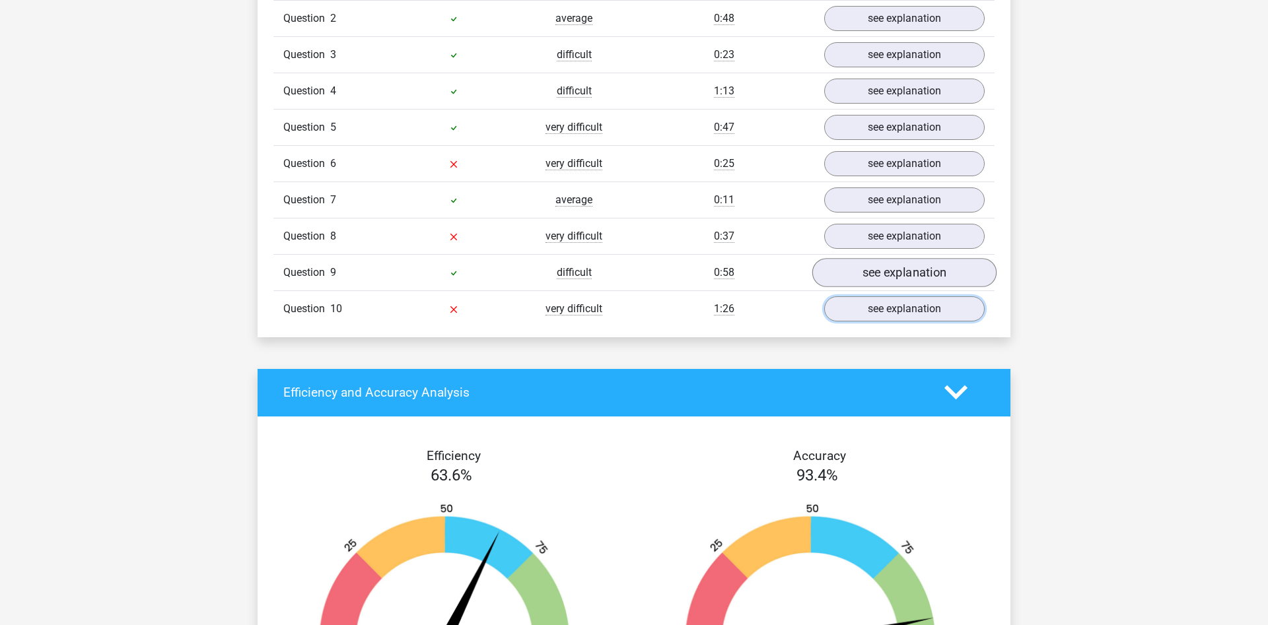
scroll to position [1078, 0]
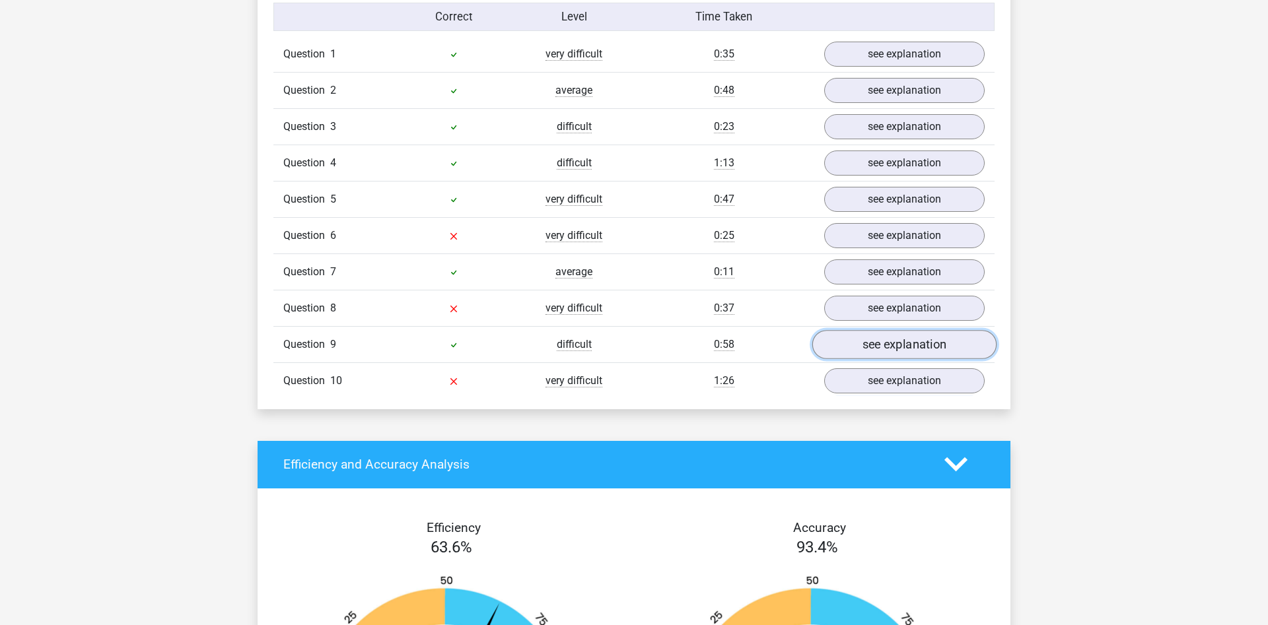
click at [870, 341] on link "see explanation" at bounding box center [904, 344] width 184 height 29
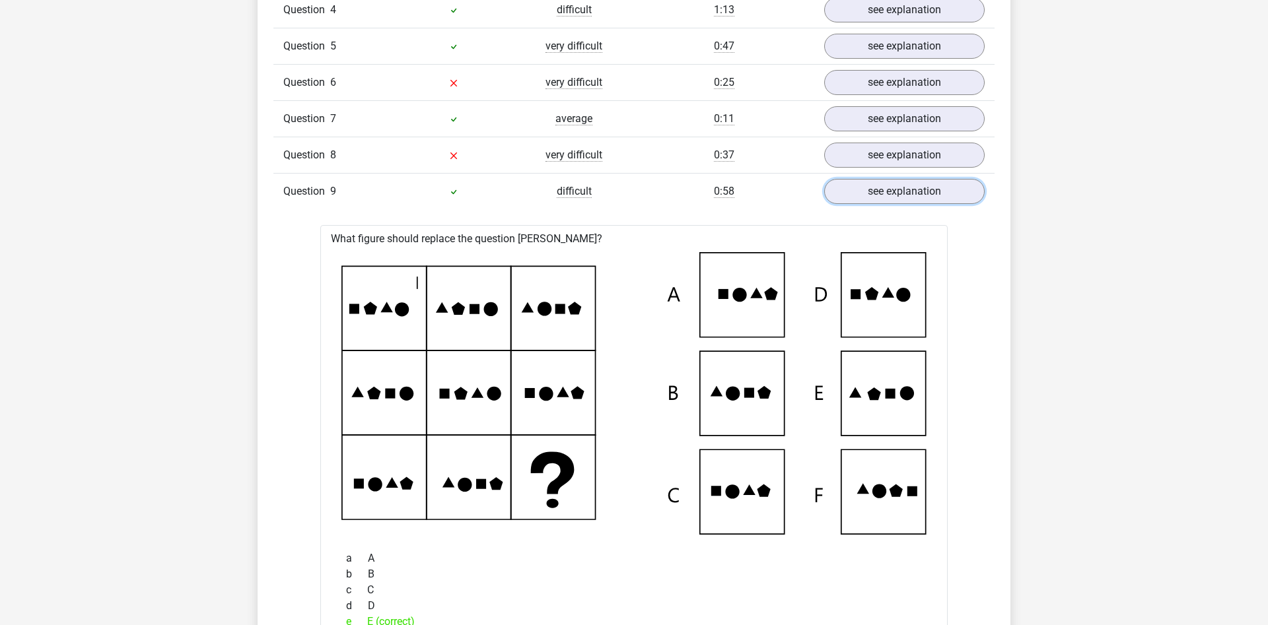
scroll to position [1212, 0]
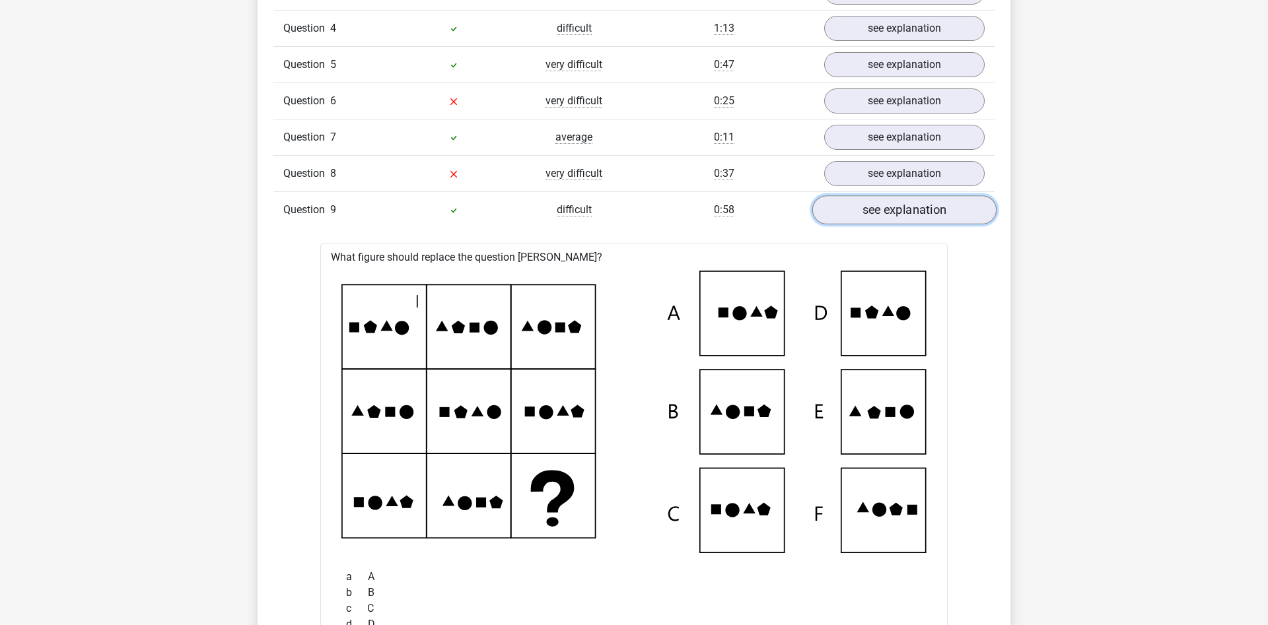
click at [889, 218] on link "see explanation" at bounding box center [904, 209] width 184 height 29
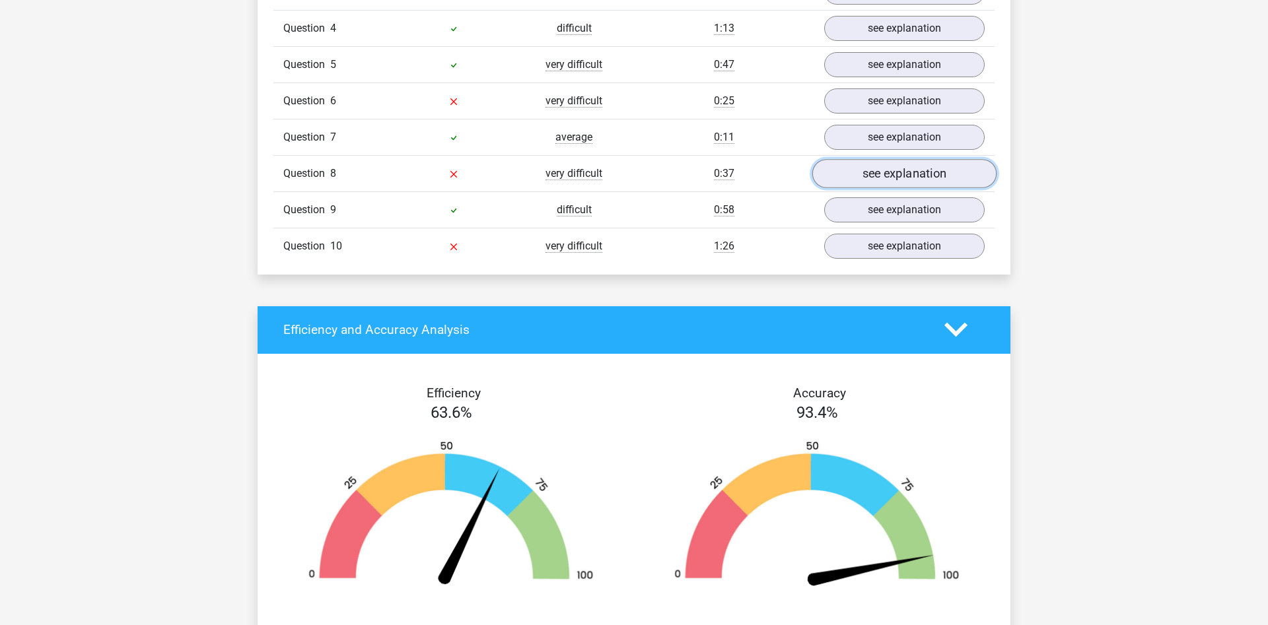
click at [894, 174] on link "see explanation" at bounding box center [904, 173] width 184 height 29
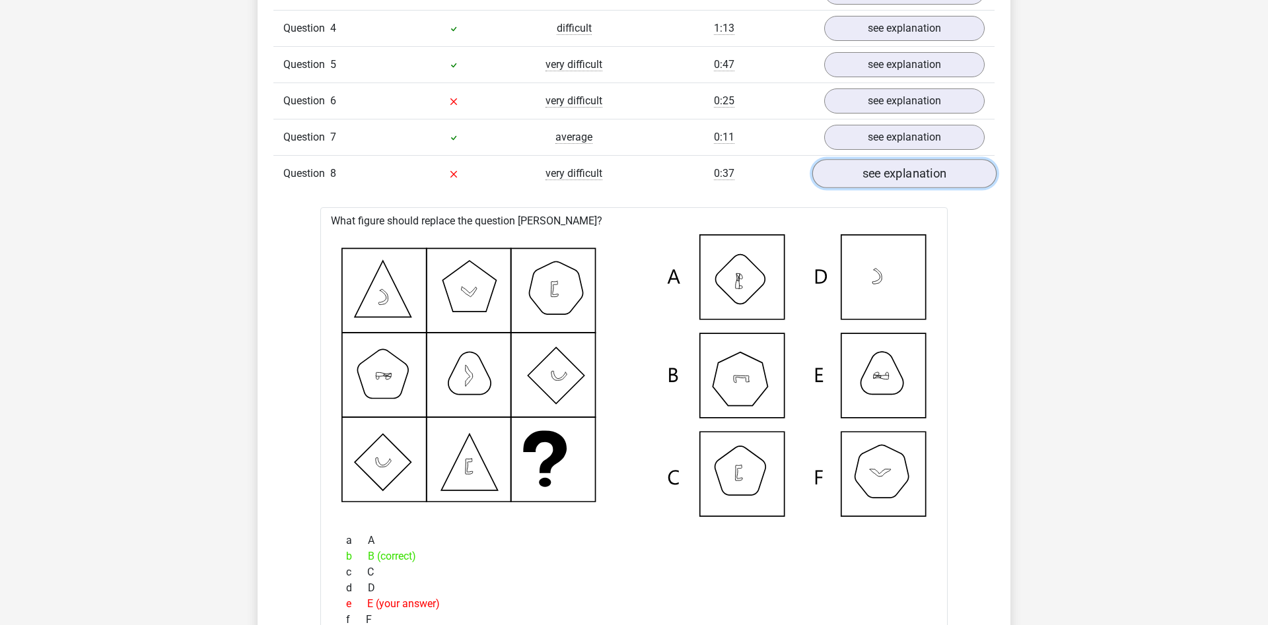
click at [894, 174] on link "see explanation" at bounding box center [904, 173] width 184 height 29
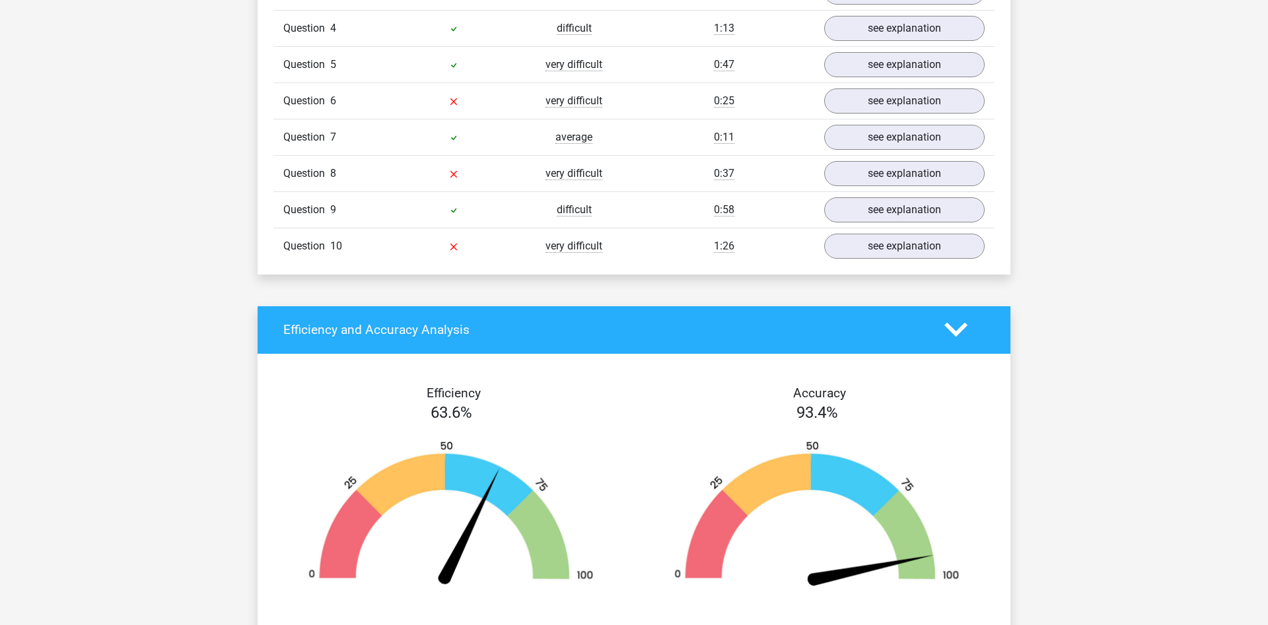
click at [1119, 322] on div "Go premium L clelu812@gmail.com" at bounding box center [634, 215] width 1268 height 2855
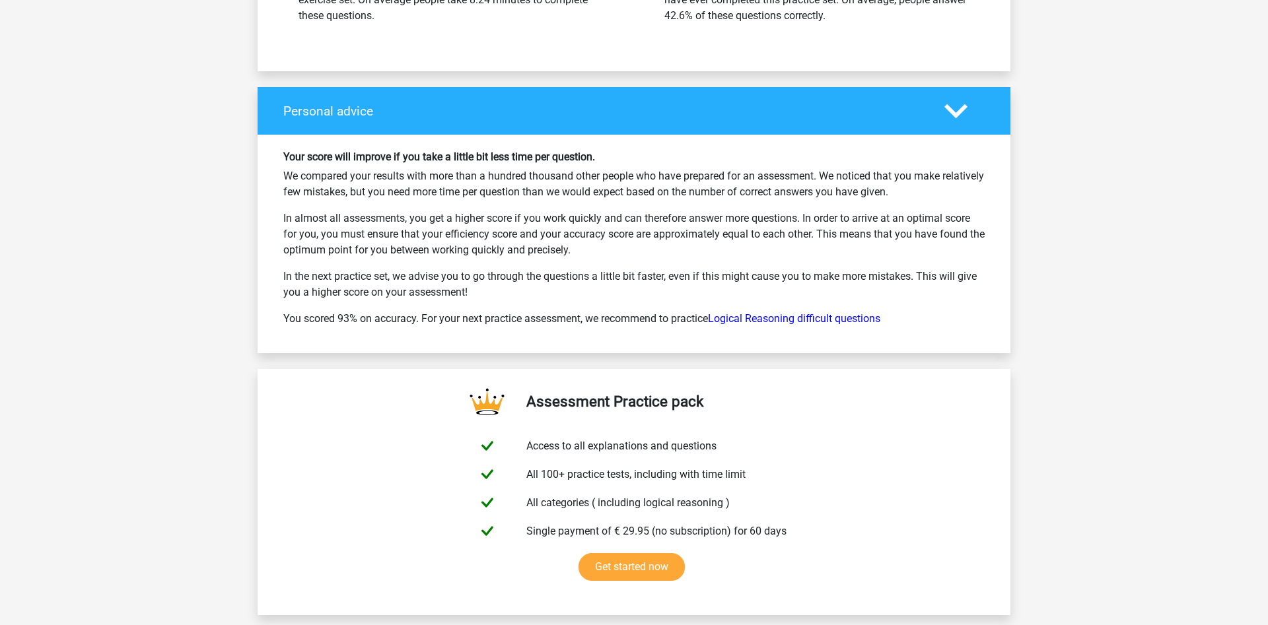
scroll to position [1819, 0]
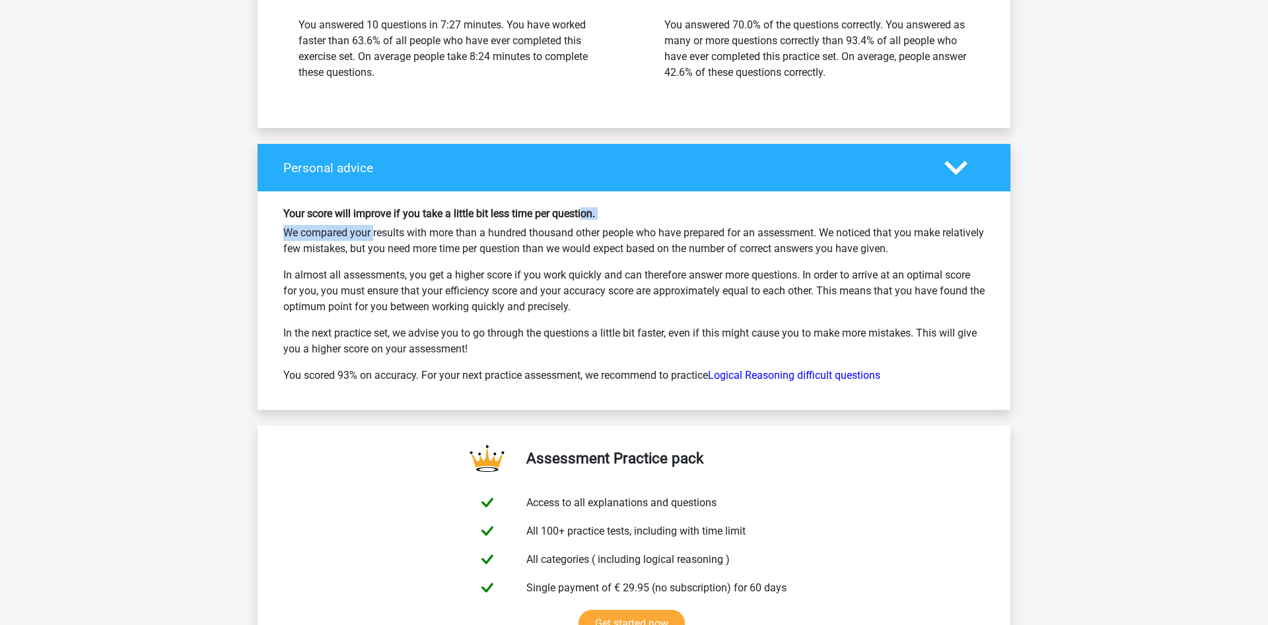
drag, startPoint x: 324, startPoint y: 226, endPoint x: 642, endPoint y: 215, distance: 317.8
click at [613, 219] on div "Your score will improve if you take a little bit less time per question. We com…" at bounding box center [633, 300] width 721 height 187
click at [679, 216] on h6 "Your score will improve if you take a little bit less time per question." at bounding box center [633, 213] width 701 height 13
drag, startPoint x: 739, startPoint y: 221, endPoint x: 946, endPoint y: 357, distance: 247.6
click at [946, 357] on div "Your score will improve if you take a little bit less time per question. We com…" at bounding box center [633, 300] width 721 height 187
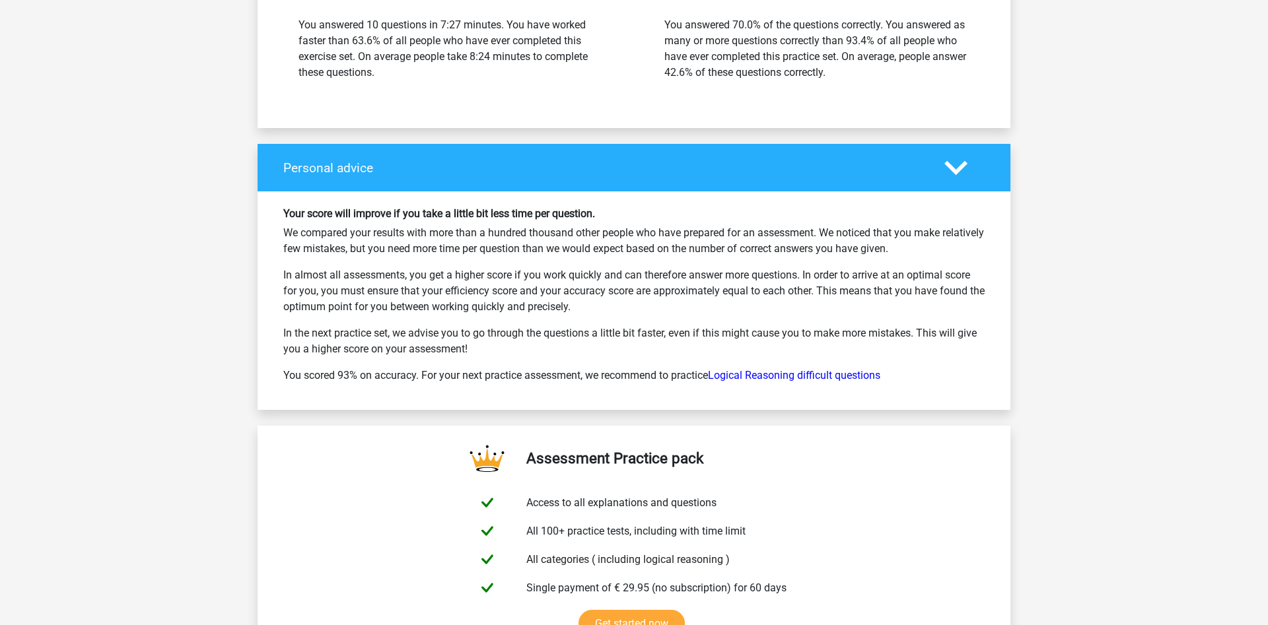
click at [530, 356] on p "In the next practice set, we advise you to go through the questions a little bi…" at bounding box center [633, 342] width 701 height 32
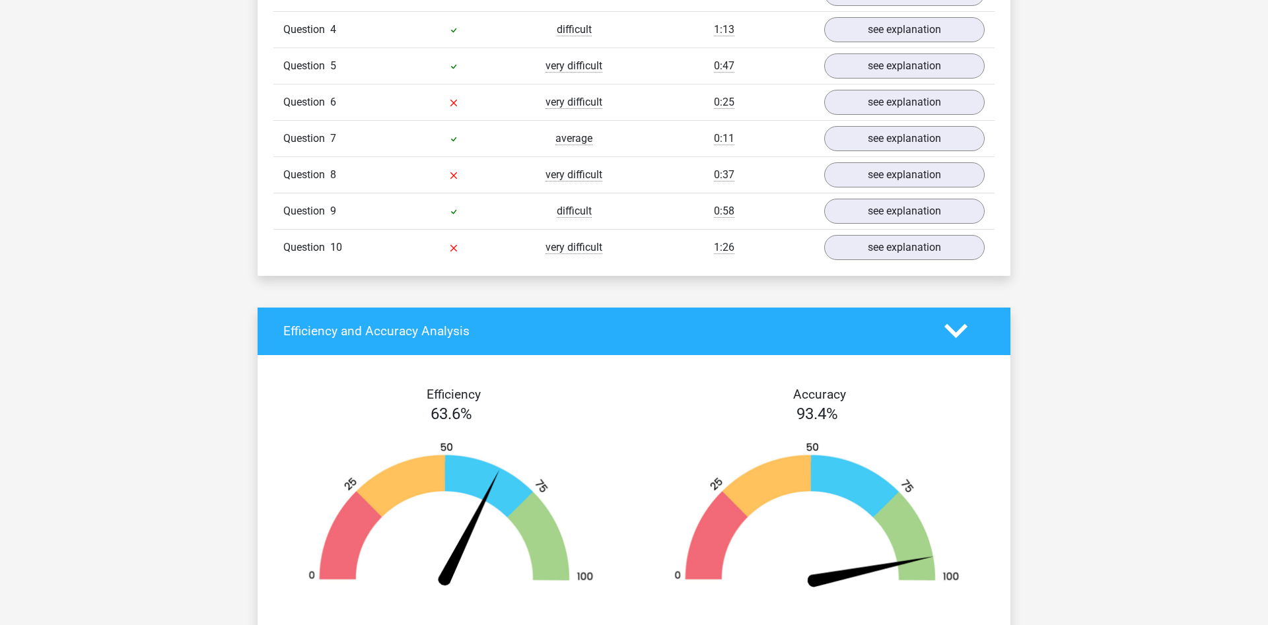
scroll to position [1085, 0]
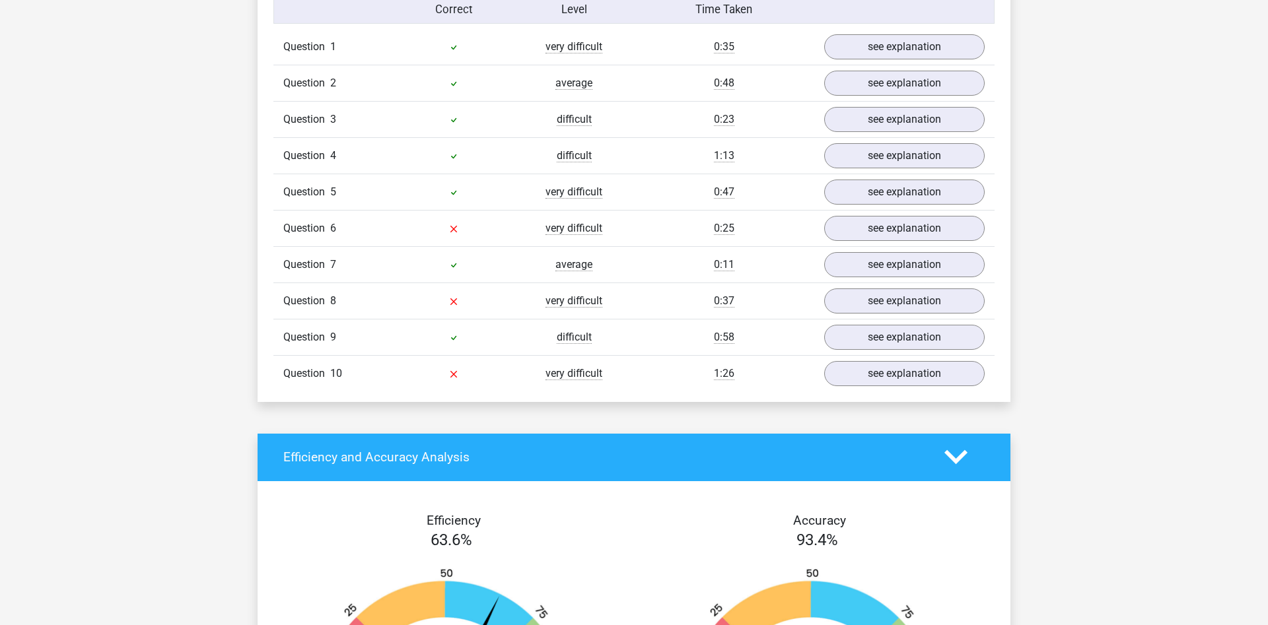
click at [491, 451] on h4 "Efficiency and Accuracy Analysis" at bounding box center [603, 457] width 641 height 15
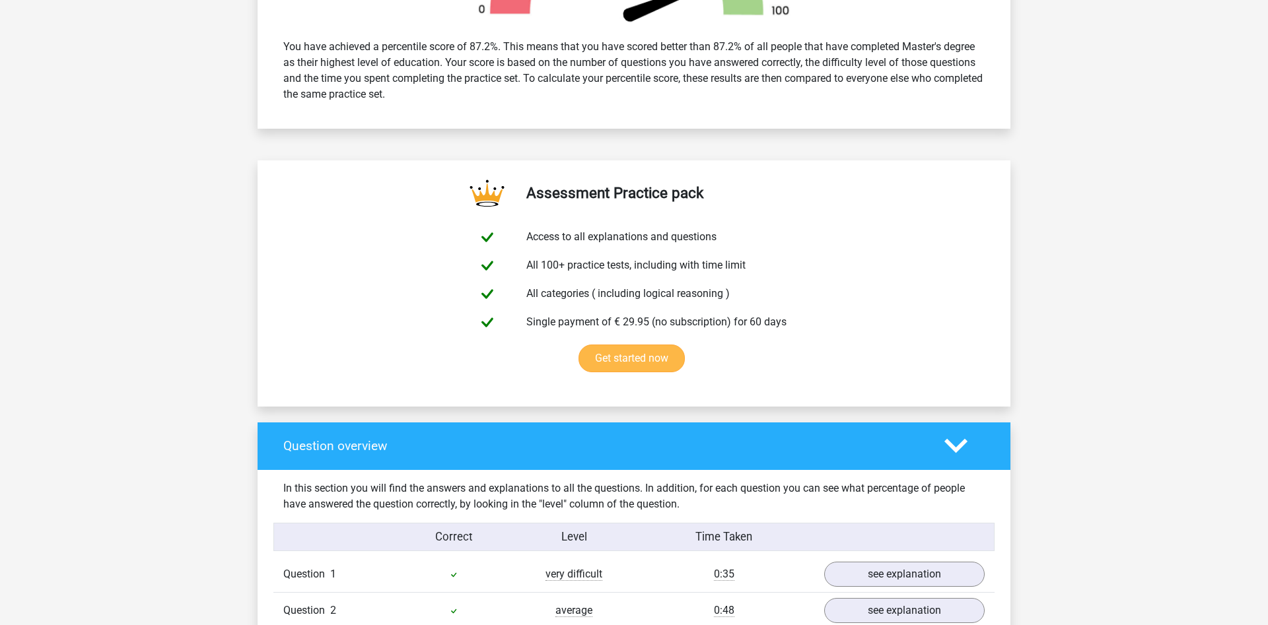
scroll to position [479, 0]
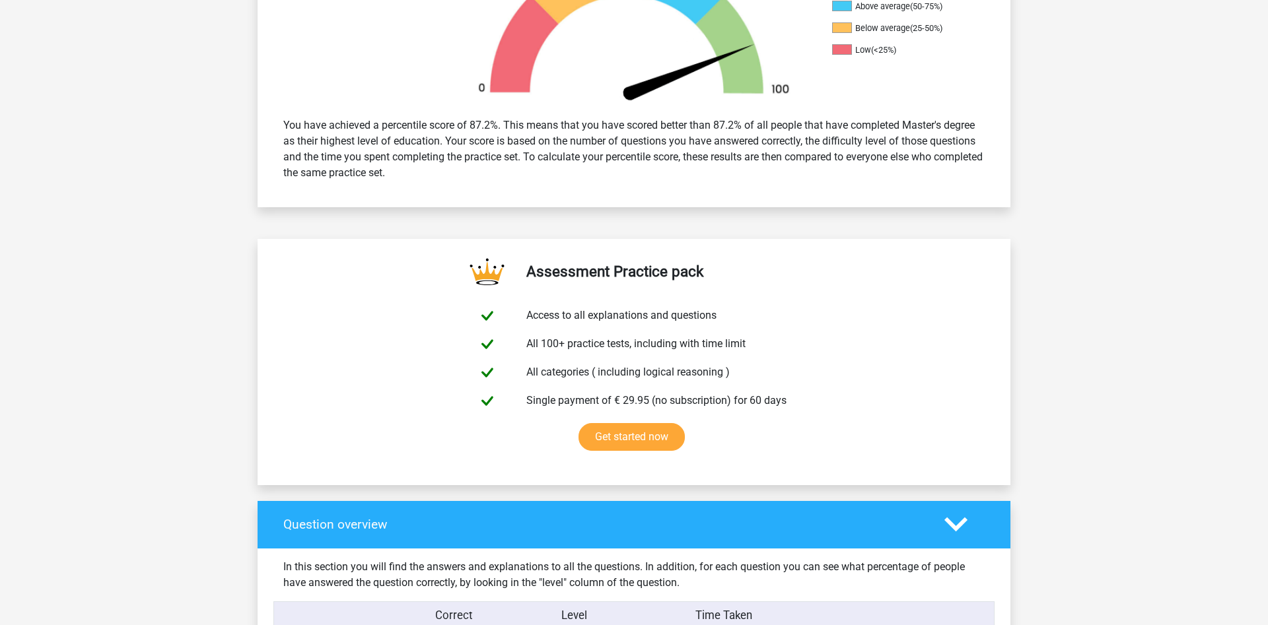
click at [951, 514] on icon at bounding box center [955, 524] width 23 height 23
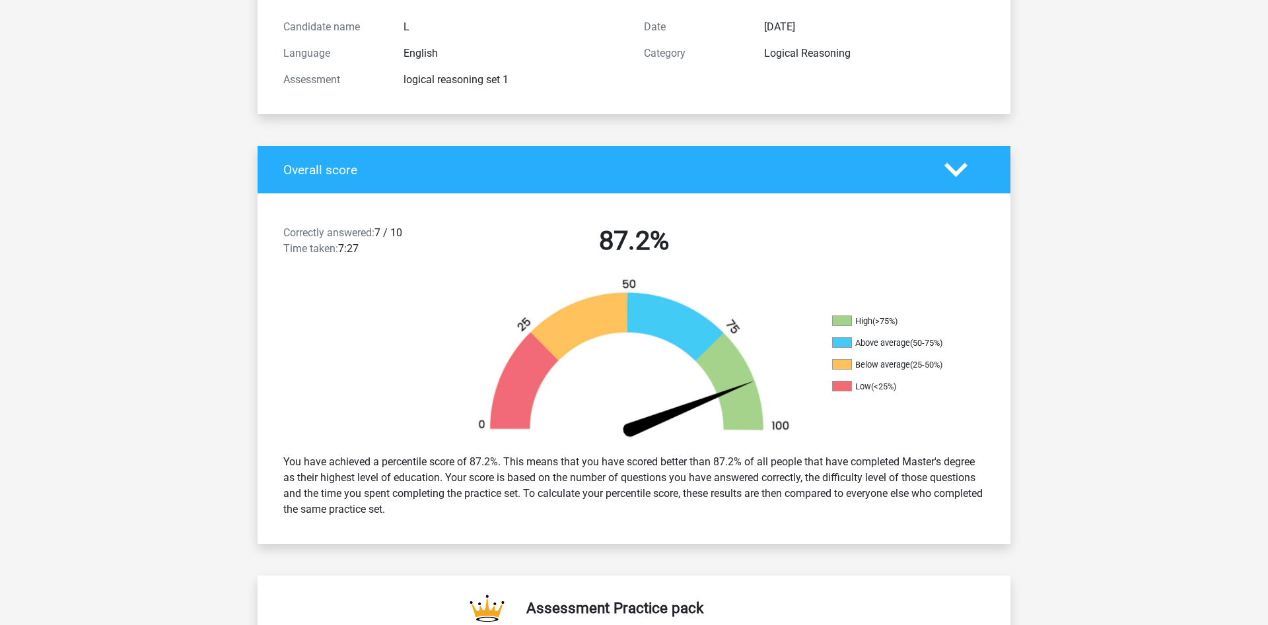
scroll to position [75, 0]
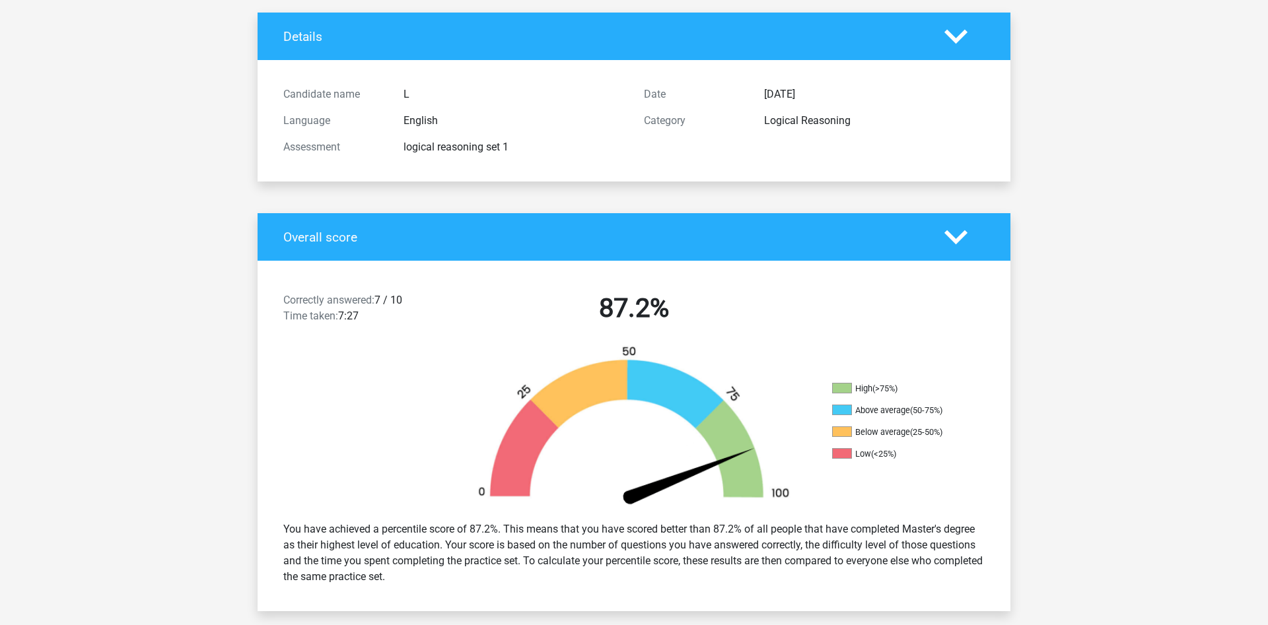
click at [956, 232] on icon at bounding box center [955, 237] width 23 height 23
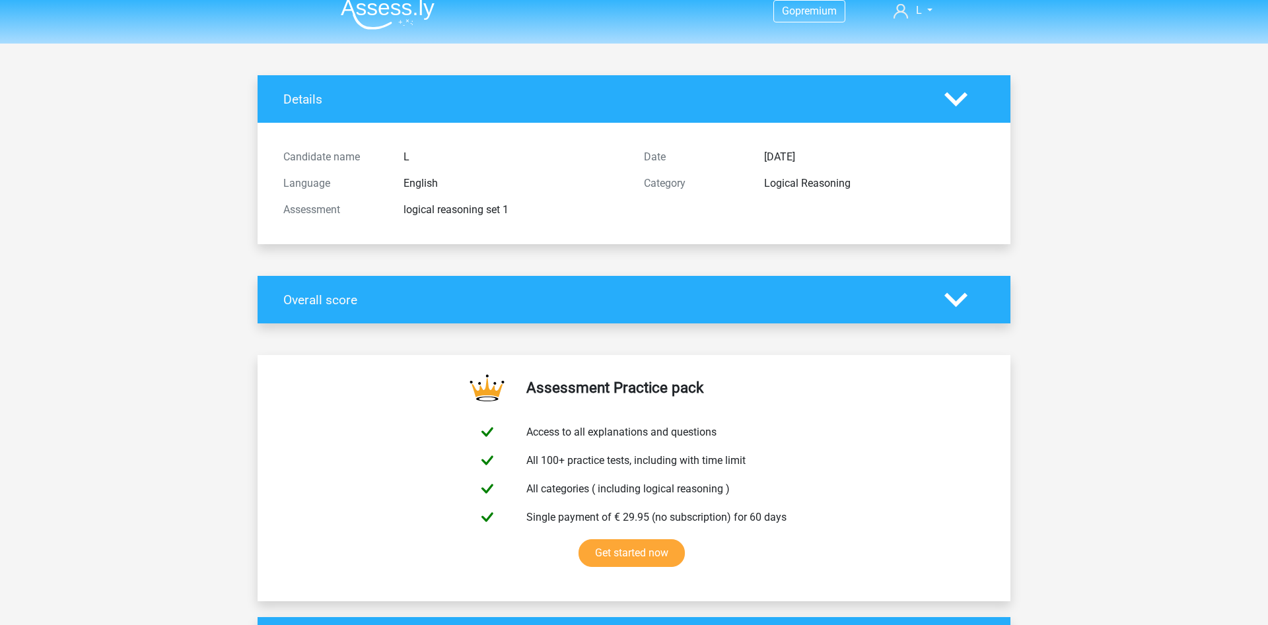
scroll to position [0, 0]
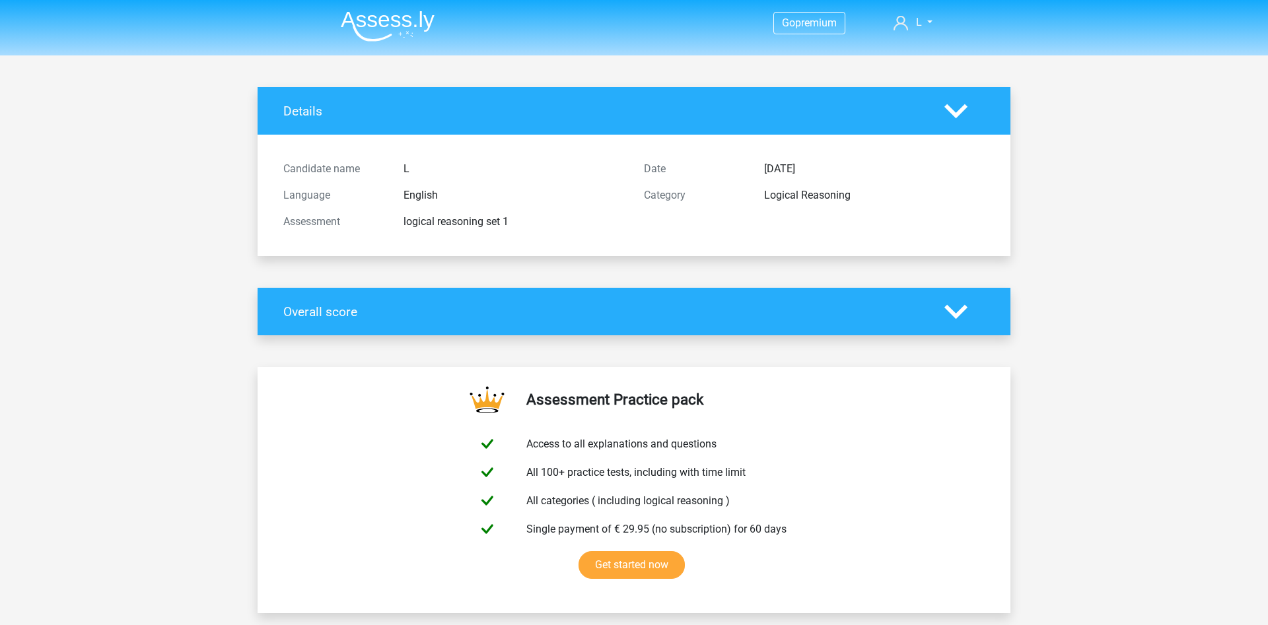
click at [950, 100] on icon at bounding box center [955, 111] width 23 height 23
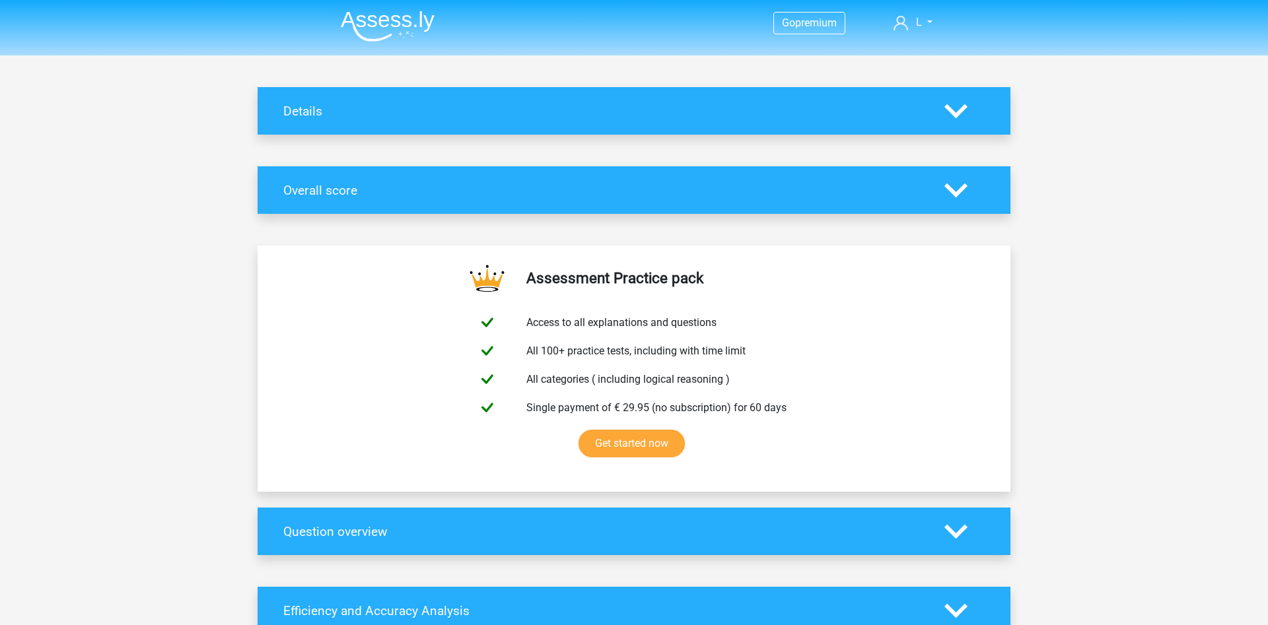
click at [961, 184] on icon at bounding box center [955, 190] width 23 height 23
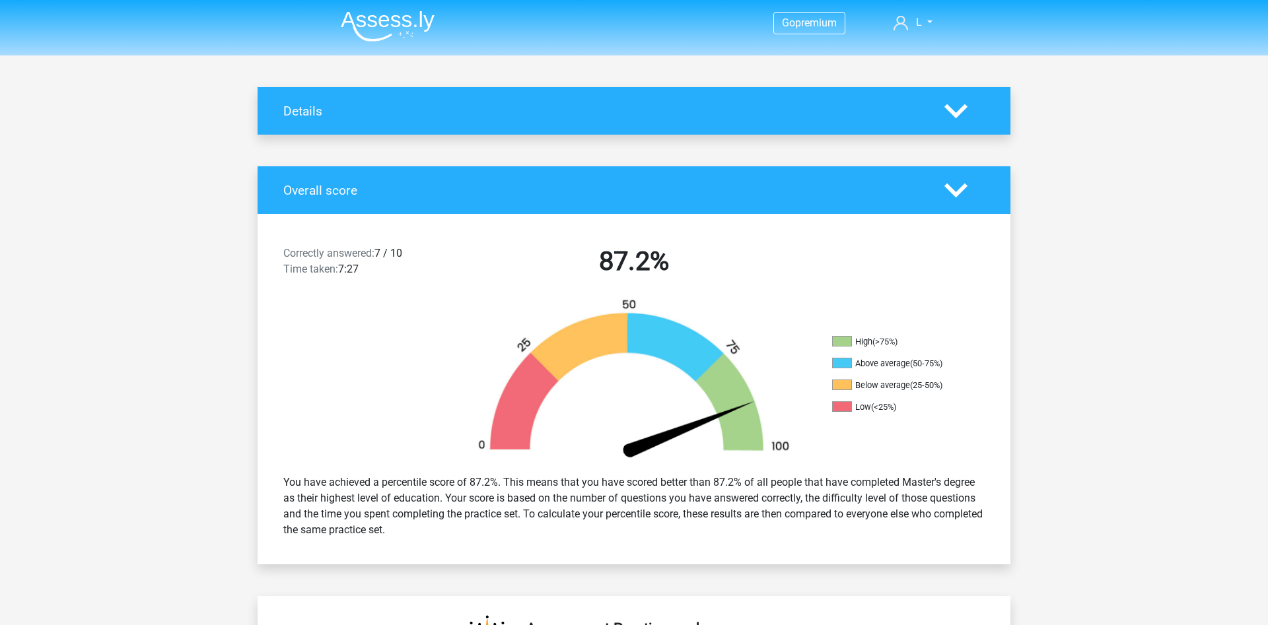
click at [961, 184] on icon at bounding box center [955, 190] width 23 height 23
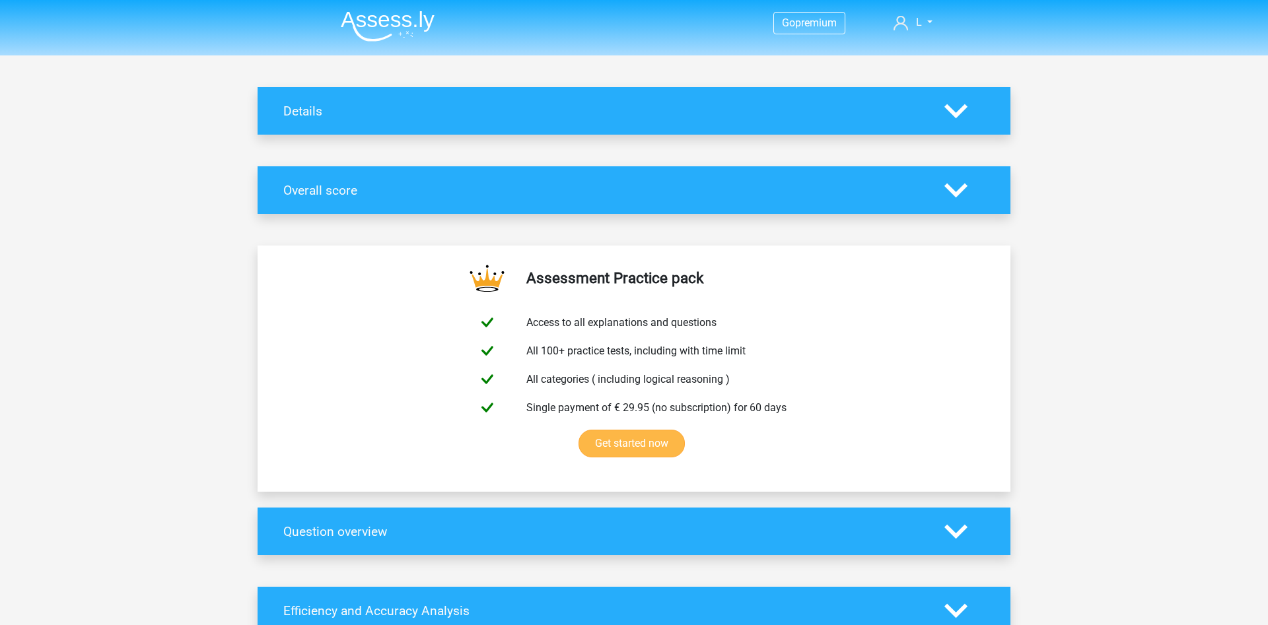
scroll to position [471, 0]
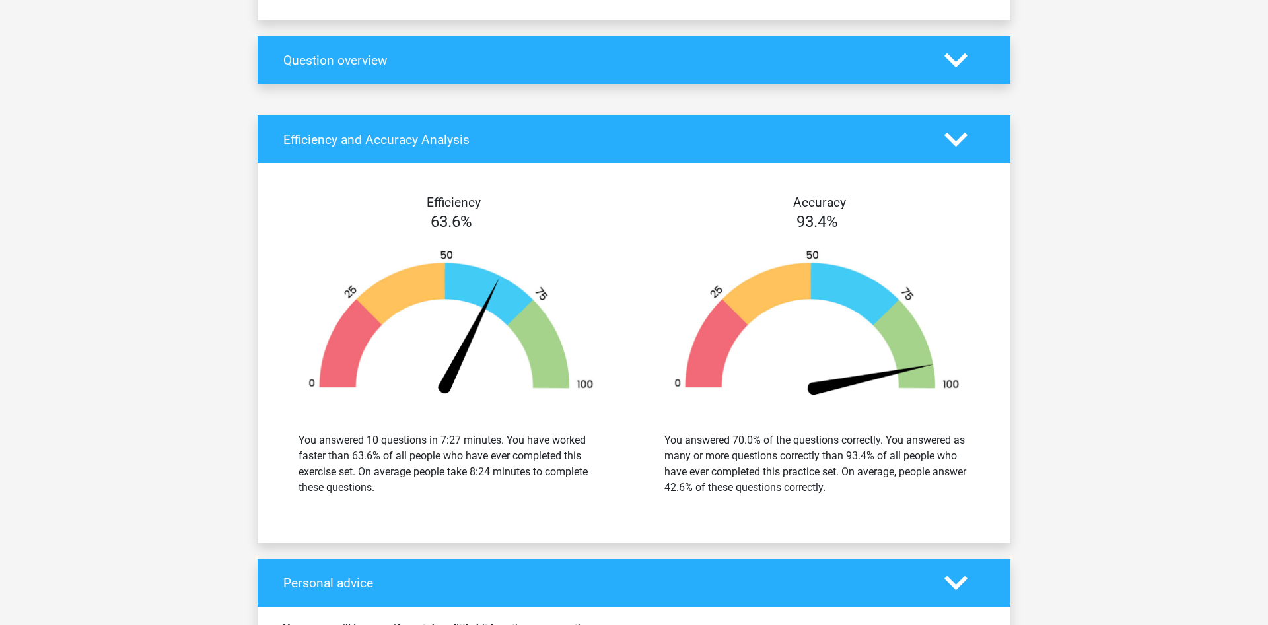
click at [957, 140] on icon at bounding box center [955, 139] width 23 height 23
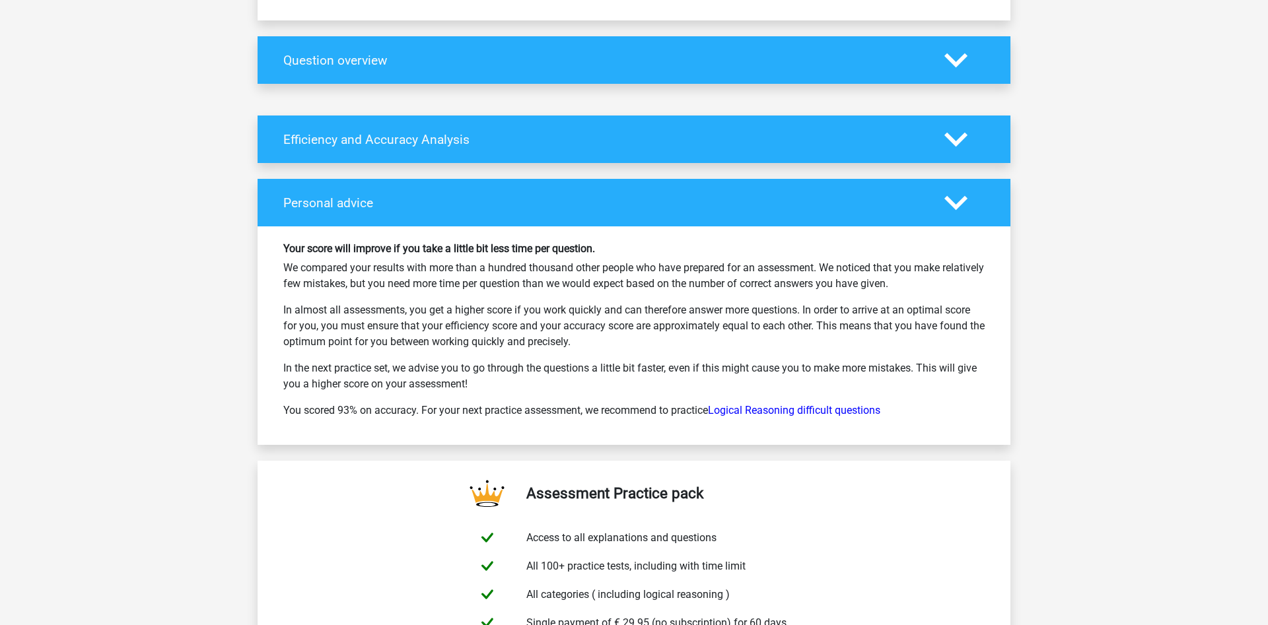
click at [963, 202] on polygon at bounding box center [955, 202] width 23 height 15
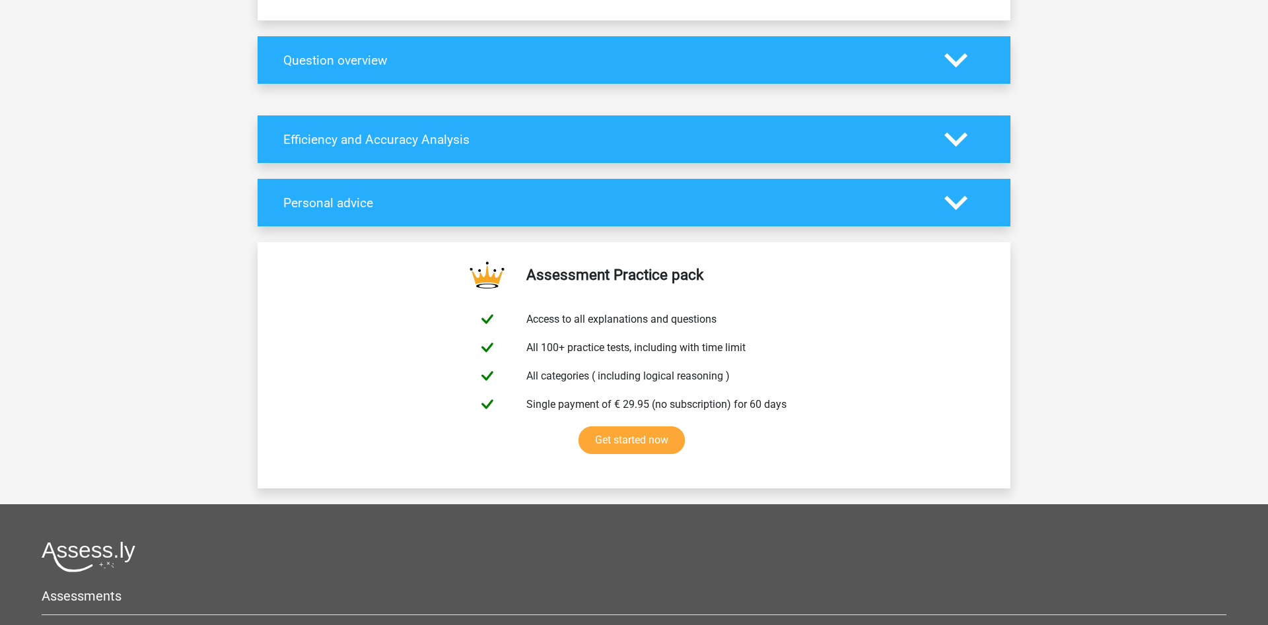
click at [957, 200] on icon at bounding box center [955, 202] width 23 height 23
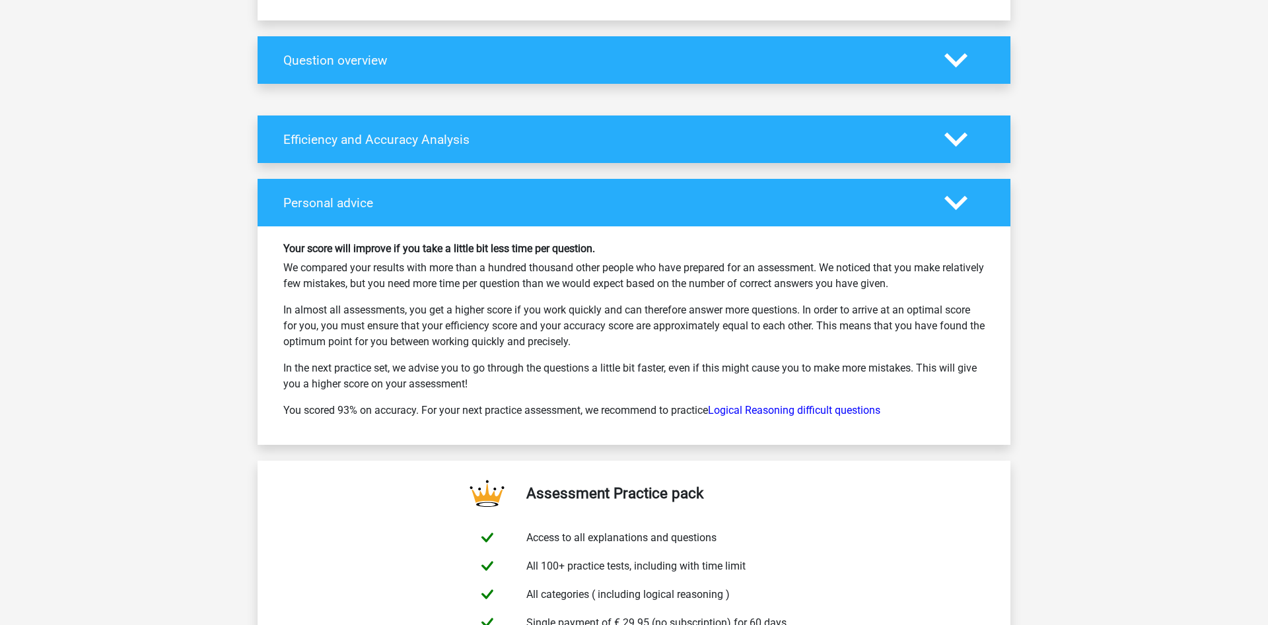
click at [957, 199] on icon at bounding box center [955, 202] width 23 height 23
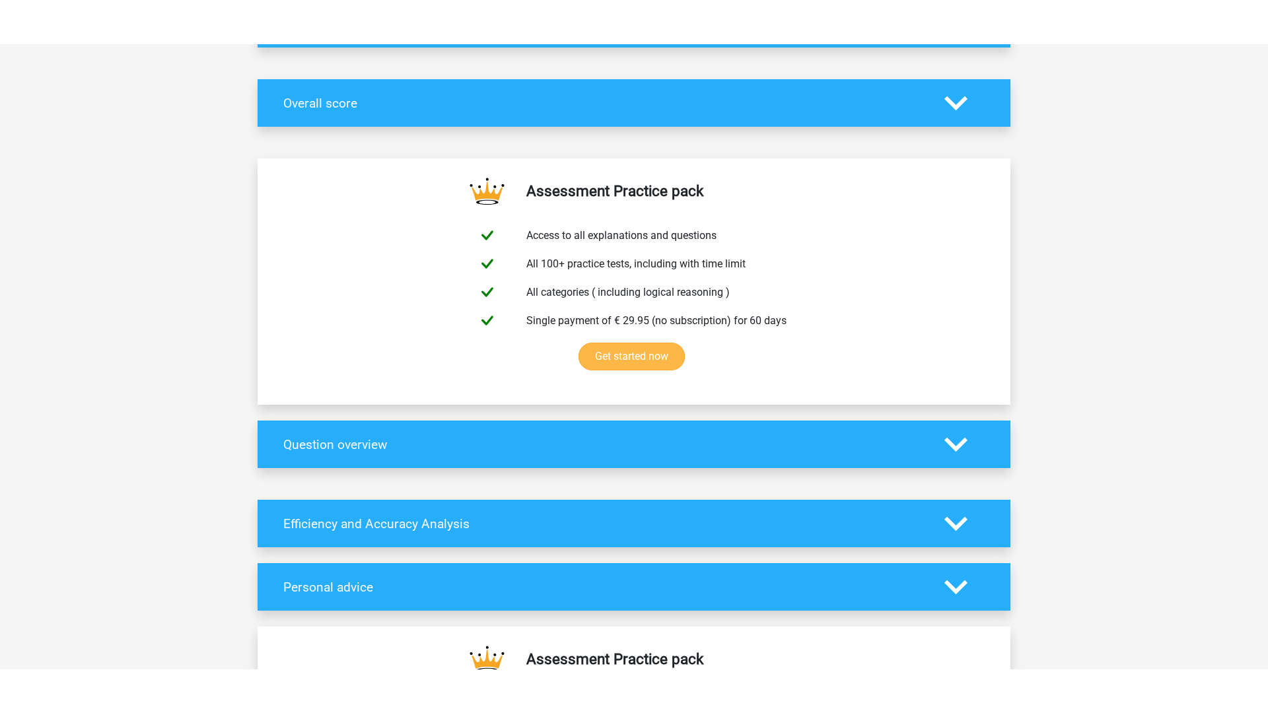
scroll to position [0, 0]
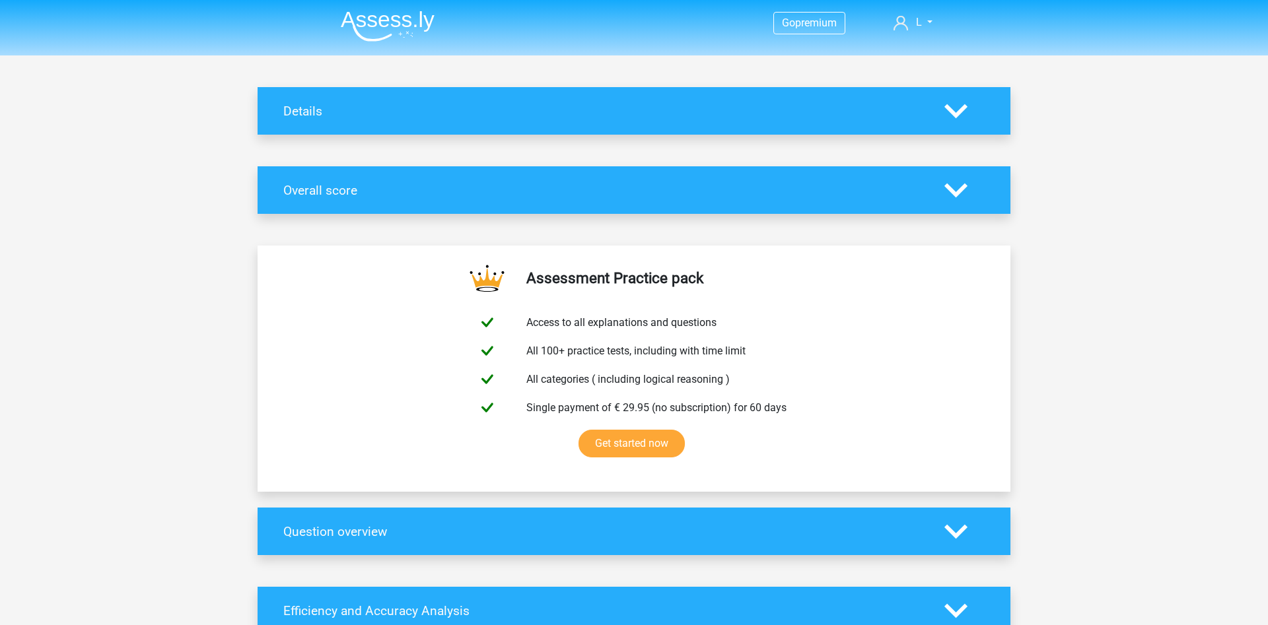
click at [947, 179] on icon at bounding box center [955, 190] width 23 height 23
